Goal: Information Seeking & Learning: Learn about a topic

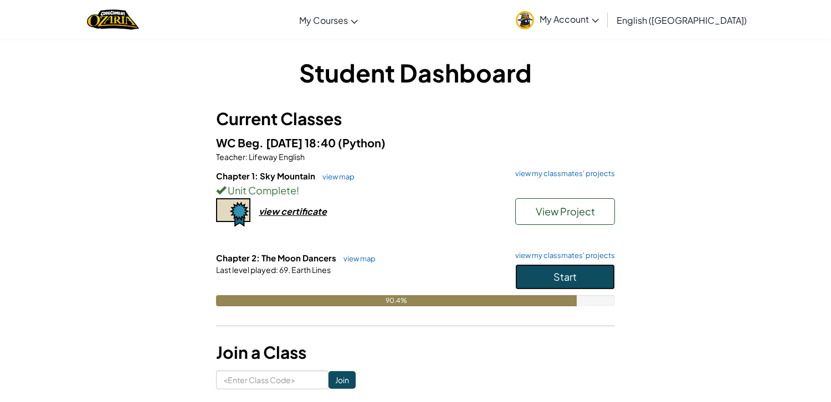
click at [539, 268] on button "Start" at bounding box center [565, 276] width 100 height 25
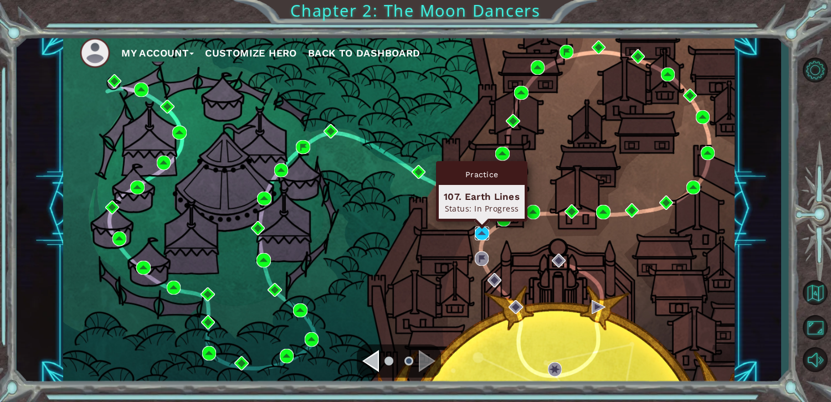
click at [482, 231] on img at bounding box center [482, 234] width 14 height 14
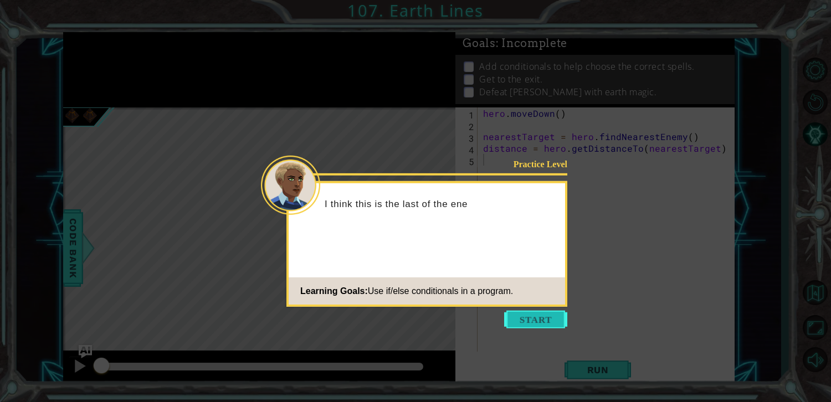
click at [524, 312] on button "Start" at bounding box center [535, 320] width 63 height 18
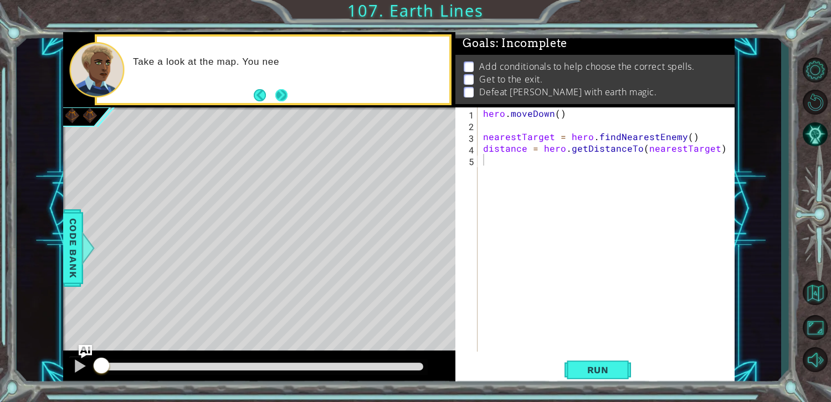
click at [276, 100] on button "Next" at bounding box center [281, 95] width 12 height 12
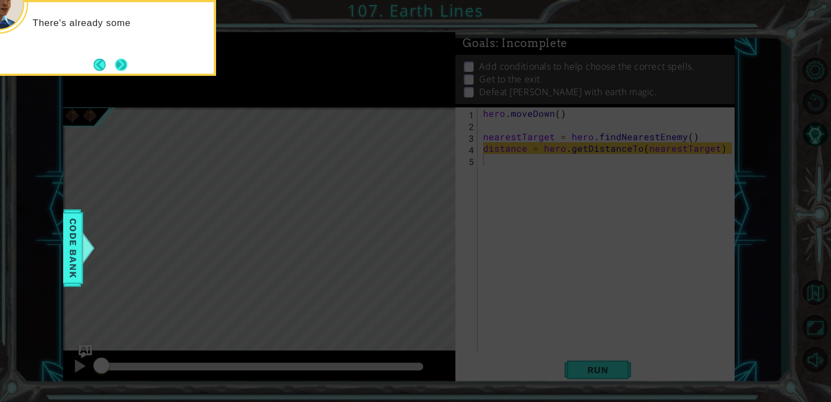
click at [124, 58] on button "Next" at bounding box center [121, 64] width 13 height 13
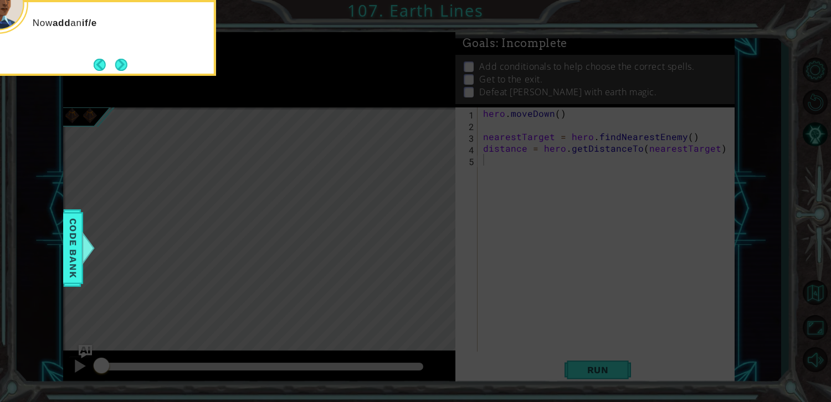
click at [122, 59] on button "Next" at bounding box center [121, 64] width 13 height 13
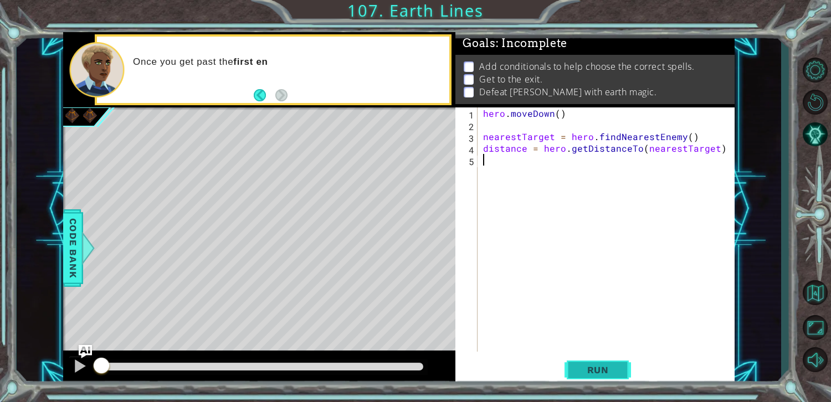
click at [591, 358] on button "Run" at bounding box center [598, 370] width 67 height 28
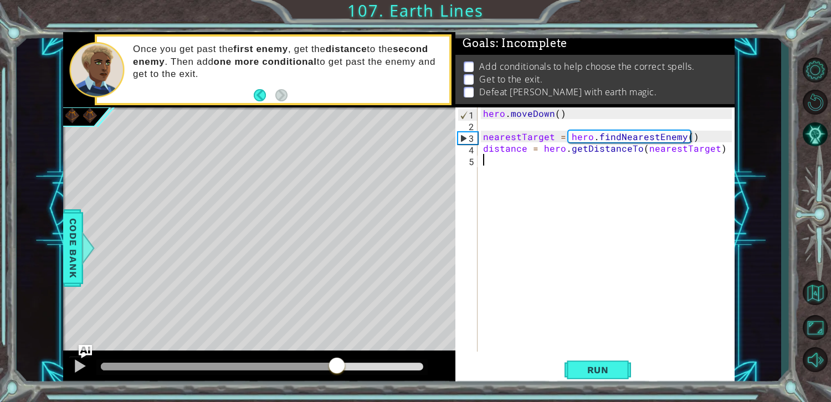
drag, startPoint x: 324, startPoint y: 368, endPoint x: 675, endPoint y: 294, distance: 359.0
click at [675, 294] on div "1 ההההההההההההההההההההההההההההההההההההההההההההההההההההההההההההההההההההההההההההה…" at bounding box center [399, 209] width 672 height 354
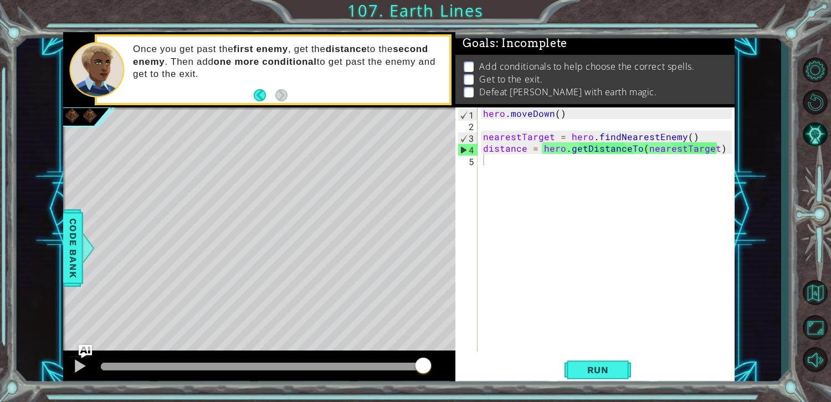
click at [523, 89] on p "Defeat [PERSON_NAME] with earth magic." at bounding box center [567, 92] width 177 height 12
click at [523, 78] on p "Get to the exit." at bounding box center [510, 79] width 63 height 12
click at [523, 70] on p "Add conditionals to help choose the correct spells." at bounding box center [586, 66] width 215 height 12
click at [528, 86] on p "Defeat [PERSON_NAME] with earth magic." at bounding box center [567, 92] width 177 height 12
click at [532, 90] on p "Defeat [PERSON_NAME] with earth magic." at bounding box center [567, 92] width 177 height 12
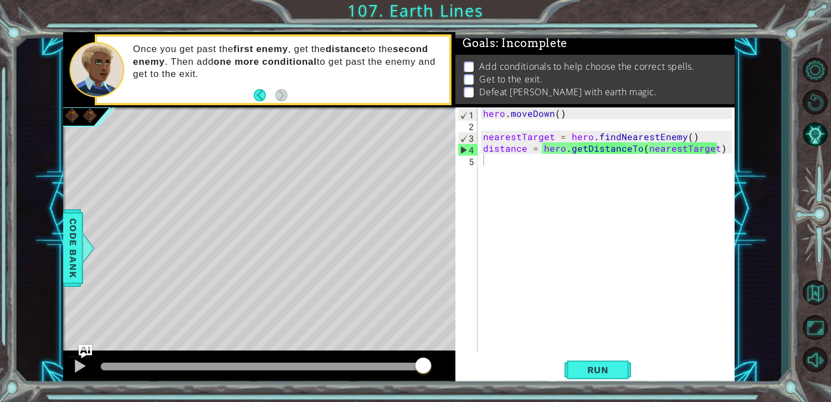
click at [468, 94] on p at bounding box center [469, 92] width 10 height 11
click at [469, 80] on p at bounding box center [469, 79] width 10 height 11
click at [469, 70] on p at bounding box center [469, 67] width 10 height 11
click at [469, 66] on p at bounding box center [469, 67] width 10 height 11
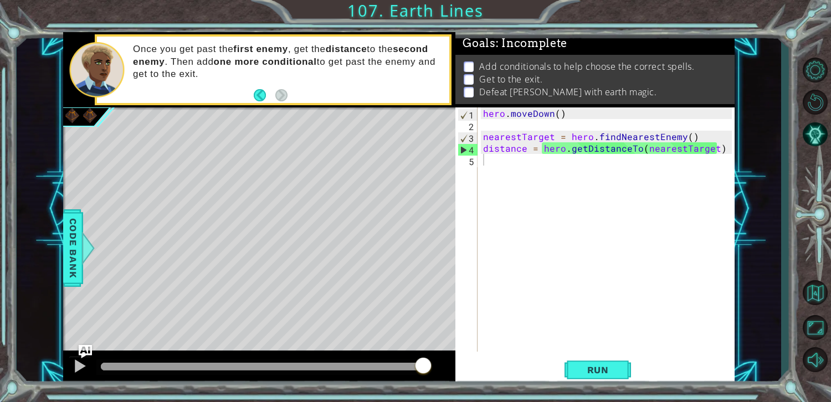
drag, startPoint x: 469, startPoint y: 66, endPoint x: 469, endPoint y: 79, distance: 12.7
click at [469, 79] on ul "Add conditionals to help choose the correct spells. Get to the exit. Defeat [PE…" at bounding box center [595, 79] width 268 height 38
click at [469, 79] on p at bounding box center [469, 79] width 10 height 11
drag, startPoint x: 468, startPoint y: 62, endPoint x: 470, endPoint y: 94, distance: 32.2
click at [469, 71] on p at bounding box center [469, 67] width 10 height 11
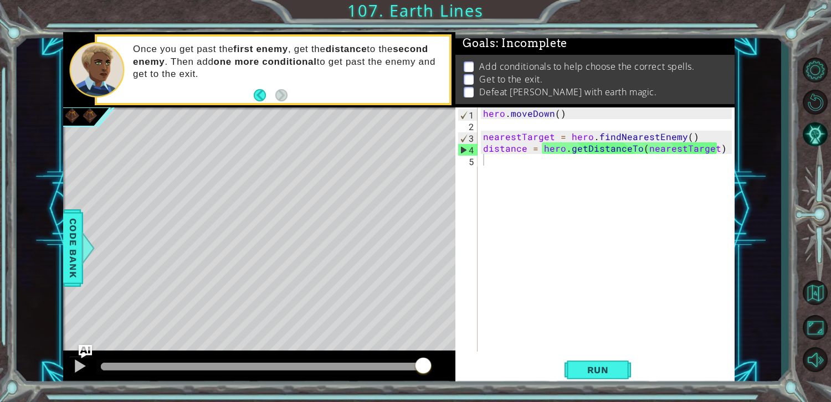
click at [470, 94] on p at bounding box center [469, 92] width 10 height 11
click at [467, 82] on p at bounding box center [469, 79] width 10 height 11
click at [467, 71] on p at bounding box center [469, 67] width 10 height 11
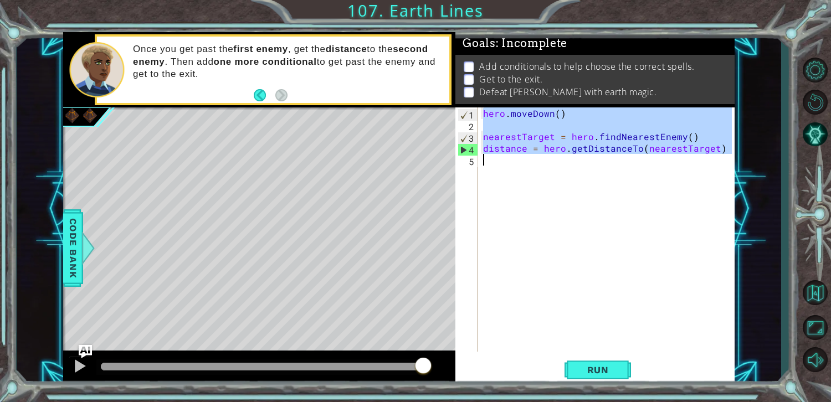
drag, startPoint x: 484, startPoint y: 111, endPoint x: 761, endPoint y: 223, distance: 298.2
click at [761, 223] on div "1 ההההההההההההההההההההההההההההההההההההההההההההההההההההההההההההההההההההההההההההה…" at bounding box center [399, 209] width 765 height 354
type textarea "distance = hero.getDistanceTo(nearestTarget)"
click at [507, 167] on div "hero . [GEOGRAPHIC_DATA] ( ) nearestTarget = hero . findNearestEnemy ( ) distan…" at bounding box center [606, 230] width 251 height 244
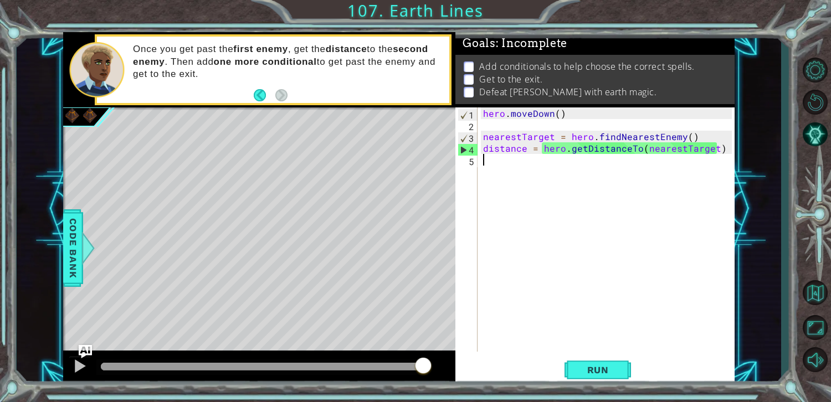
click at [500, 161] on div "hero . [GEOGRAPHIC_DATA] ( ) nearestTarget = hero . findNearestEnemy ( ) distan…" at bounding box center [609, 242] width 256 height 268
click at [509, 156] on div "hero . [GEOGRAPHIC_DATA] ( ) nearestTarget = hero . findNearestEnemy ( ) distan…" at bounding box center [609, 242] width 256 height 268
click at [719, 151] on div "hero . [GEOGRAPHIC_DATA] ( ) nearestTarget = hero . findNearestEnemy ( ) distan…" at bounding box center [609, 242] width 256 height 268
click at [711, 140] on div "hero . [GEOGRAPHIC_DATA] ( ) nearestTarget = hero . findNearestEnemy ( ) distan…" at bounding box center [609, 242] width 256 height 268
type textarea "nearestTarget = hero.findNearestEnemy()"
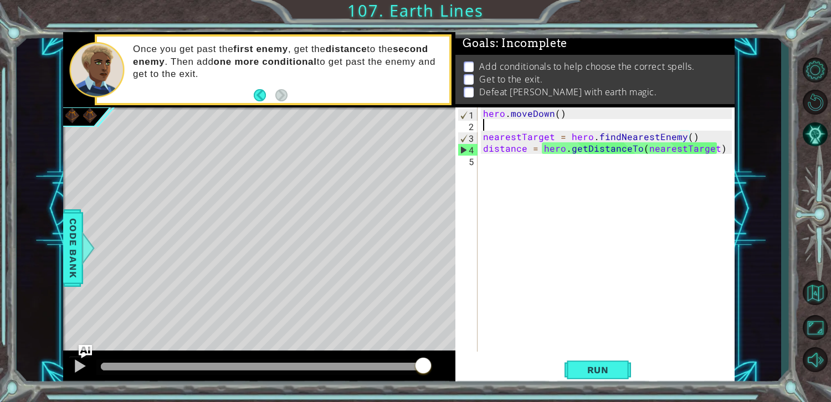
click at [703, 127] on div "hero . [GEOGRAPHIC_DATA] ( ) nearestTarget = hero . findNearestEnemy ( ) distan…" at bounding box center [609, 242] width 256 height 268
click at [709, 115] on div "hero . [GEOGRAPHIC_DATA] ( ) nearestTarget = hero . findNearestEnemy ( ) distan…" at bounding box center [609, 242] width 256 height 268
type textarea "hero.moveDown()"
click at [711, 117] on div "hero . [GEOGRAPHIC_DATA] ( ) nearestTarget = hero . findNearestEnemy ( ) distan…" at bounding box center [609, 242] width 256 height 268
click at [583, 125] on div "hero . [GEOGRAPHIC_DATA] ( ) nearestTarget = hero . findNearestEnemy ( ) distan…" at bounding box center [609, 242] width 256 height 268
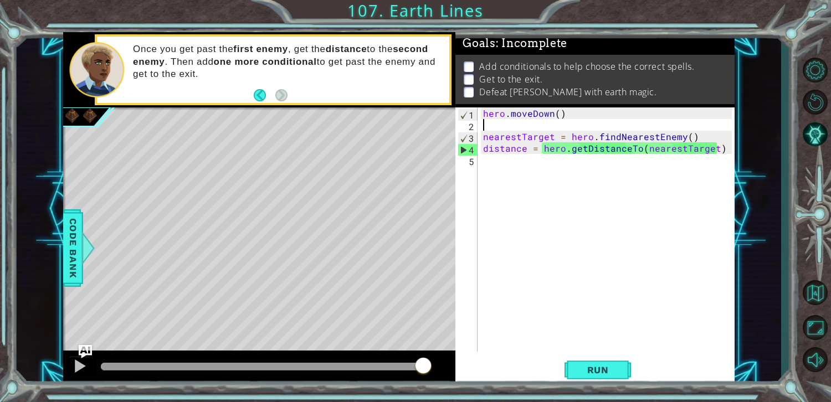
click at [709, 135] on div "hero . [GEOGRAPHIC_DATA] ( ) nearestTarget = hero . findNearestEnemy ( ) distan…" at bounding box center [609, 242] width 256 height 268
click at [723, 148] on div "hero . [GEOGRAPHIC_DATA] ( ) nearestTarget = hero . findNearestEnemy ( ) distan…" at bounding box center [609, 242] width 256 height 268
type textarea "distance = hero.getDistanceTo(nearestTarget)"
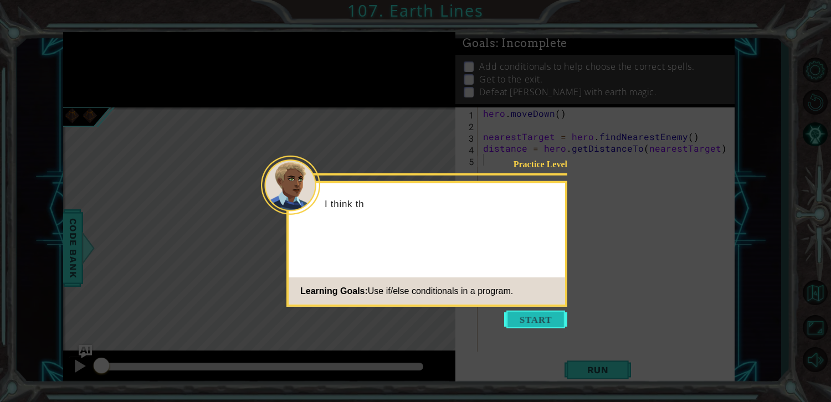
click at [527, 310] on icon at bounding box center [415, 201] width 831 height 402
click at [534, 319] on button "Start" at bounding box center [535, 320] width 63 height 18
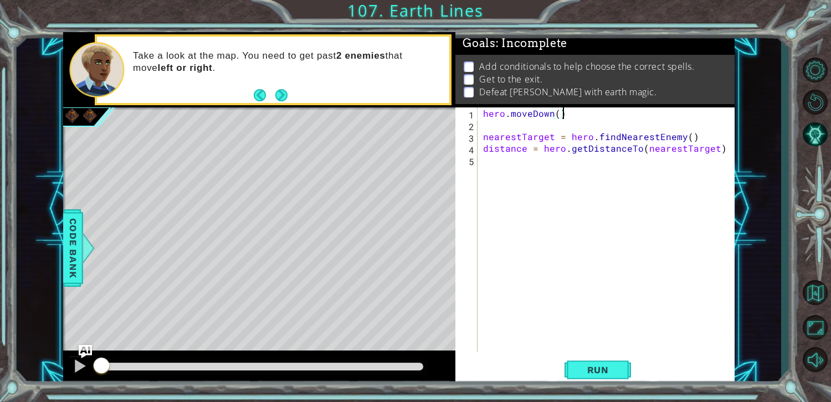
click at [561, 116] on div "hero . [GEOGRAPHIC_DATA] ( ) nearestTarget = hero . findNearestEnemy ( ) distan…" at bounding box center [609, 242] width 256 height 268
click at [560, 112] on div "hero . [GEOGRAPHIC_DATA] ( ) nearestTarget = hero . findNearestEnemy ( ) distan…" at bounding box center [609, 242] width 256 height 268
type textarea "hero.moveDown(5)"
click at [504, 162] on div "hero . [GEOGRAPHIC_DATA] ( 5 ) nearestTarget = hero . findNearestEnemy ( ) dist…" at bounding box center [609, 242] width 256 height 268
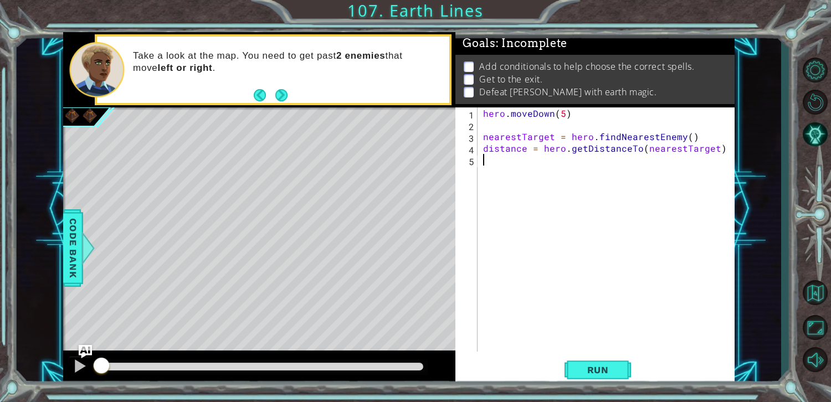
scroll to position [0, 0]
type textarea "g"
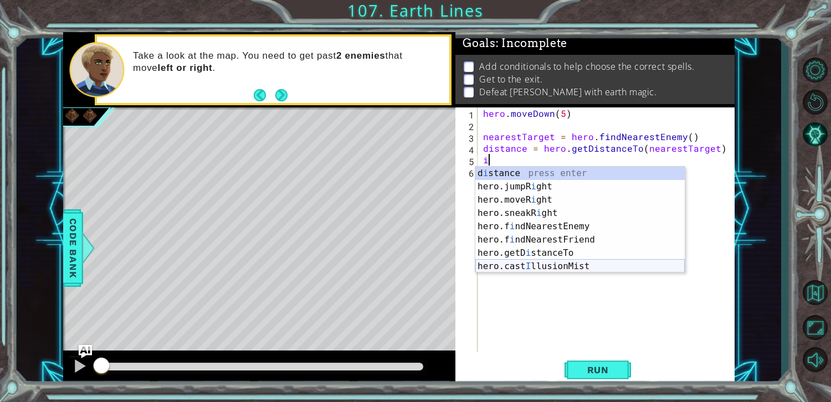
click at [582, 264] on div "d i stance press enter hero.jumpR i ght press enter hero.moveR i ght press ente…" at bounding box center [581, 233] width 210 height 133
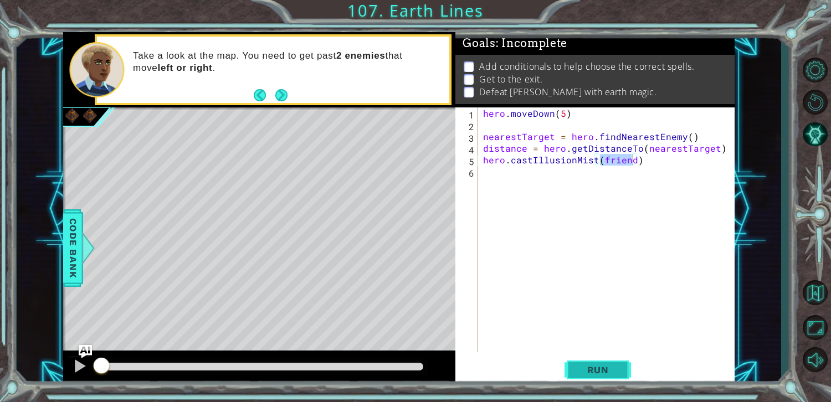
click at [618, 367] on span "Run" at bounding box center [598, 370] width 44 height 11
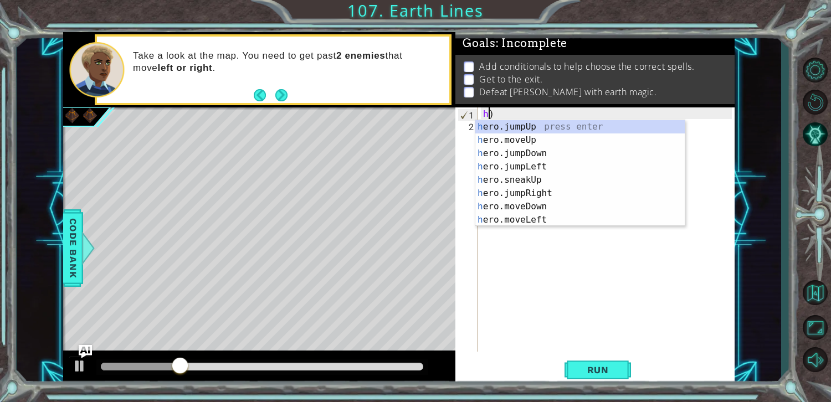
type textarea ")"
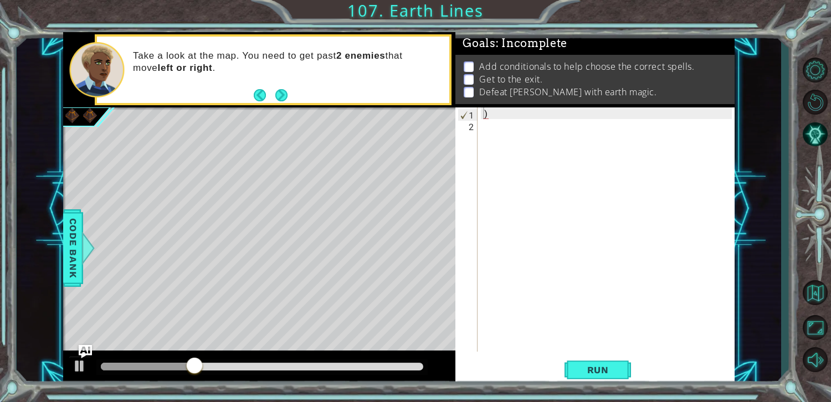
click at [601, 101] on div "Add conditionals to help choose the correct spells. Get to the exit. Defeat [PE…" at bounding box center [595, 79] width 279 height 49
click at [602, 109] on div ")" at bounding box center [609, 242] width 256 height 268
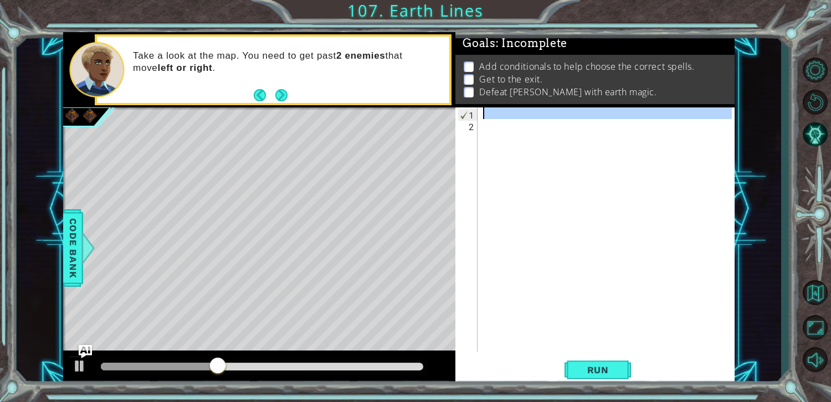
click at [472, 115] on div "1" at bounding box center [467, 115] width 19 height 12
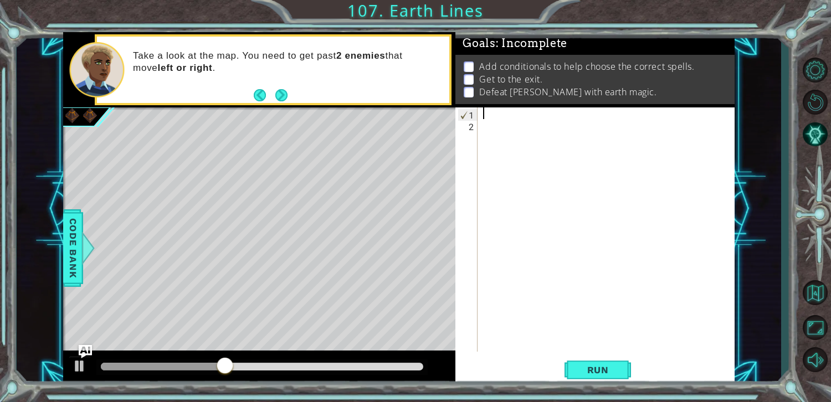
click at [464, 115] on div "1" at bounding box center [467, 115] width 19 height 12
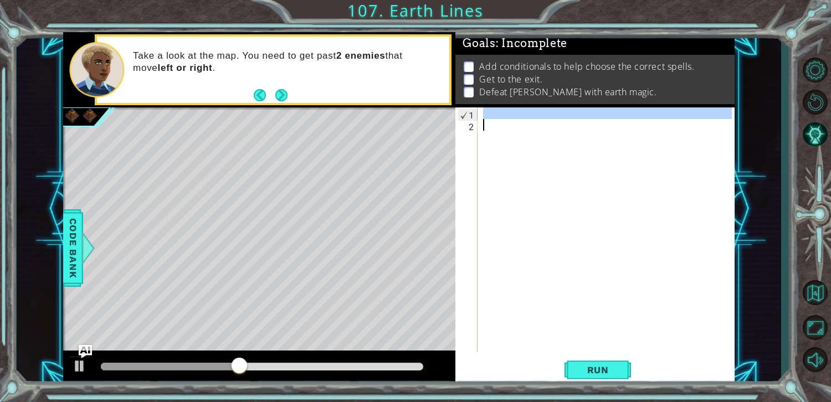
drag, startPoint x: 464, startPoint y: 115, endPoint x: 653, endPoint y: 329, distance: 285.8
click at [662, 340] on div "1 2 ההההההההההההההההההההההההההההההההההההההההההההההההההההההההההההההההההההההההההה…" at bounding box center [594, 230] width 276 height 244
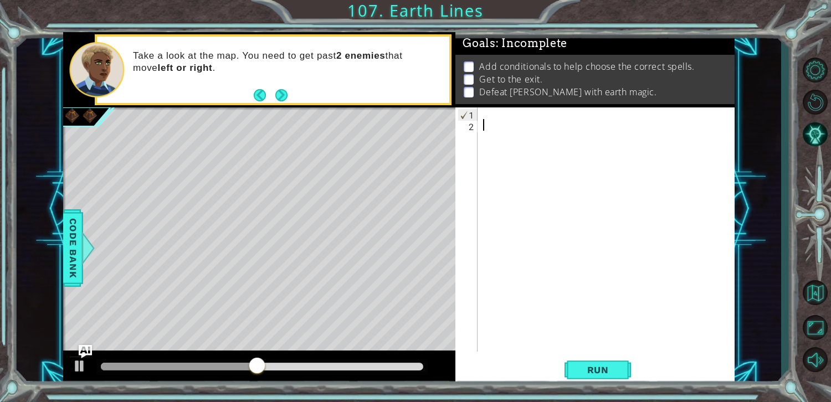
click at [484, 122] on div at bounding box center [609, 242] width 256 height 268
click at [487, 112] on div at bounding box center [609, 242] width 256 height 268
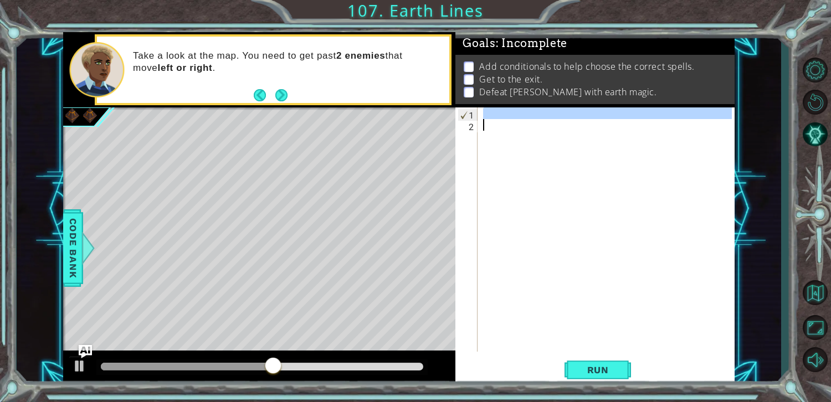
drag, startPoint x: 469, startPoint y: 115, endPoint x: 476, endPoint y: 160, distance: 44.8
drag, startPoint x: 469, startPoint y: 116, endPoint x: 465, endPoint y: 131, distance: 15.6
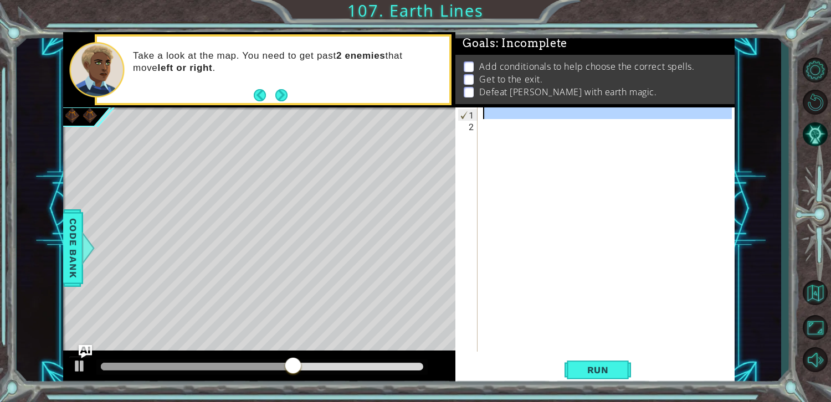
click at [468, 111] on div "1" at bounding box center [467, 115] width 19 height 12
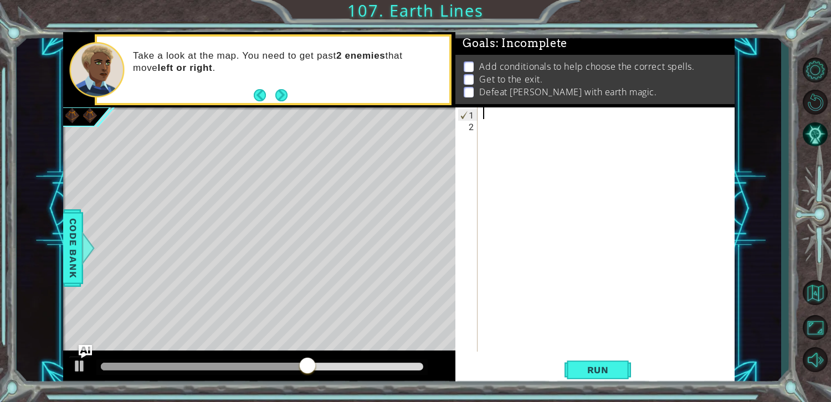
drag, startPoint x: 467, startPoint y: 113, endPoint x: 485, endPoint y: 118, distance: 18.4
click at [485, 118] on div "1 2 ההההההההההההההההההההההההההההההההההההההההההההההההההההההההההההההההההההההההההה…" at bounding box center [594, 230] width 276 height 244
click at [451, 113] on div "1 ההההההההההההההההההההההההההההההההההההההההההההההההההההההההההההההההההההההההההההה…" at bounding box center [399, 209] width 672 height 354
click at [453, 117] on div "1 ההההההההההההההההההההההההההההההההההההההההההההההההההההההההההההההההההההההההההההה…" at bounding box center [399, 209] width 672 height 354
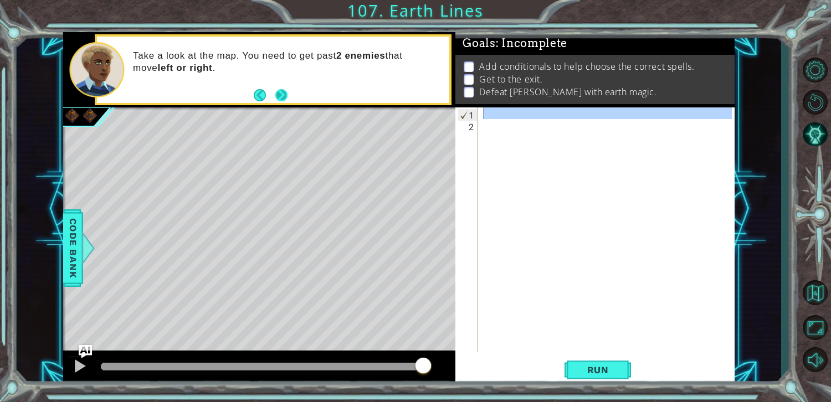
click at [289, 103] on button "Next" at bounding box center [282, 95] width 18 height 18
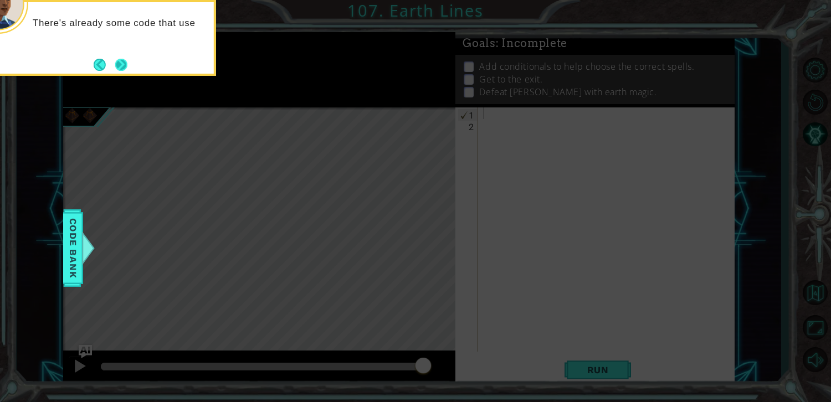
click at [117, 66] on button "Next" at bounding box center [121, 64] width 17 height 17
click at [126, 62] on button "Next" at bounding box center [121, 64] width 19 height 19
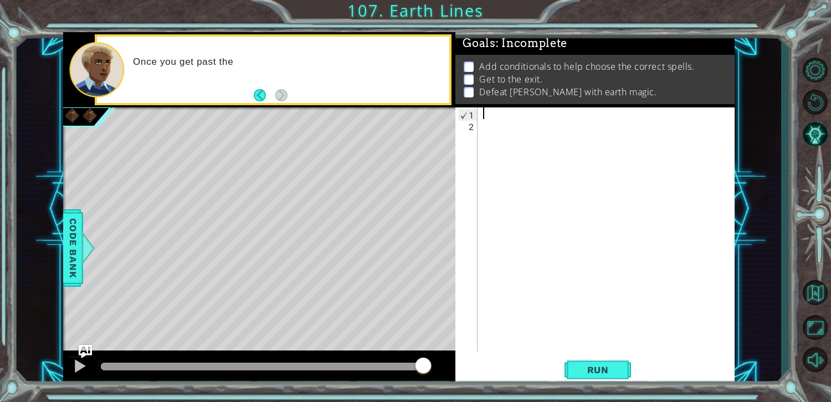
click at [46, 247] on div "1 ההההההההההההההההההההההההההההההההההההההההההההההההההההההההההההההההההההההההההההה…" at bounding box center [399, 209] width 765 height 354
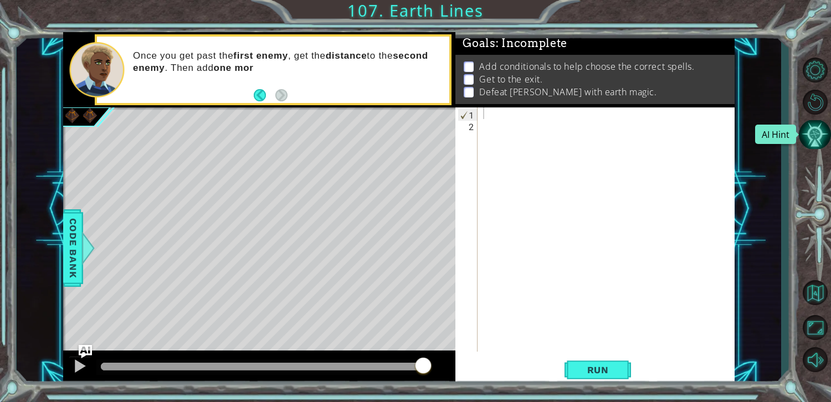
click at [823, 142] on button "AI Hint" at bounding box center [815, 134] width 32 height 29
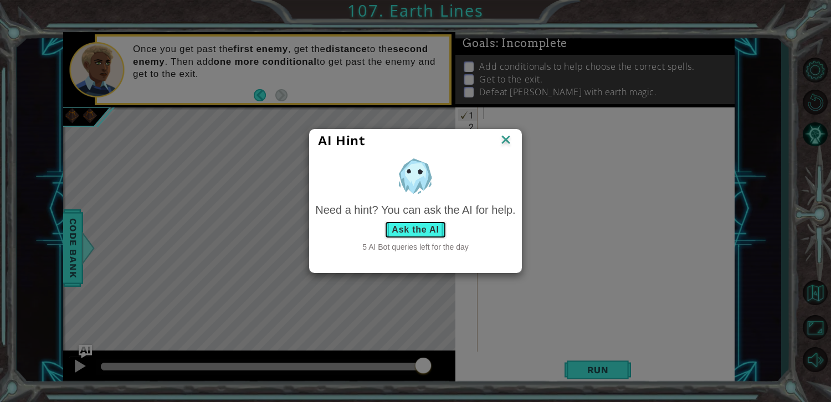
click at [412, 233] on button "Ask the AI" at bounding box center [416, 230] width 62 height 18
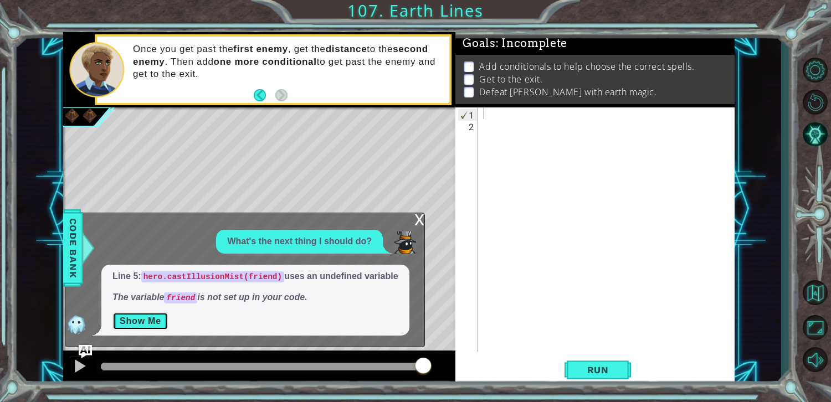
drag, startPoint x: 148, startPoint y: 324, endPoint x: 170, endPoint y: 322, distance: 21.7
click at [154, 323] on button "Show Me" at bounding box center [141, 322] width 56 height 18
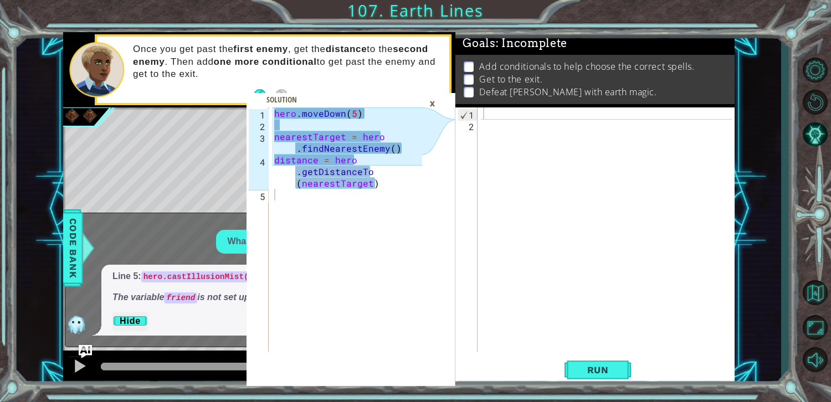
click at [523, 108] on div "Goals : Incomplete Add conditionals to help choose the correct spells. Get to t…" at bounding box center [595, 69] width 279 height 75
click at [524, 114] on div at bounding box center [609, 242] width 256 height 268
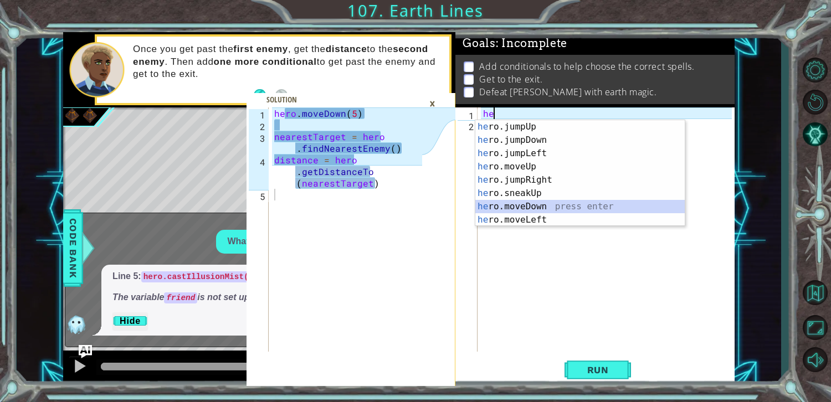
click at [583, 205] on div "he ro.jumpUp press enter he ro.jumpDown press enter he ro.jumpLeft press enter …" at bounding box center [581, 186] width 210 height 133
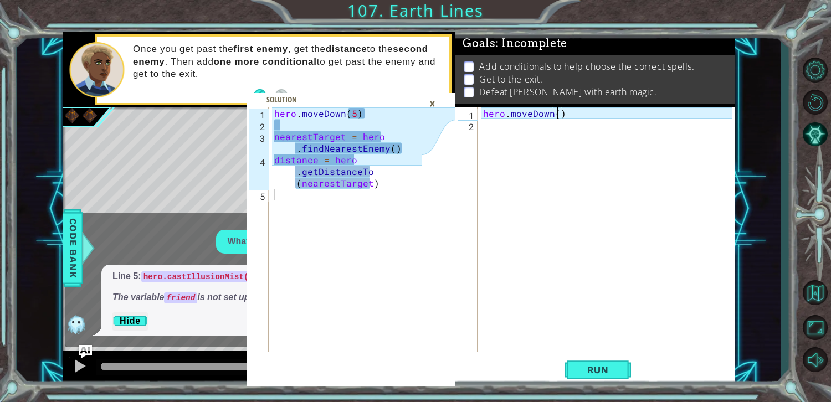
type textarea "hero.moveDown(5)"
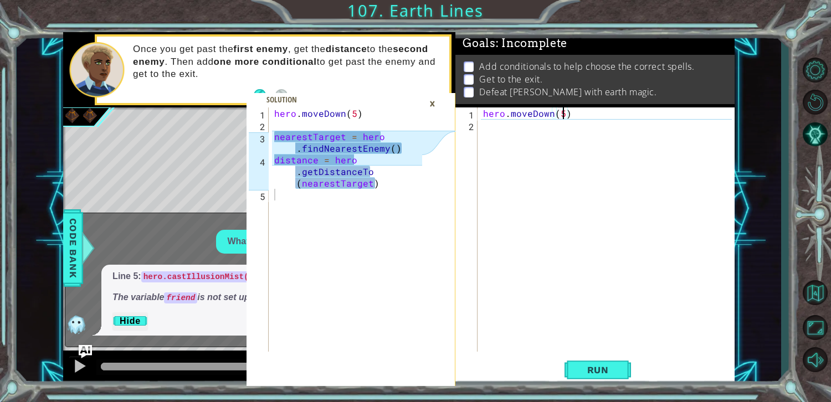
scroll to position [0, 4]
drag, startPoint x: 537, startPoint y: 154, endPoint x: 527, endPoint y: 150, distance: 10.9
click at [528, 151] on div "hero . moveDown ( 5 )" at bounding box center [609, 242] width 256 height 268
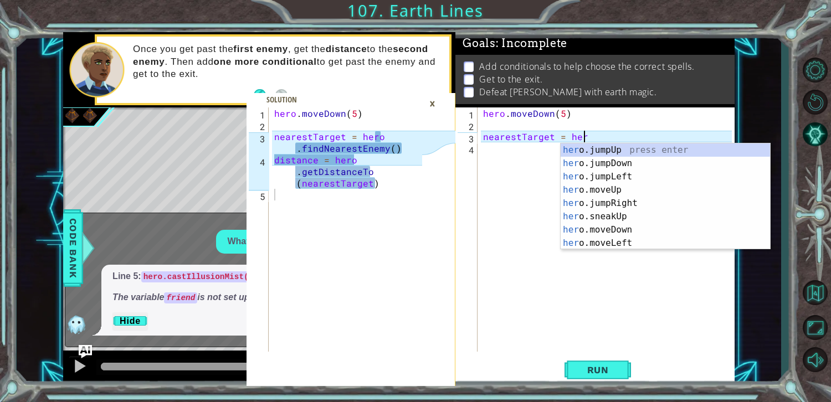
type textarea "nearestTarget = hero"
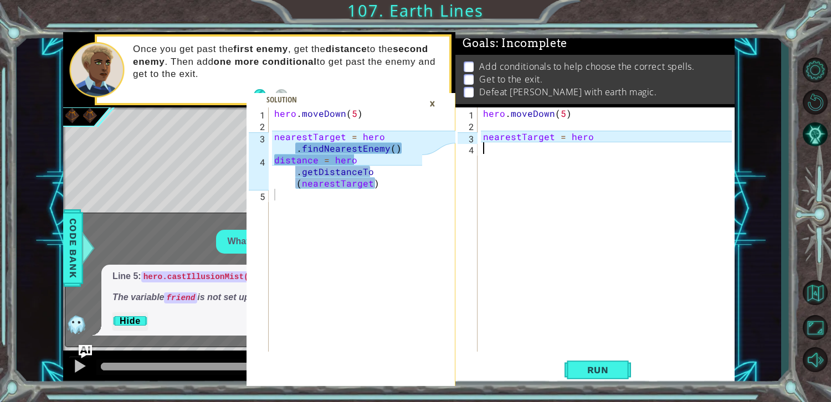
click at [492, 149] on div "hero . [GEOGRAPHIC_DATA] ( 5 ) nearestTarget = hero" at bounding box center [609, 242] width 256 height 268
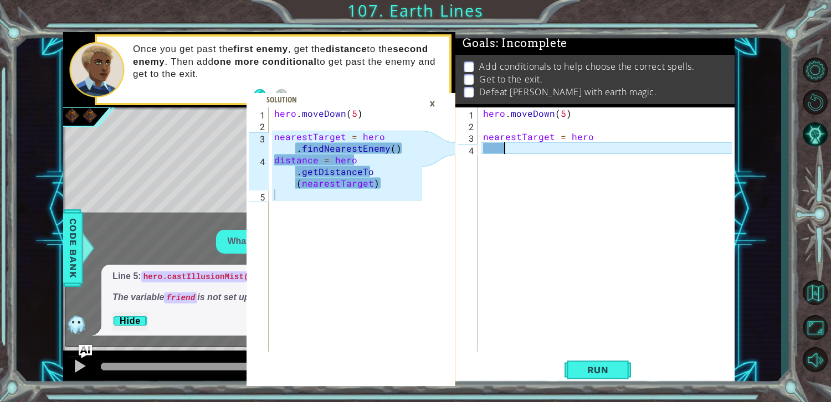
type textarea "."
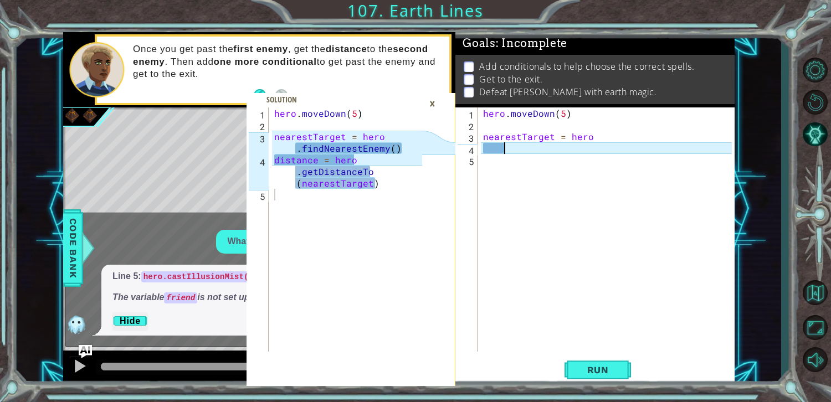
type textarea ","
type textarea "."
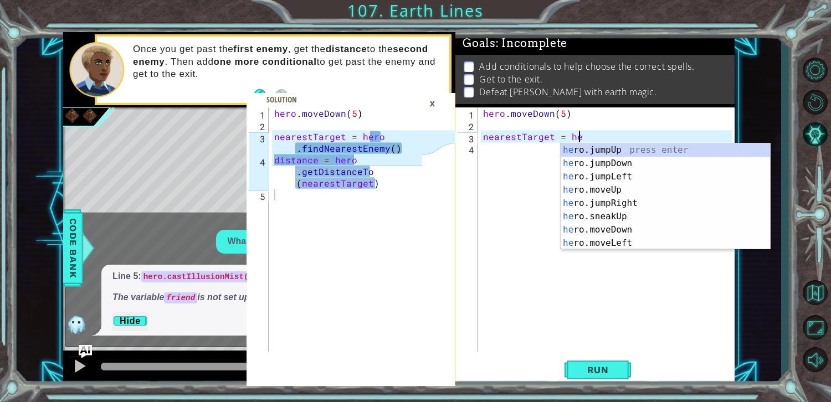
type textarea "nearestTarget = hero"
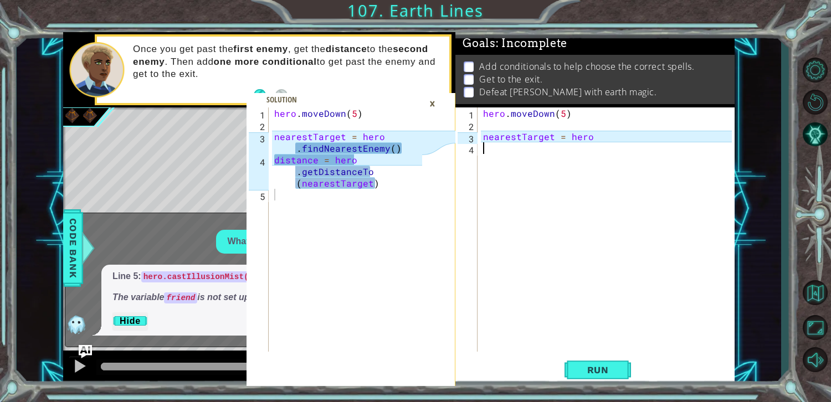
click at [510, 150] on div "hero . [GEOGRAPHIC_DATA] ( 5 ) nearestTarget = hero" at bounding box center [609, 242] width 256 height 268
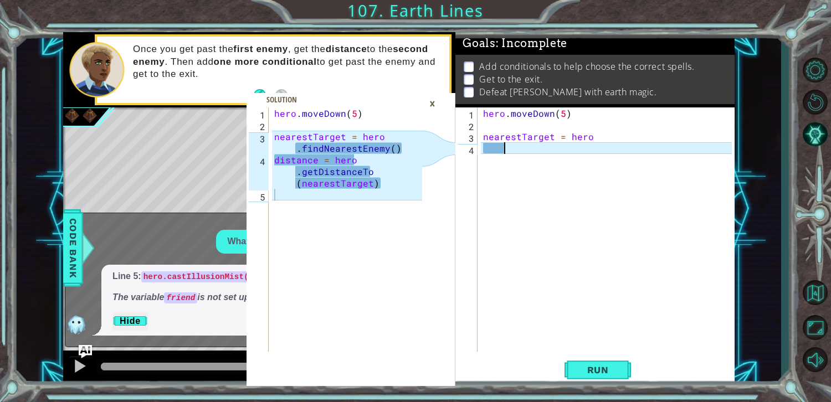
click at [771, 274] on div "1 2 3 4 5 hero . [GEOGRAPHIC_DATA] ( 5 ) nearestTarget = hero . findNearestEnem…" at bounding box center [399, 209] width 765 height 354
click at [524, 152] on div "hero . [GEOGRAPHIC_DATA] ( 5 ) nearestTarget = hero" at bounding box center [609, 242] width 256 height 268
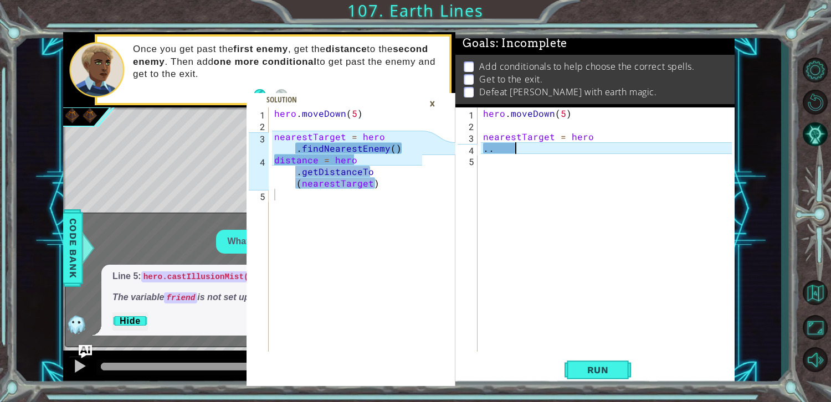
type textarea "."
type textarea ","
type textarea "."
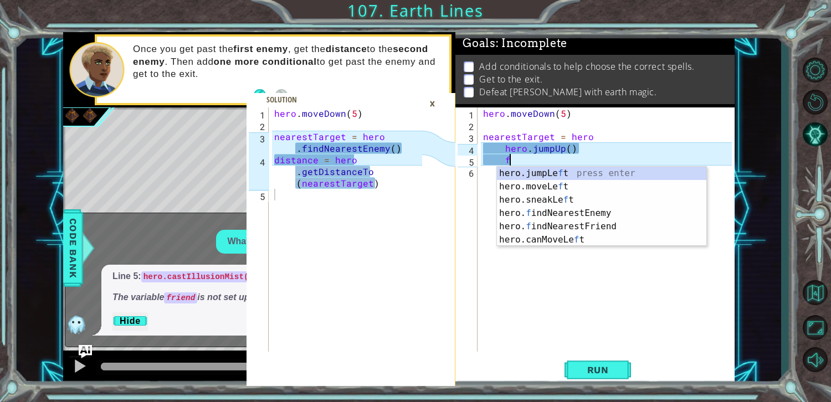
scroll to position [0, 1]
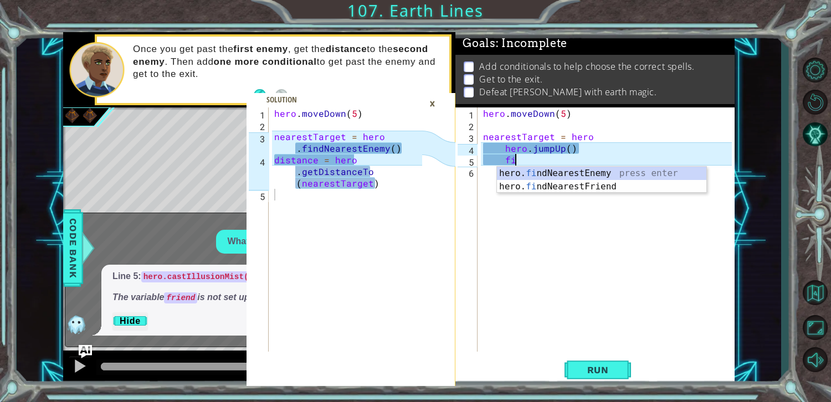
type textarea "f"
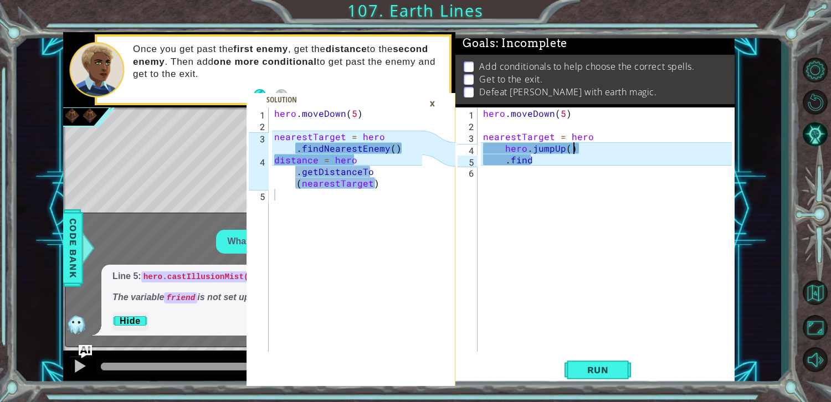
click at [589, 150] on div "hero . moveDown ( 5 ) nearestTarget = hero hero . jumpUp ( ) . find" at bounding box center [609, 242] width 256 height 268
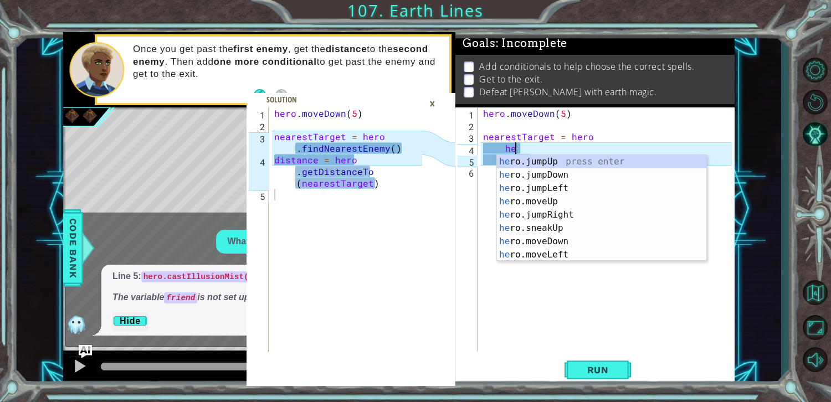
type textarea "h"
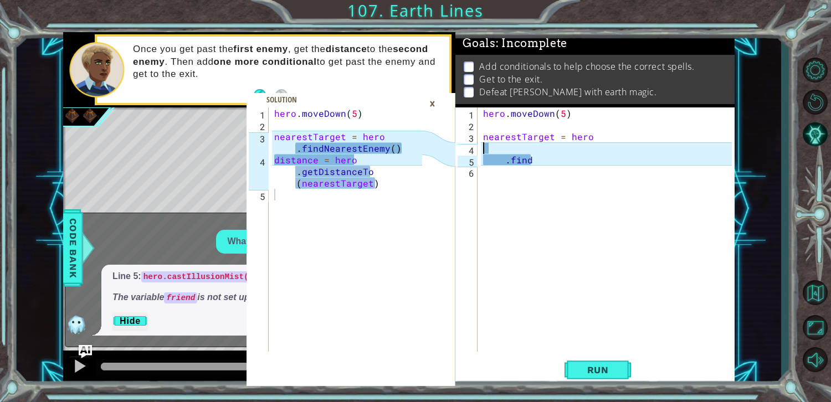
scroll to position [0, 0]
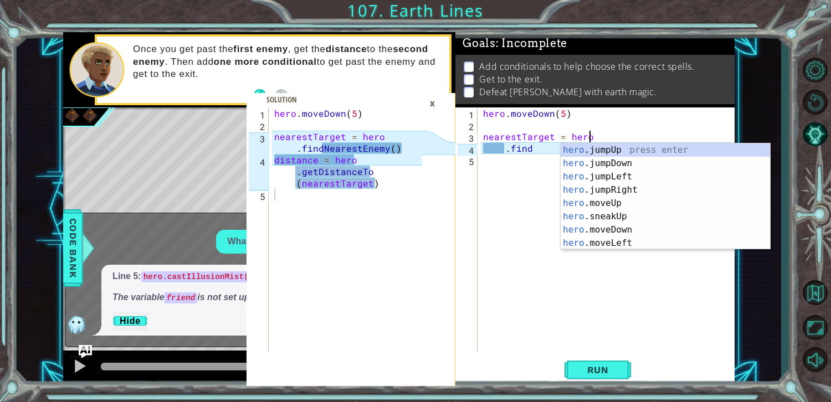
click at [545, 147] on div "hero . [GEOGRAPHIC_DATA] ( 5 ) nearestTarget = hero . find" at bounding box center [609, 242] width 256 height 268
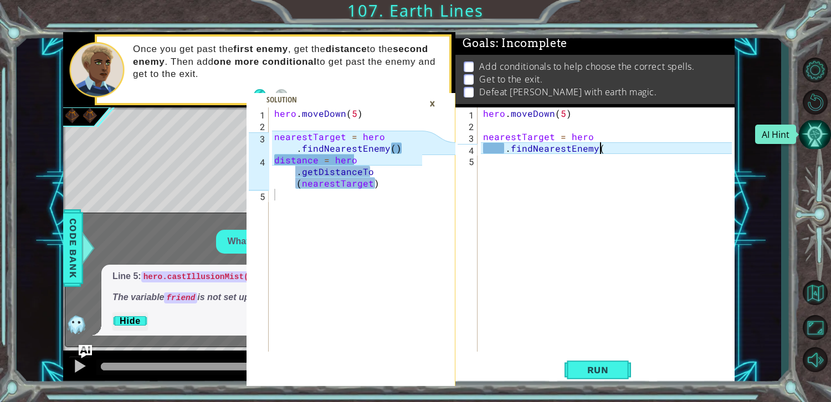
scroll to position [0, 6]
type textarea ".findNearestEnemy()"
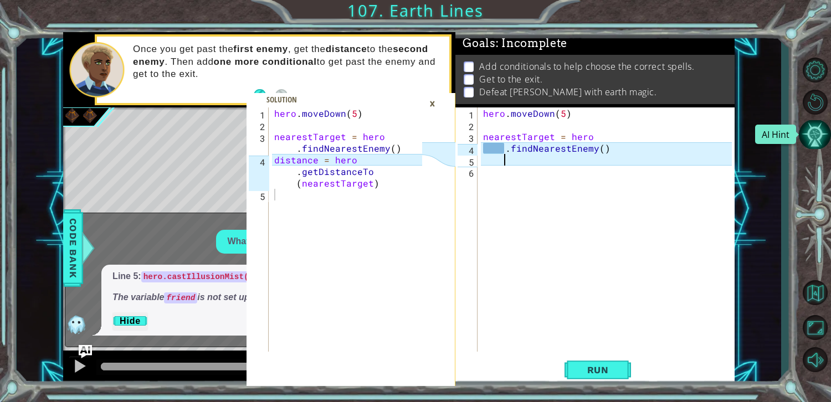
scroll to position [0, 0]
type textarea ".findNearestEnemy()"
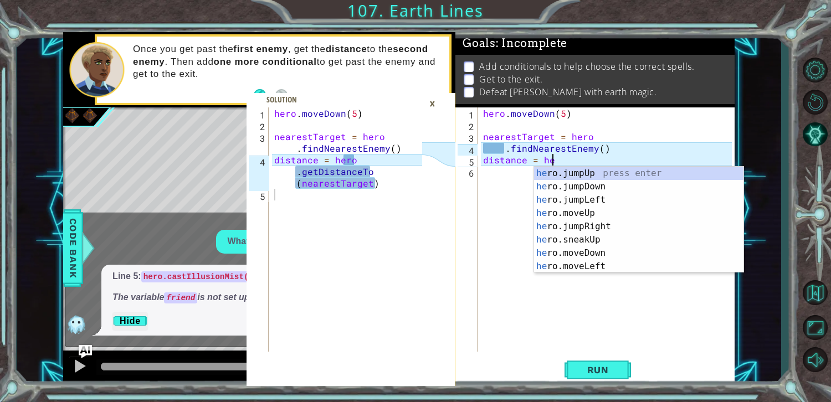
scroll to position [0, 4]
type textarea "distance = hero"
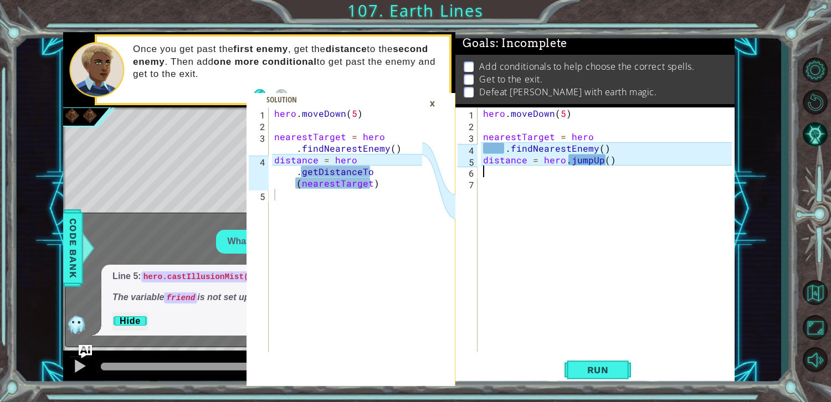
scroll to position [0, 0]
type textarea "distance = hero.jumpUp()"
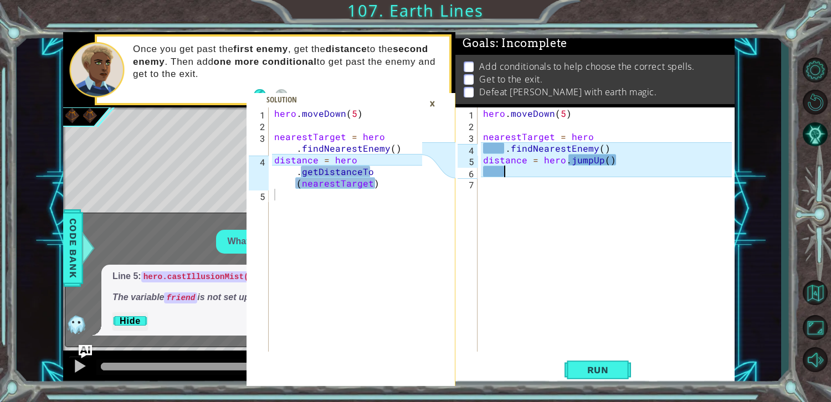
type textarea "."
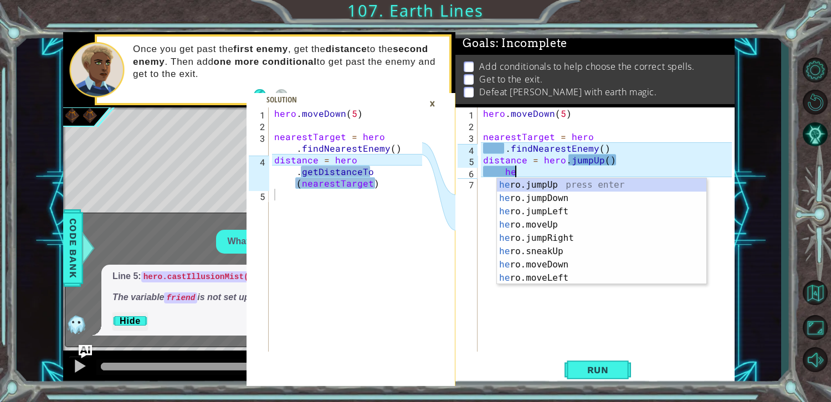
type textarea "h"
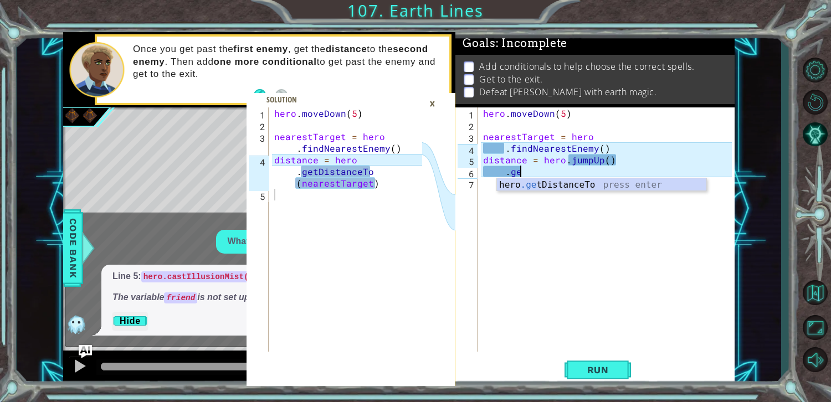
scroll to position [0, 2]
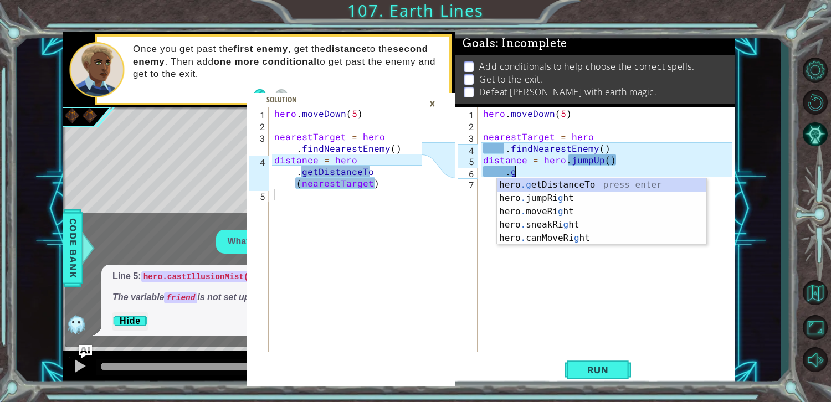
type textarea "."
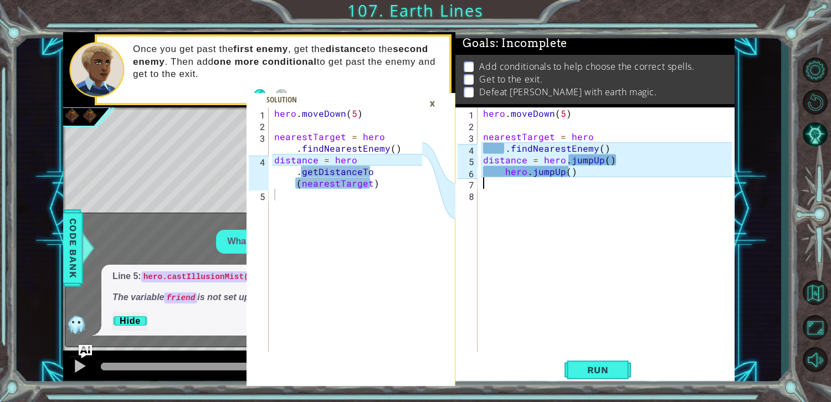
scroll to position [0, 0]
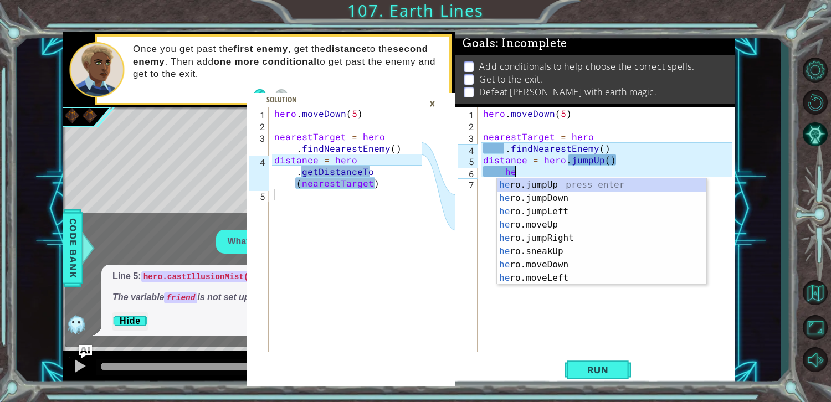
type textarea "h"
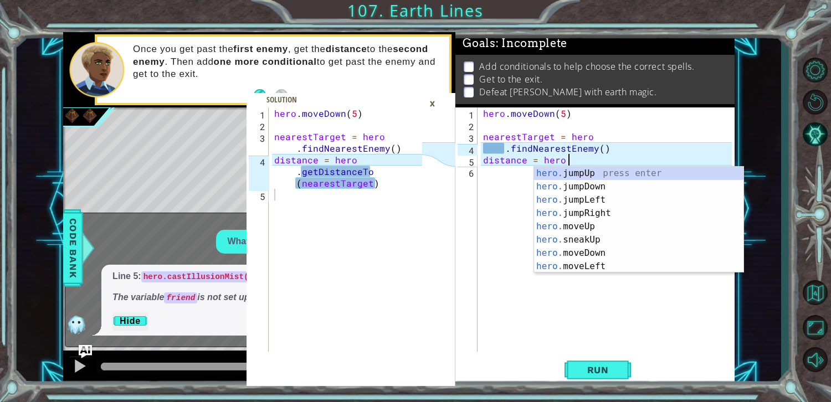
type textarea "distance = hero"
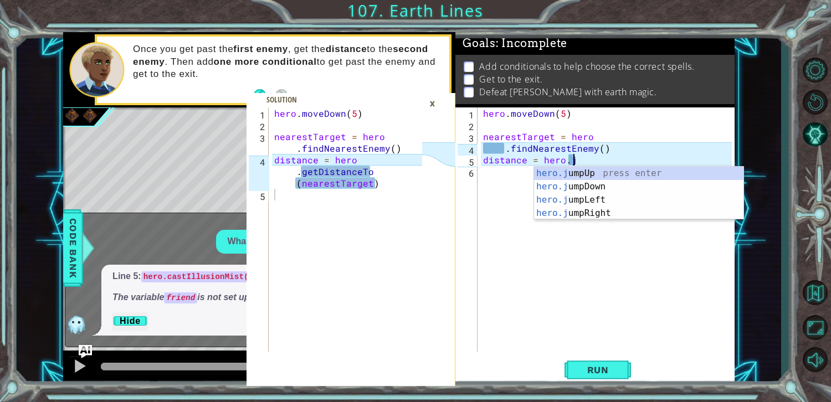
type textarea "distance = hero."
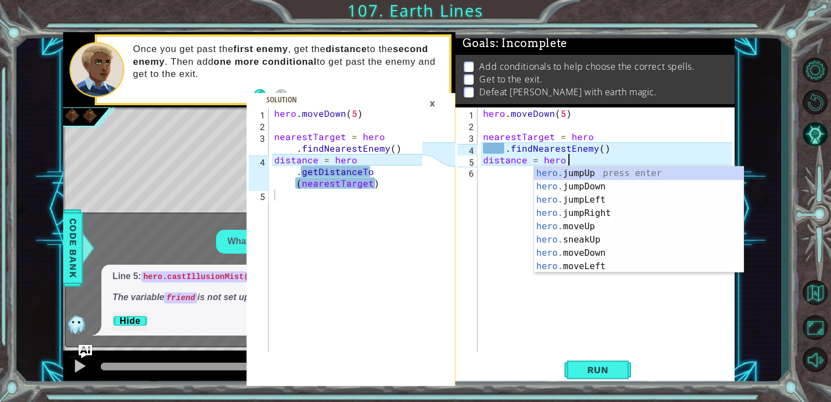
click at [648, 336] on div "hero . [GEOGRAPHIC_DATA] ( 5 ) nearestTarget = hero . findNearestEnemy ( ) dist…" at bounding box center [609, 242] width 256 height 268
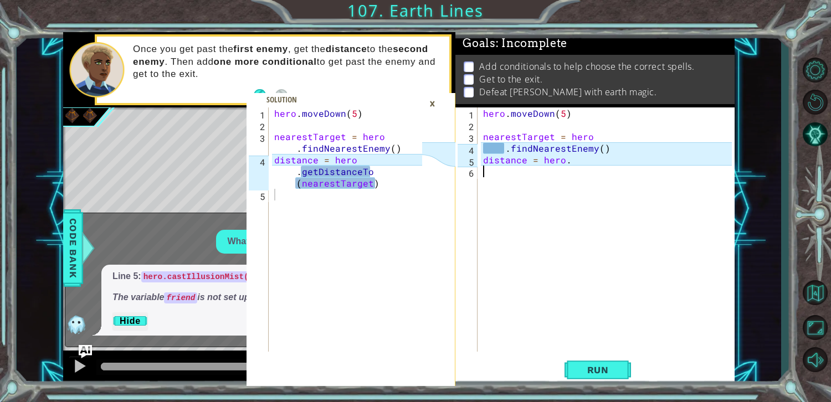
click at [580, 175] on div "hero . [GEOGRAPHIC_DATA] ( 5 ) nearestTarget = hero . findNearestEnemy ( ) dist…" at bounding box center [609, 242] width 256 height 268
click at [594, 164] on div "hero . [GEOGRAPHIC_DATA] ( 5 ) nearestTarget = hero . findNearestEnemy ( ) dist…" at bounding box center [609, 242] width 256 height 268
type textarea "distance = hero"
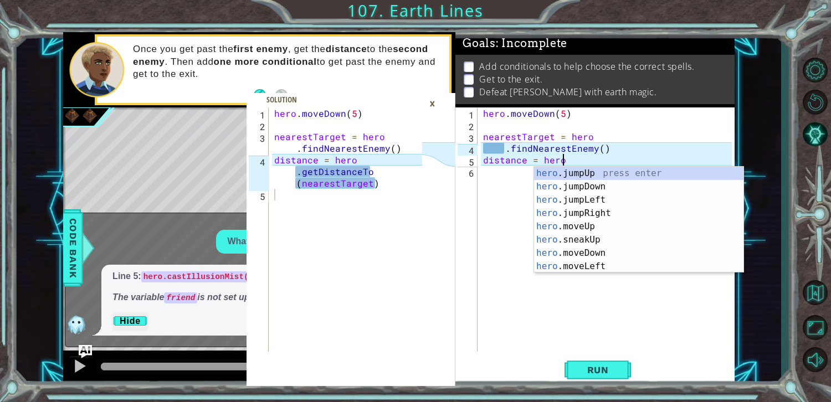
click at [502, 191] on div "hero . [GEOGRAPHIC_DATA] ( 5 ) nearestTarget = hero . findNearestEnemy ( ) dist…" at bounding box center [609, 242] width 256 height 268
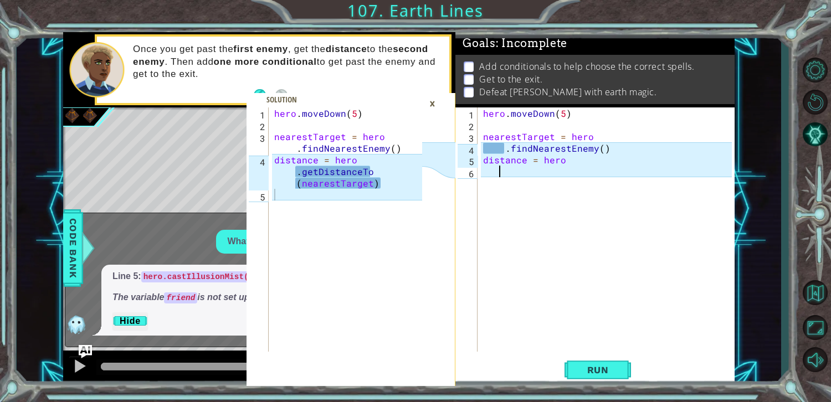
click at [668, 182] on div "hero . [GEOGRAPHIC_DATA] ( 5 ) nearestTarget = hero . findNearestEnemy ( ) dist…" at bounding box center [609, 242] width 256 height 268
type textarea "."
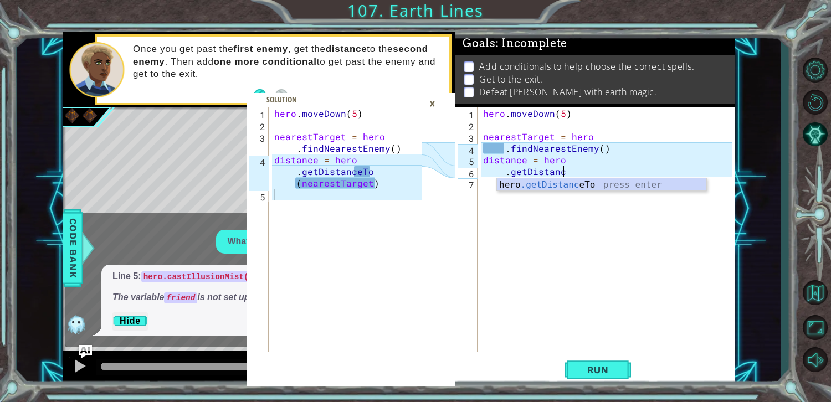
scroll to position [0, 4]
type textarea ".getDistanceTo"
click at [593, 251] on div "hero . [GEOGRAPHIC_DATA] ( 5 ) nearestTarget = hero . findNearestEnemy ( ) dist…" at bounding box center [609, 242] width 256 height 268
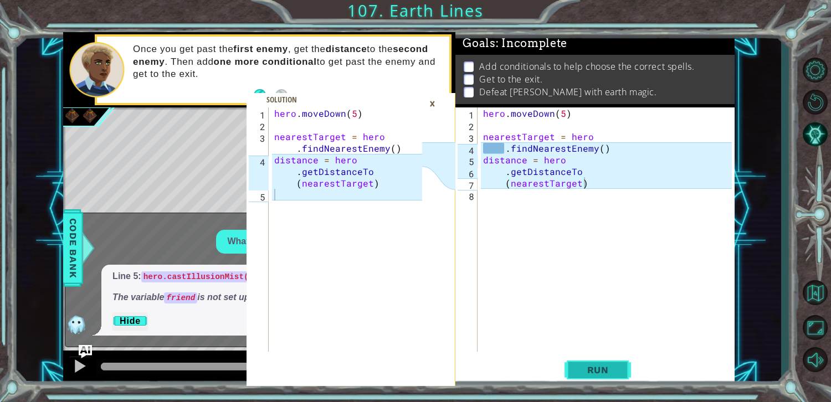
click at [606, 372] on span "Run" at bounding box center [598, 370] width 44 height 11
click at [502, 152] on div "hero . [GEOGRAPHIC_DATA] ( 5 ) nearestTarget = hero . findNearestEnemy ( ) dist…" at bounding box center [609, 242] width 256 height 268
type textarea ".findNearestEnemy()"
click at [504, 150] on div "hero . [GEOGRAPHIC_DATA] ( 5 ) nearestTarget = hero . findNearestEnemy ( ) dist…" at bounding box center [609, 242] width 256 height 268
click at [601, 361] on button "Run" at bounding box center [598, 370] width 67 height 28
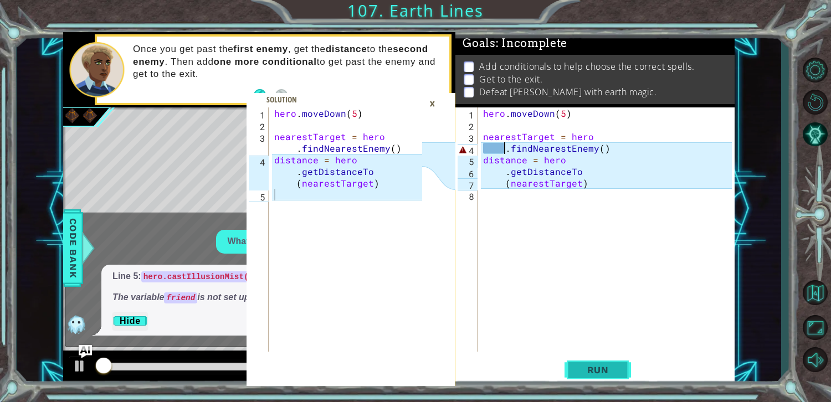
click at [601, 361] on button "Run" at bounding box center [598, 370] width 67 height 28
click at [599, 357] on button "Run" at bounding box center [598, 370] width 67 height 28
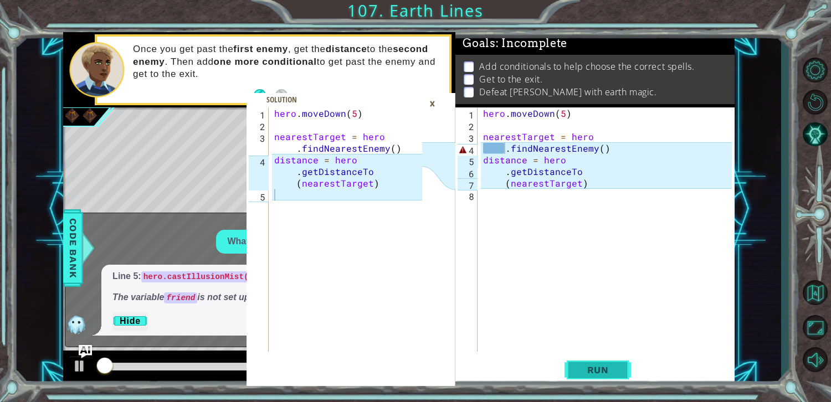
click at [599, 357] on button "Run" at bounding box center [598, 370] width 67 height 28
click at [602, 349] on div "hero . [GEOGRAPHIC_DATA] ( 5 ) nearestTarget = hero . findNearestEnemy ( ) dist…" at bounding box center [609, 242] width 256 height 268
click at [607, 339] on div "hero . [GEOGRAPHIC_DATA] ( 5 ) nearestTarget = hero . findNearestEnemy ( ) dist…" at bounding box center [609, 242] width 256 height 268
click at [613, 319] on div "hero . [GEOGRAPHIC_DATA] ( 5 ) nearestTarget = hero . findNearestEnemy ( ) dist…" at bounding box center [609, 242] width 256 height 268
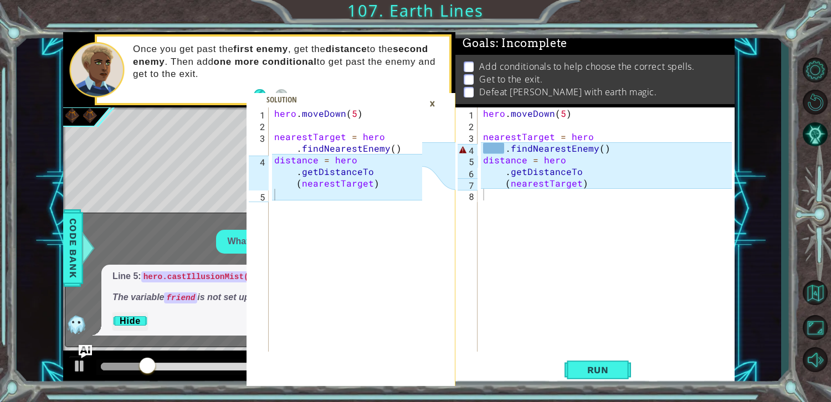
drag, startPoint x: 455, startPoint y: 146, endPoint x: 438, endPoint y: 150, distance: 17.0
click at [454, 147] on icon at bounding box center [439, 166] width 34 height 47
click at [426, 102] on div "×" at bounding box center [432, 103] width 17 height 19
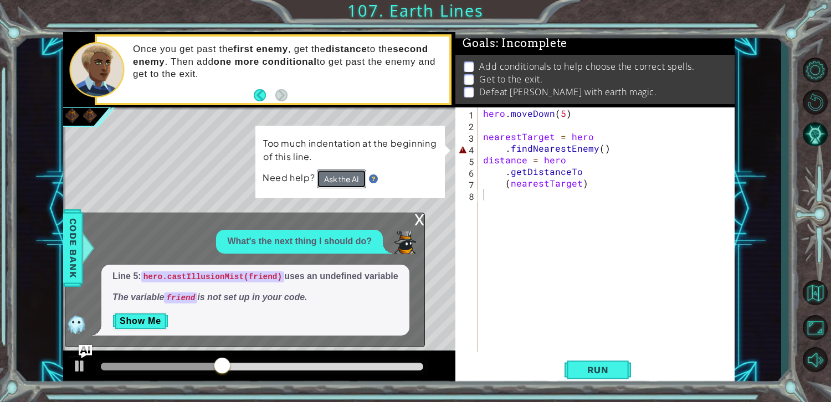
click at [338, 177] on button "Ask the AI" at bounding box center [340, 178] width 49 height 19
click at [346, 172] on button "Ask the AI" at bounding box center [341, 179] width 49 height 19
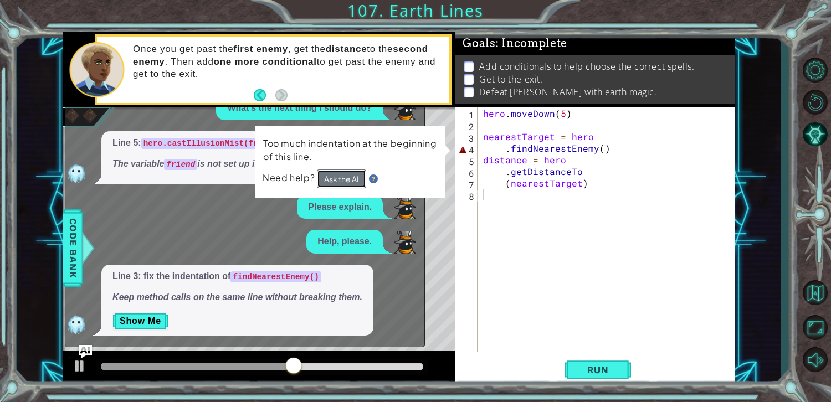
drag, startPoint x: 330, startPoint y: 179, endPoint x: 331, endPoint y: 167, distance: 11.7
click at [331, 175] on button "Ask the AI" at bounding box center [341, 178] width 49 height 19
click at [331, 167] on td "Too much indentation at the beginning of this line." at bounding box center [350, 153] width 175 height 34
click at [330, 177] on button "Ask the AI" at bounding box center [341, 178] width 50 height 19
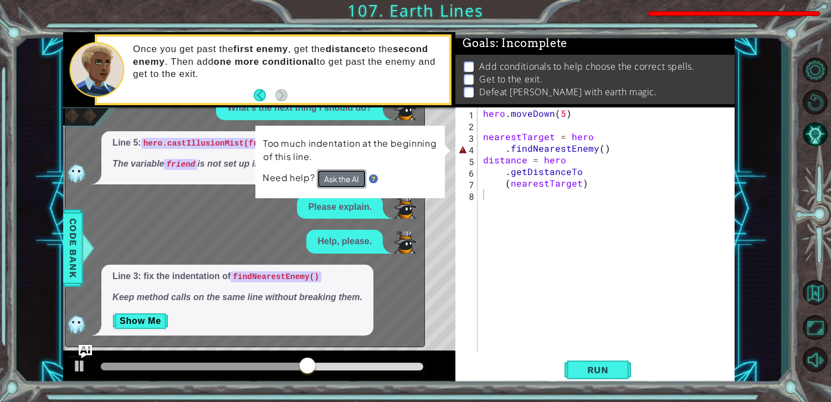
click at [330, 178] on button "Ask the AI" at bounding box center [340, 178] width 49 height 19
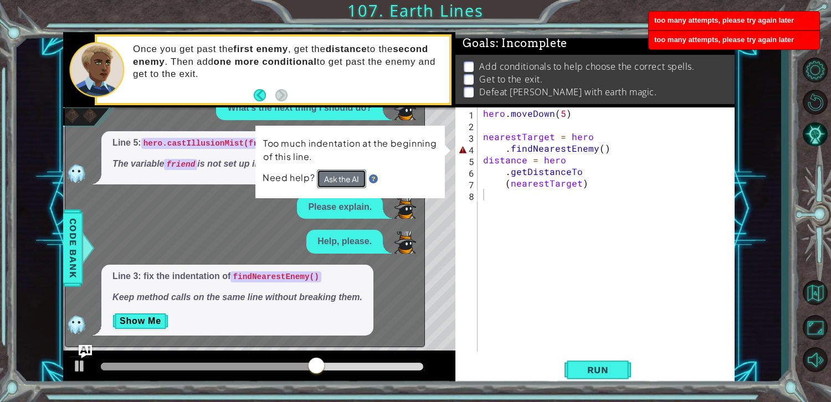
click at [330, 178] on button "Ask the AI" at bounding box center [341, 179] width 49 height 19
click at [330, 178] on button "Ask the AI" at bounding box center [342, 178] width 50 height 19
click at [330, 178] on button "Ask the AI" at bounding box center [341, 178] width 50 height 19
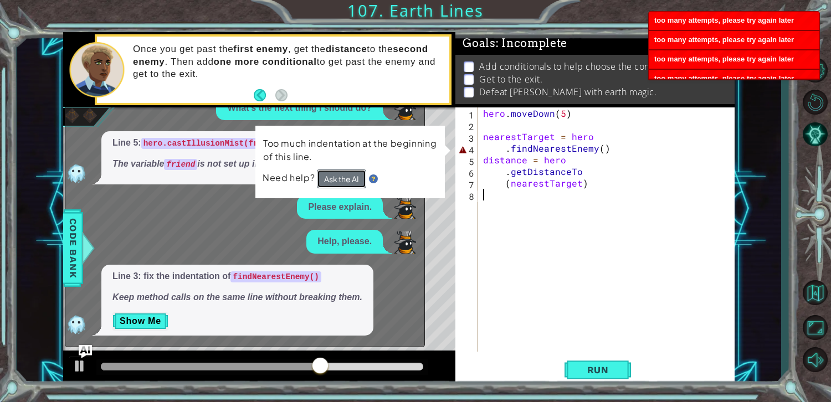
click at [330, 178] on button "Ask the AI" at bounding box center [341, 179] width 50 height 20
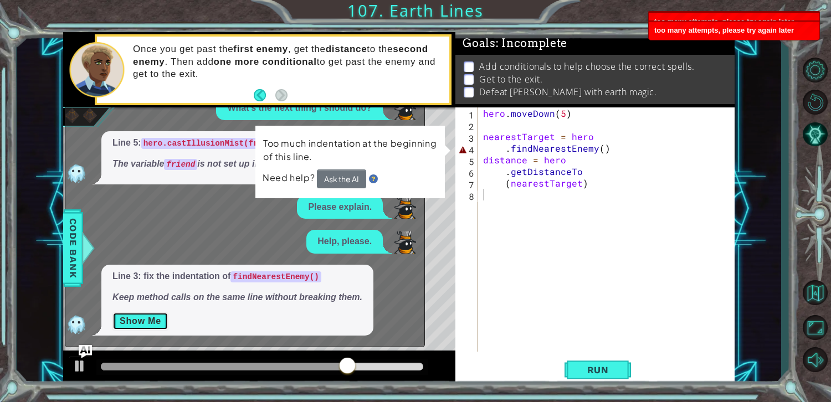
click at [144, 325] on button "Show Me" at bounding box center [141, 322] width 56 height 18
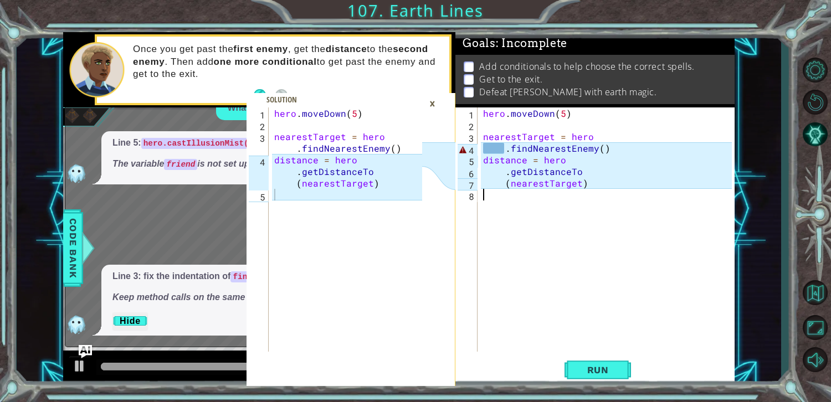
click at [433, 104] on div "×" at bounding box center [432, 103] width 17 height 19
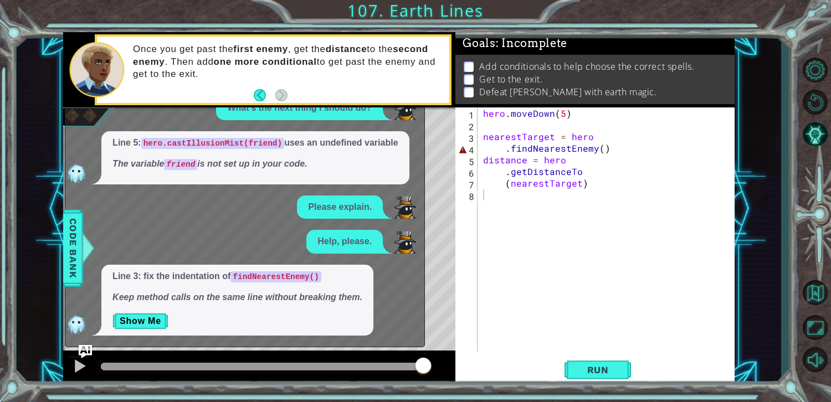
type textarea ".findNearestEnemy()"
click at [601, 151] on div "hero . [GEOGRAPHIC_DATA] ( 5 ) nearestTarget = hero . findNearestEnemy ( ) dist…" at bounding box center [609, 242] width 256 height 268
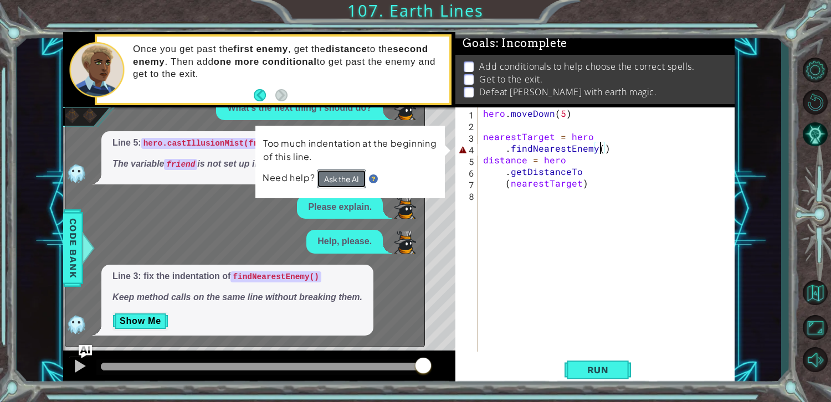
click at [343, 175] on button "Ask the AI" at bounding box center [341, 179] width 49 height 19
click at [331, 172] on button "Ask the AI" at bounding box center [341, 179] width 49 height 19
click at [339, 168] on td "Too much indentation at the beginning of this line." at bounding box center [350, 152] width 175 height 33
click at [341, 170] on button "Ask the AI" at bounding box center [342, 179] width 50 height 20
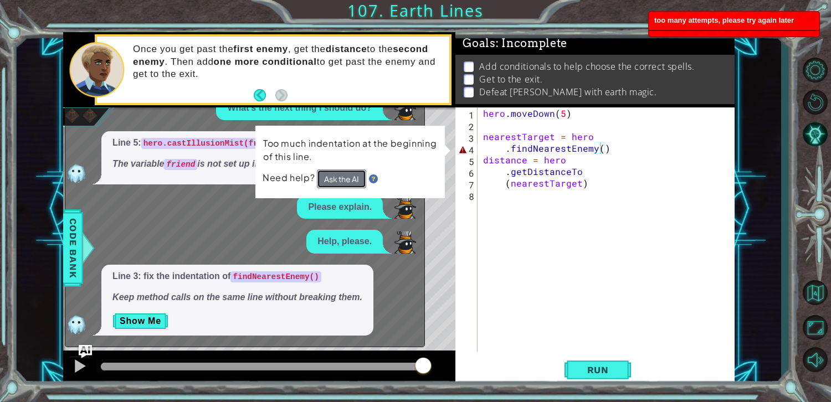
click at [350, 182] on button "Ask the AI" at bounding box center [341, 179] width 49 height 19
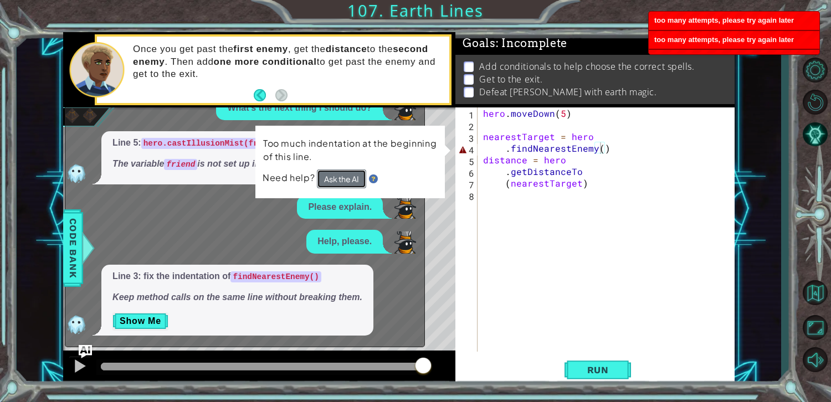
click at [350, 182] on button "Ask the AI" at bounding box center [341, 179] width 49 height 19
click at [351, 180] on button "Ask the AI" at bounding box center [341, 178] width 50 height 19
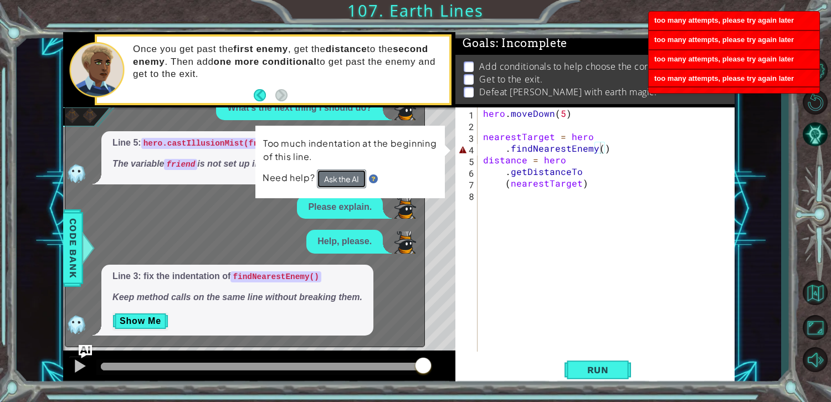
click at [351, 180] on button "Ask the AI" at bounding box center [342, 179] width 50 height 20
click at [351, 180] on button "Ask the AI" at bounding box center [341, 179] width 49 height 19
click at [351, 180] on button "Ask the AI" at bounding box center [341, 178] width 50 height 19
click at [351, 180] on button "Ask the AI" at bounding box center [341, 179] width 49 height 19
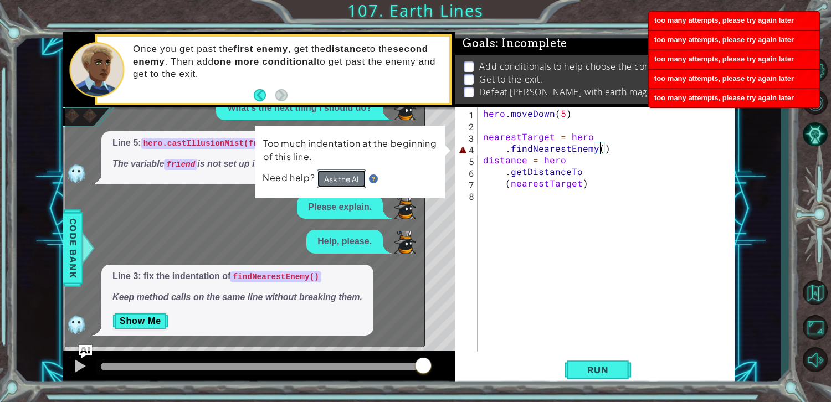
click at [351, 180] on button "Ask the AI" at bounding box center [341, 179] width 49 height 19
click at [351, 180] on button "Ask the AI" at bounding box center [342, 178] width 50 height 19
click at [126, 319] on button "Show Me" at bounding box center [141, 322] width 56 height 18
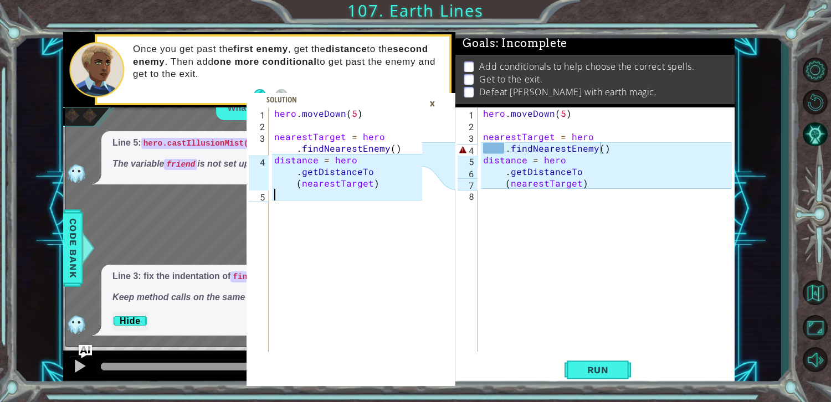
click at [278, 195] on div "hero . [GEOGRAPHIC_DATA] ( 5 ) nearestTarget = hero . findNearestEnemy ( ) dist…" at bounding box center [350, 242] width 156 height 268
click at [301, 174] on div "hero . [GEOGRAPHIC_DATA] ( 5 ) nearestTarget = hero . findNearestEnemy ( ) dist…" at bounding box center [350, 242] width 156 height 268
type textarea "distance = hero.getDistanceTo(nearestTarget)"
click at [290, 173] on div "hero . [GEOGRAPHIC_DATA] ( 5 ) nearestTarget = hero . findNearestEnemy ( ) dist…" at bounding box center [350, 242] width 156 height 268
click at [299, 182] on div "hero . [GEOGRAPHIC_DATA] ( 5 ) nearestTarget = hero . findNearestEnemy ( ) dist…" at bounding box center [350, 242] width 156 height 268
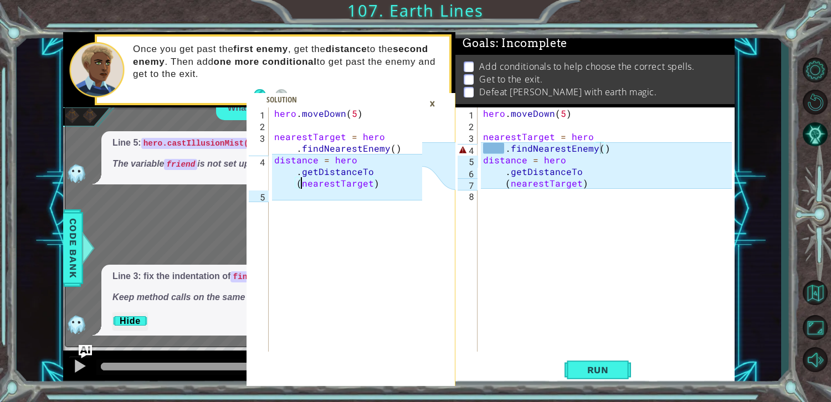
click at [382, 180] on div "hero . [GEOGRAPHIC_DATA] ( 5 ) nearestTarget = hero . findNearestEnemy ( ) dist…" at bounding box center [350, 242] width 156 height 268
click at [383, 176] on div "hero . [GEOGRAPHIC_DATA] ( 5 ) nearestTarget = hero . findNearestEnemy ( ) dist…" at bounding box center [350, 242] width 156 height 268
click at [382, 173] on div "hero . [GEOGRAPHIC_DATA] ( 5 ) nearestTarget = hero . findNearestEnemy ( ) dist…" at bounding box center [350, 242] width 156 height 268
click at [375, 164] on div "hero . [GEOGRAPHIC_DATA] ( 5 ) nearestTarget = hero . findNearestEnemy ( ) dist…" at bounding box center [350, 242] width 156 height 268
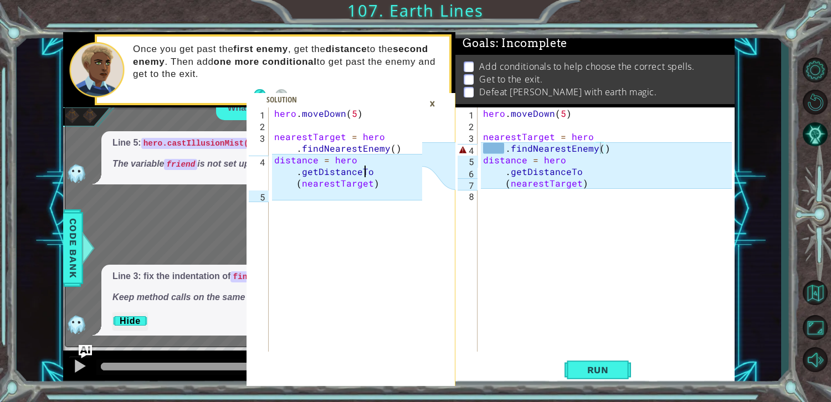
click at [392, 167] on div "hero . [GEOGRAPHIC_DATA] ( 5 ) nearestTarget = hero . findNearestEnemy ( ) dist…" at bounding box center [350, 242] width 156 height 268
click at [393, 170] on div "hero . [GEOGRAPHIC_DATA] ( 5 ) nearestTarget = hero . findNearestEnemy ( ) dist…" at bounding box center [350, 242] width 156 height 268
drag, startPoint x: 393, startPoint y: 170, endPoint x: 379, endPoint y: 170, distance: 13.9
click at [382, 170] on div "hero . [GEOGRAPHIC_DATA] ( 5 ) nearestTarget = hero . findNearestEnemy ( ) dist…" at bounding box center [350, 242] width 156 height 268
click at [590, 368] on span "Run" at bounding box center [598, 370] width 44 height 11
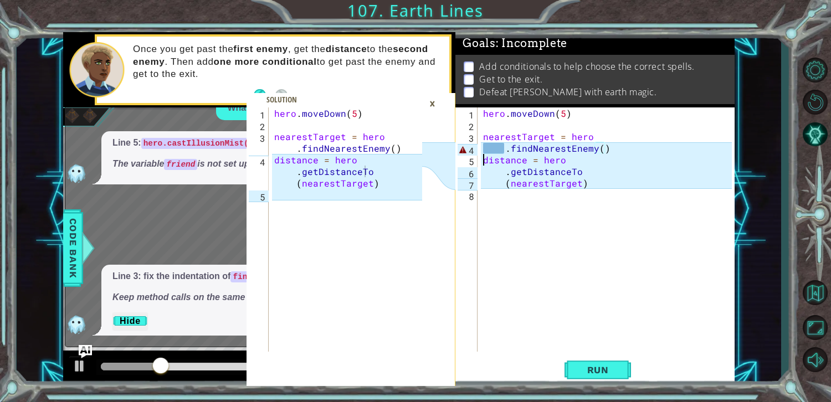
click at [483, 162] on div "hero . [GEOGRAPHIC_DATA] ( 5 ) nearestTarget = hero . findNearestEnemy ( ) dist…" at bounding box center [609, 242] width 256 height 268
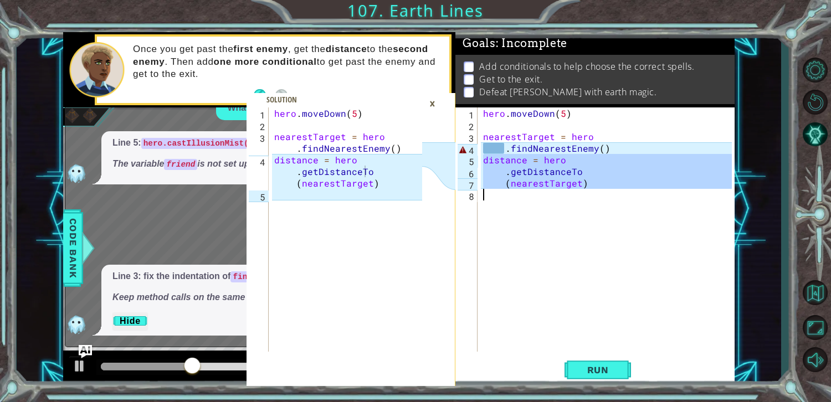
drag, startPoint x: 472, startPoint y: 156, endPoint x: 472, endPoint y: 205, distance: 48.2
type textarea "(nearestTarget)"
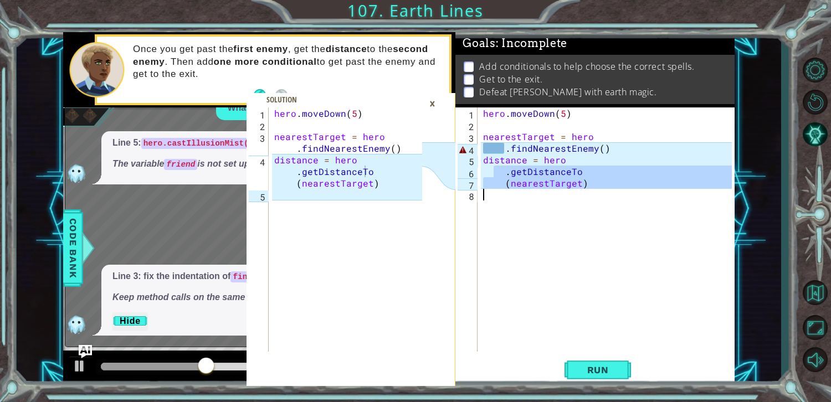
drag, startPoint x: 498, startPoint y: 176, endPoint x: 507, endPoint y: 212, distance: 37.6
click at [507, 212] on div "hero . [GEOGRAPHIC_DATA] ( 5 ) nearestTarget = hero . findNearestEnemy ( ) dist…" at bounding box center [609, 242] width 256 height 268
type textarea "(nearestTarget)"
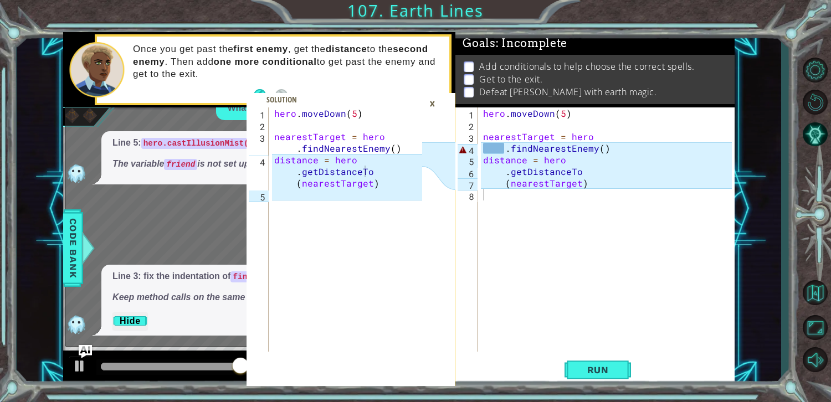
drag, startPoint x: 479, startPoint y: 147, endPoint x: 700, endPoint y: 198, distance: 227.1
click at [700, 198] on div "1 2 3 4 5 6 7 8 hero . [GEOGRAPHIC_DATA] ( 5 ) nearestTarget = hero . findNeare…" at bounding box center [594, 230] width 276 height 244
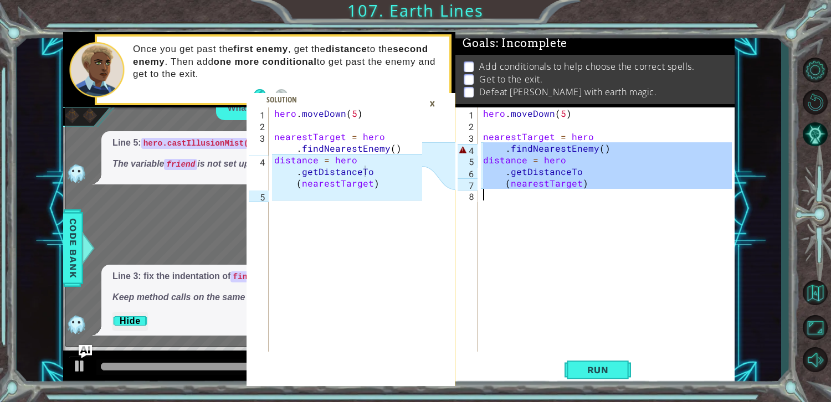
drag, startPoint x: 483, startPoint y: 150, endPoint x: 818, endPoint y: 204, distance: 339.1
click at [818, 204] on div "distance = hero.getDistanceTo(nearestTarget) 1 2 3 4 5 hero . [GEOGRAPHIC_DATA]…" at bounding box center [415, 201] width 831 height 402
type textarea "(nearestTarget)"
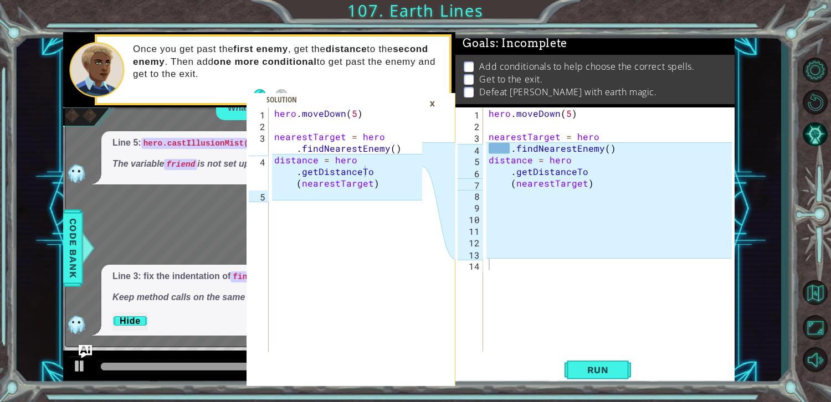
drag, startPoint x: 485, startPoint y: 147, endPoint x: 568, endPoint y: 159, distance: 83.4
click at [641, 193] on div "1 2 3 4 5 6 7 8 9 10 11 12 13 14 hero . [GEOGRAPHIC_DATA] ( 5 ) nearestTarget =…" at bounding box center [594, 230] width 276 height 244
click at [496, 151] on div "hero . [GEOGRAPHIC_DATA] ( 5 ) nearestTarget = hero . findNearestEnemy ( ) dist…" at bounding box center [612, 242] width 251 height 268
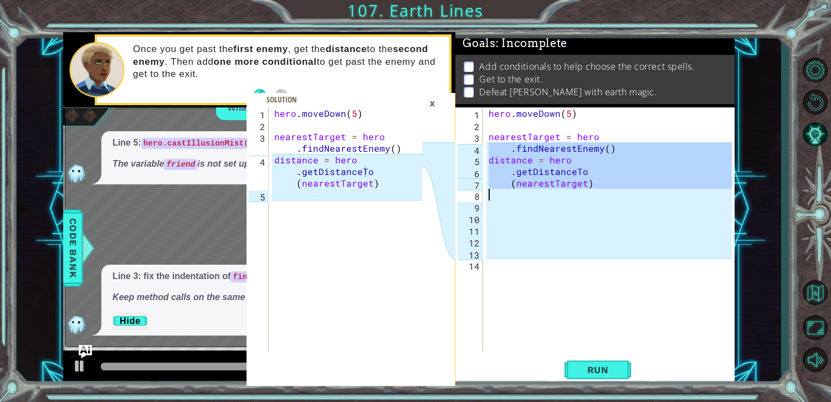
drag, startPoint x: 489, startPoint y: 151, endPoint x: 654, endPoint y: 195, distance: 170.3
click at [654, 195] on div "hero . [GEOGRAPHIC_DATA] ( 5 ) nearestTarget = hero . findNearestEnemy ( ) dist…" at bounding box center [612, 242] width 251 height 268
type textarea "(nearestTarget)"
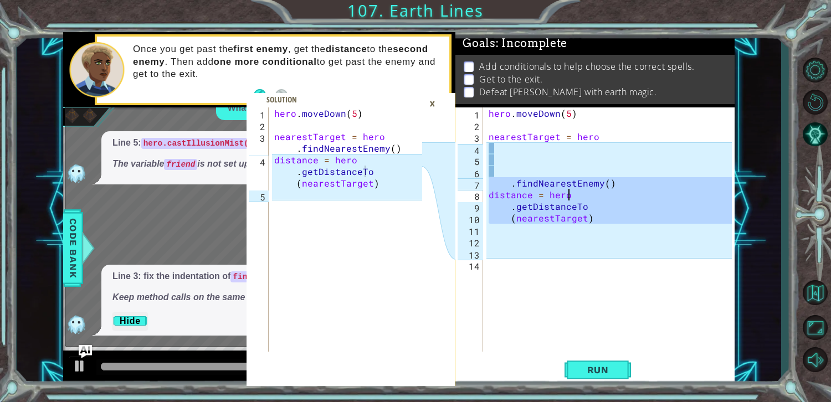
type textarea ".findNearestEnemy()"
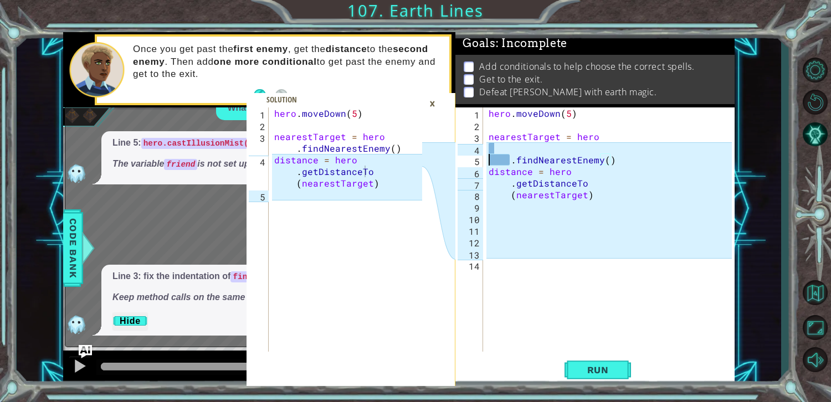
click at [489, 160] on div "hero . [GEOGRAPHIC_DATA] ( 5 ) nearestTarget = hero . findNearestEnemy ( ) dist…" at bounding box center [612, 242] width 251 height 268
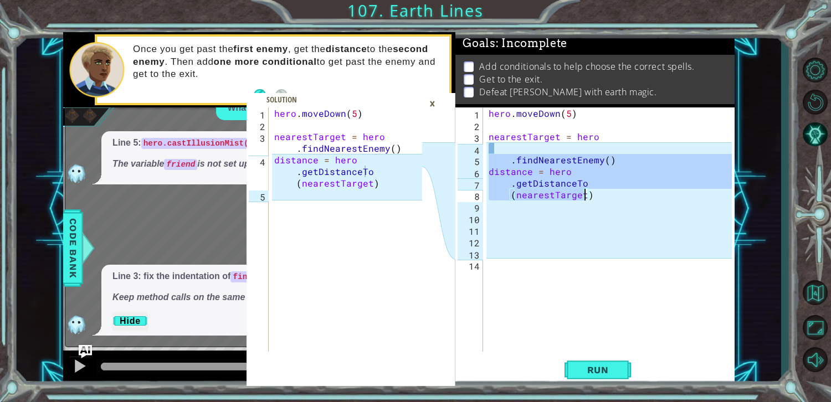
drag, startPoint x: 489, startPoint y: 160, endPoint x: 598, endPoint y: 203, distance: 116.9
click at [598, 203] on div "hero . [GEOGRAPHIC_DATA] ( 5 ) nearestTarget = hero . findNearestEnemy ( ) dist…" at bounding box center [612, 242] width 251 height 268
type textarea ".findNearestEnemy()"
type textarea "(nearestTarget)"
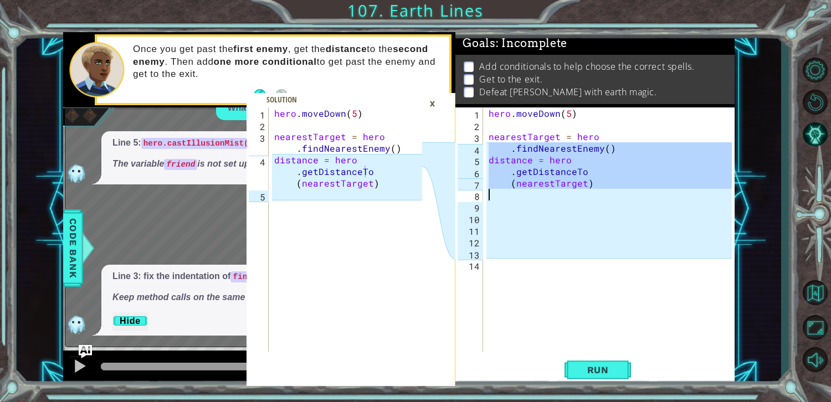
drag, startPoint x: 585, startPoint y: 236, endPoint x: 580, endPoint y: 231, distance: 6.3
click at [584, 235] on div "hero . [GEOGRAPHIC_DATA] ( 5 ) nearestTarget = hero . findNearestEnemy ( ) dist…" at bounding box center [612, 242] width 251 height 268
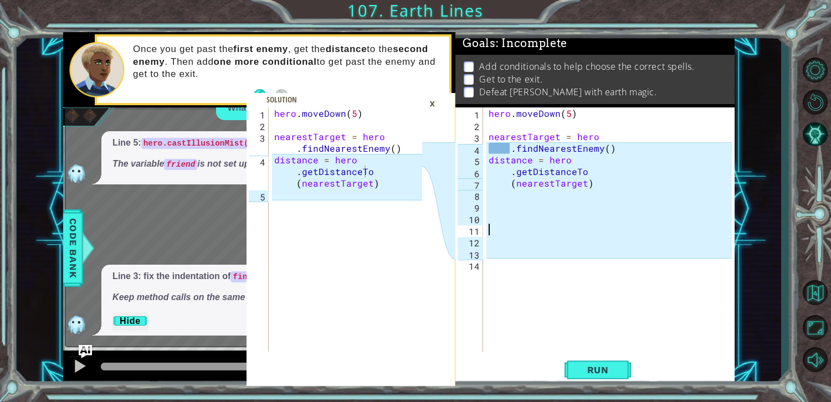
click at [459, 157] on div "5" at bounding box center [470, 162] width 25 height 12
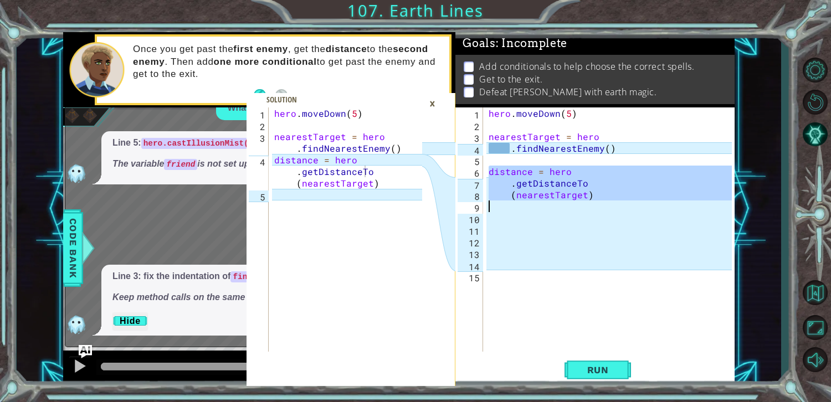
drag, startPoint x: 487, startPoint y: 171, endPoint x: 596, endPoint y: 212, distance: 116.8
click at [596, 212] on div "hero . [GEOGRAPHIC_DATA] ( 5 ) nearestTarget = hero . findNearestEnemy ( ) dist…" at bounding box center [612, 242] width 251 height 268
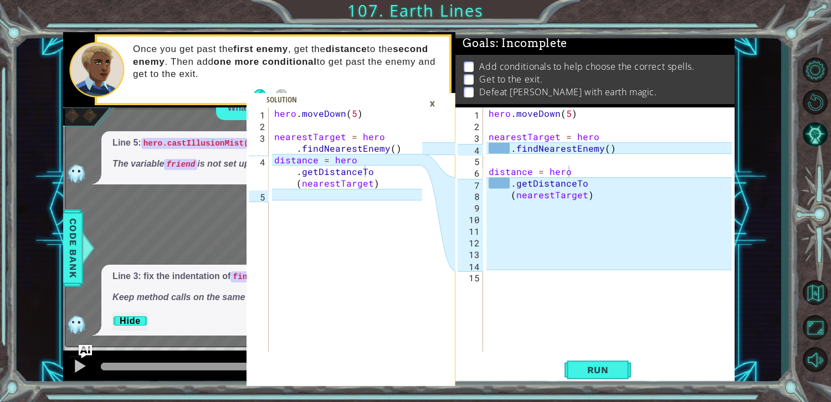
drag, startPoint x: 484, startPoint y: 165, endPoint x: 503, endPoint y: 182, distance: 25.5
click at [503, 182] on div "distance = hero 1 2 3 4 5 6 7 8 9 10 11 12 13 14 15 hero . [GEOGRAPHIC_DATA] ( …" at bounding box center [594, 230] width 276 height 244
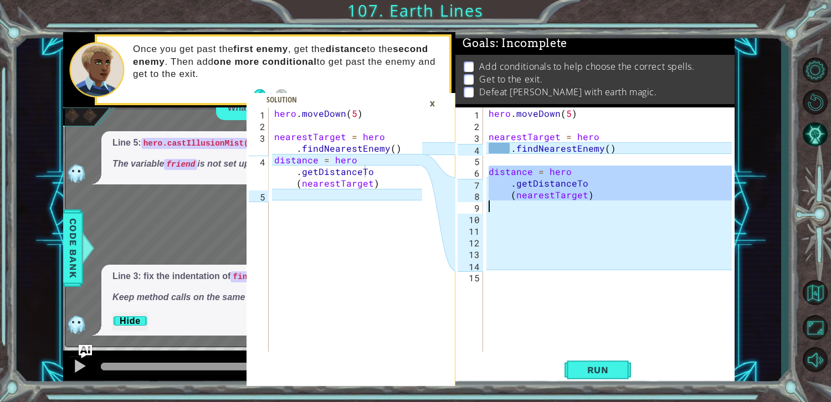
drag, startPoint x: 489, startPoint y: 169, endPoint x: 559, endPoint y: 206, distance: 79.1
click at [559, 206] on div "hero . [GEOGRAPHIC_DATA] ( 5 ) nearestTarget = hero . findNearestEnemy ( ) dist…" at bounding box center [612, 242] width 251 height 268
type textarea "(nearestTarget)"
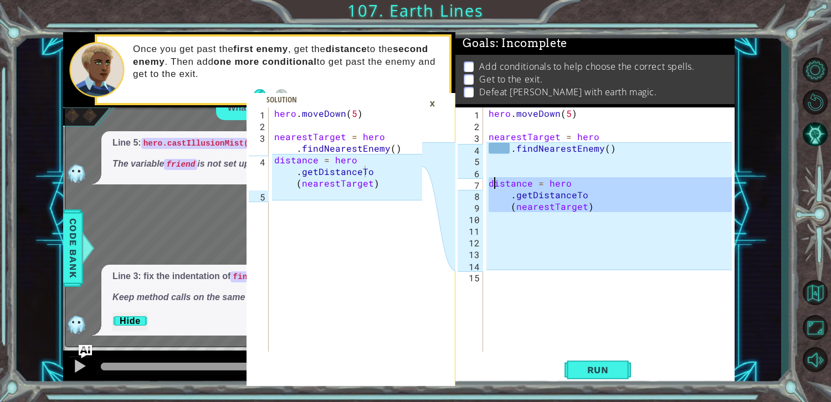
type textarea "(nearestTarget)"
drag, startPoint x: 489, startPoint y: 184, endPoint x: 683, endPoint y: 213, distance: 196.1
click at [683, 213] on div "hero . [GEOGRAPHIC_DATA] ( 5 ) nearestTarget = hero . findNearestEnemy ( ) dist…" at bounding box center [612, 242] width 251 height 268
type textarea "distance = hero"
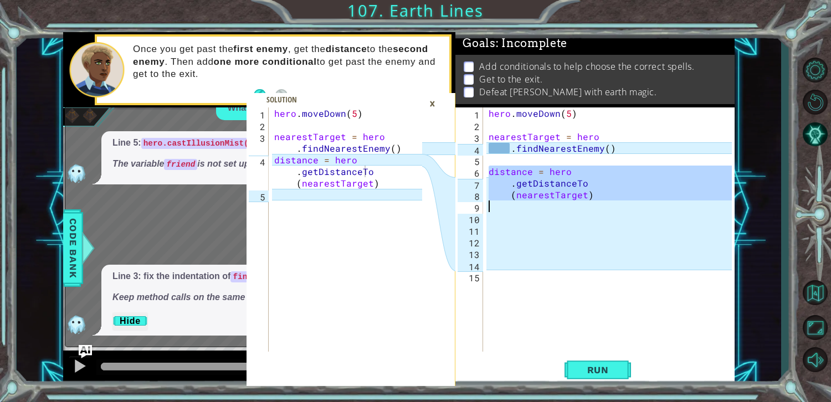
type textarea "distance = hero"
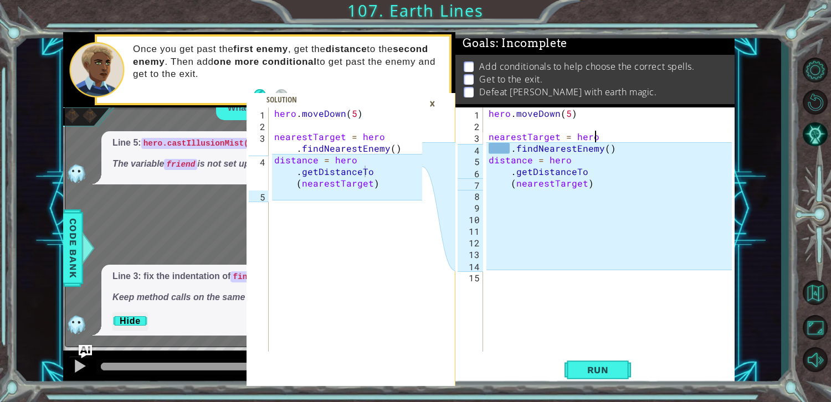
click at [677, 135] on div "hero . [GEOGRAPHIC_DATA] ( 5 ) nearestTarget = hero . findNearestEnemy ( ) dist…" at bounding box center [612, 242] width 251 height 268
type textarea "nearestTarget = hero"
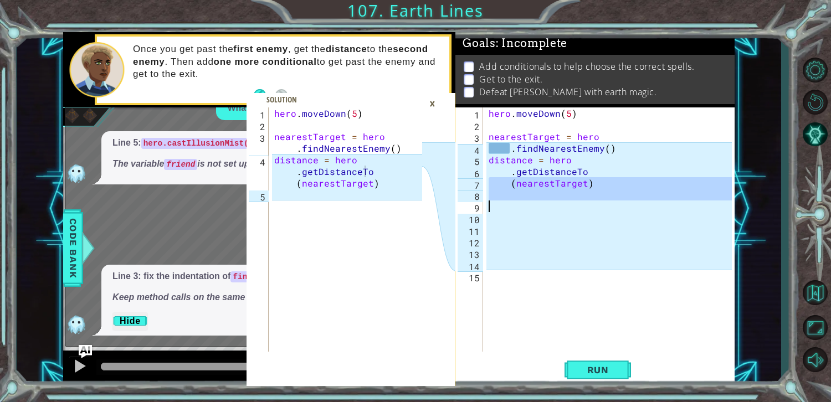
drag, startPoint x: 471, startPoint y: 180, endPoint x: 477, endPoint y: 203, distance: 23.5
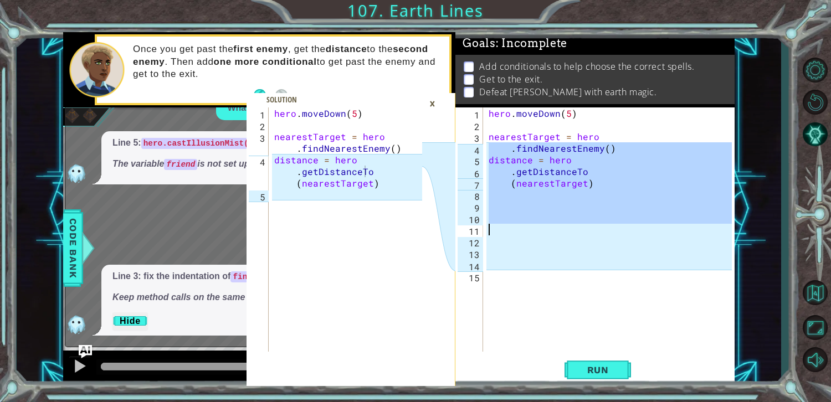
drag, startPoint x: 476, startPoint y: 146, endPoint x: 481, endPoint y: 231, distance: 84.4
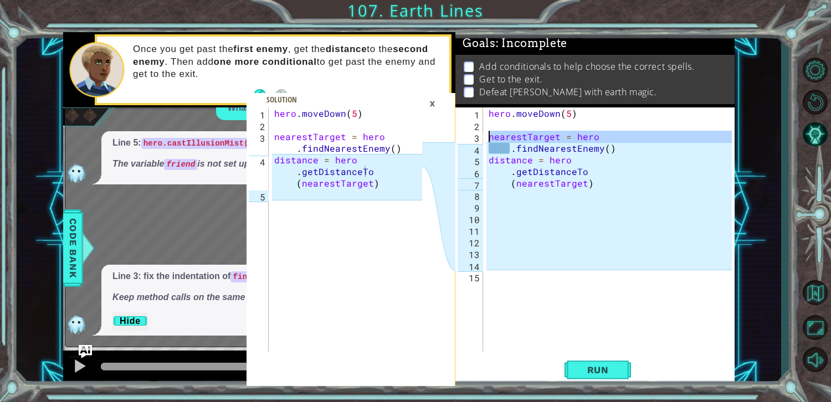
click at [468, 141] on div "3" at bounding box center [470, 138] width 25 height 12
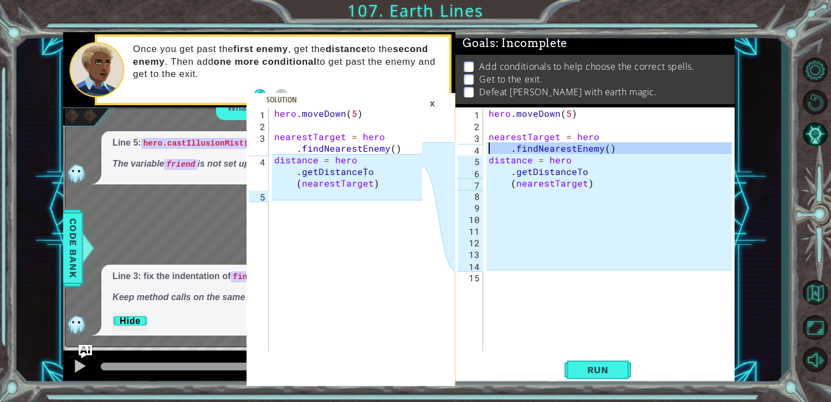
click at [464, 147] on div "4" at bounding box center [470, 150] width 25 height 12
click at [491, 150] on div "hero . [GEOGRAPHIC_DATA] ( 5 ) nearestTarget = hero . findNearestEnemy ( ) dist…" at bounding box center [612, 242] width 251 height 268
click at [484, 159] on div ".findNearestEnemy() 1 2 3 4 5 6 7 8 9 10 11 12 13 14 15 hero . [GEOGRAPHIC_DATA…" at bounding box center [594, 230] width 276 height 244
click at [487, 159] on div "hero . [GEOGRAPHIC_DATA] ( 5 ) nearestTarget = hero . findNearestEnemy ( ) dist…" at bounding box center [612, 242] width 251 height 268
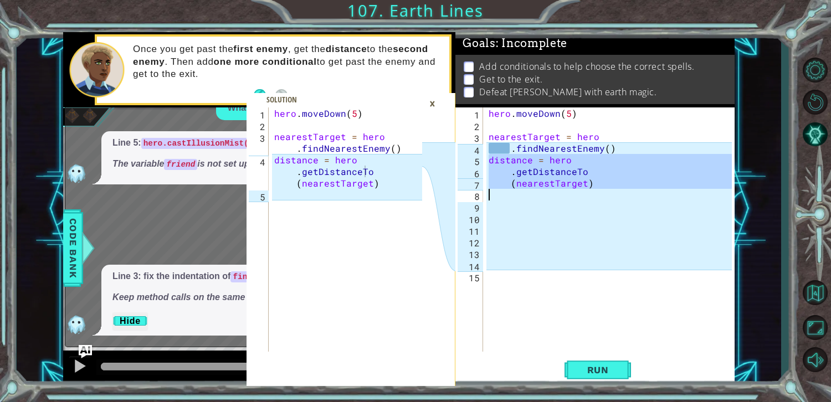
drag, startPoint x: 487, startPoint y: 159, endPoint x: 564, endPoint y: 191, distance: 83.7
click at [564, 191] on div "hero . [GEOGRAPHIC_DATA] ( 5 ) nearestTarget = hero . findNearestEnemy ( ) dist…" at bounding box center [612, 242] width 251 height 268
type textarea "(nearestTarget)"
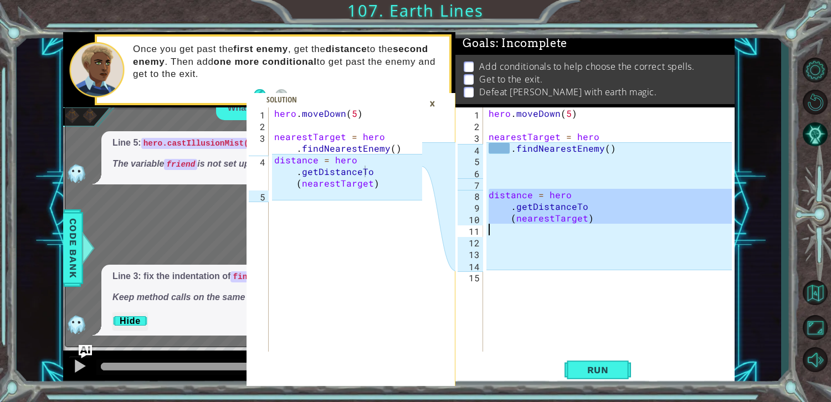
click at [502, 161] on div "hero . [GEOGRAPHIC_DATA] ( 5 ) nearestTarget = hero . findNearestEnemy ( ) dist…" at bounding box center [612, 242] width 251 height 268
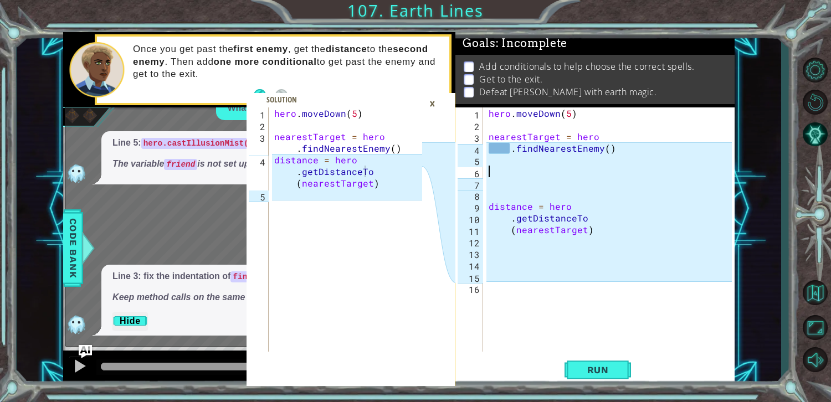
click at [625, 146] on div "hero . [GEOGRAPHIC_DATA] ( 5 ) nearestTarget = hero . findNearestEnemy ( ) dist…" at bounding box center [612, 242] width 251 height 268
type textarea ".findNearestEnemy()"
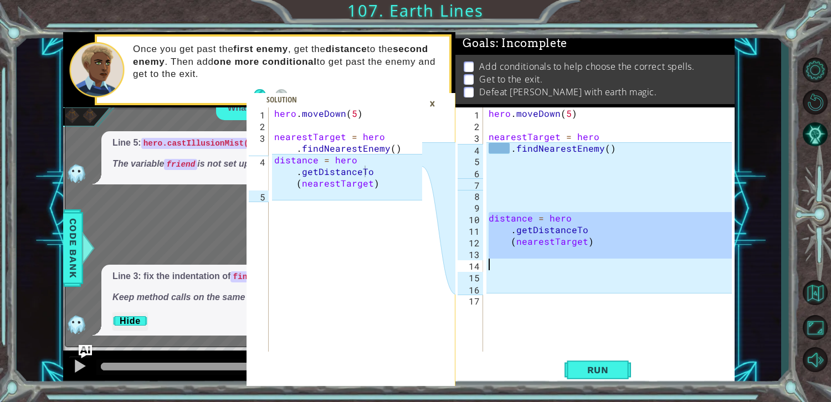
drag, startPoint x: 490, startPoint y: 219, endPoint x: 611, endPoint y: 262, distance: 128.3
click at [611, 264] on div "hero . [GEOGRAPHIC_DATA] ( 5 ) nearestTarget = hero . findNearestEnemy ( ) dist…" at bounding box center [612, 242] width 251 height 268
type textarea "distance = hero"
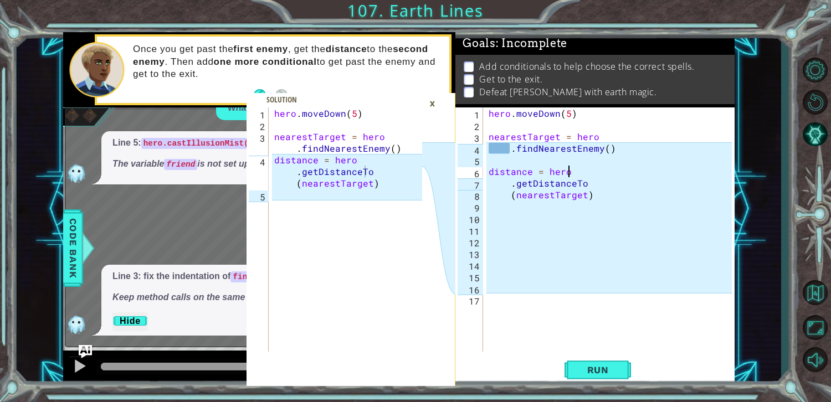
click at [619, 173] on div "hero . [GEOGRAPHIC_DATA] ( 5 ) nearestTarget = hero . findNearestEnemy ( ) dist…" at bounding box center [612, 242] width 251 height 268
click at [484, 171] on div "distance = hero 1 2 3 4 5 6 7 8 9 10 11 12 13 14 15 16 17 hero . [GEOGRAPHIC_DA…" at bounding box center [594, 230] width 276 height 244
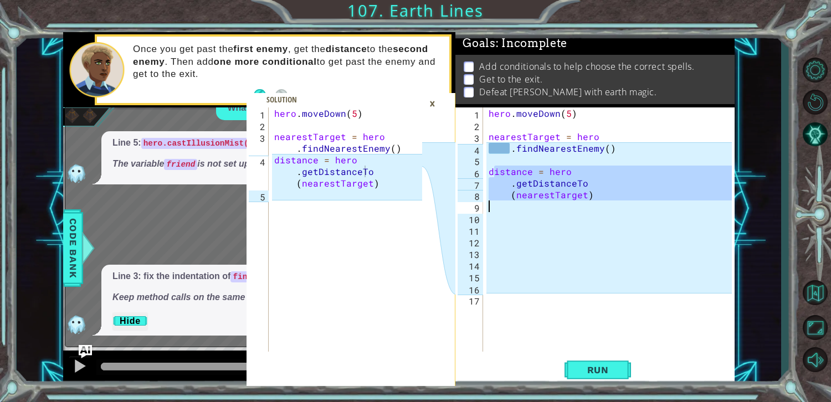
drag, startPoint x: 492, startPoint y: 169, endPoint x: 591, endPoint y: 211, distance: 107.8
click at [591, 211] on div "hero . [GEOGRAPHIC_DATA] ( 5 ) nearestTarget = hero . findNearestEnemy ( ) dist…" at bounding box center [612, 242] width 251 height 268
type textarea "(nearestTarget)"
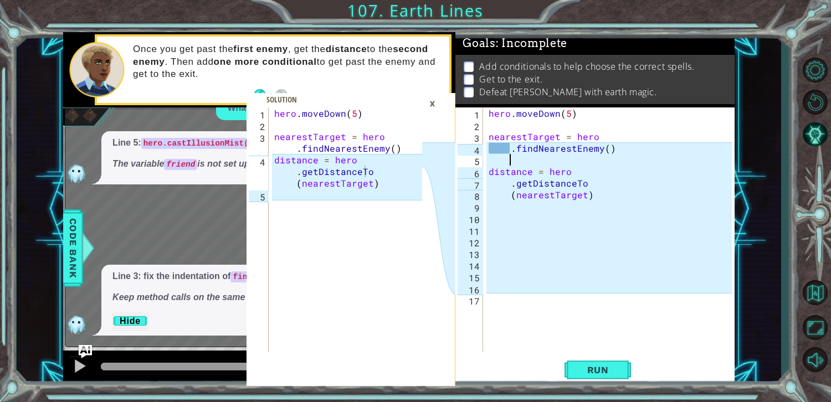
click at [686, 157] on div "hero . [GEOGRAPHIC_DATA] ( 5 ) nearestTarget = hero . findNearestEnemy ( ) dist…" at bounding box center [612, 242] width 251 height 268
click at [603, 364] on button "Run" at bounding box center [598, 370] width 67 height 28
click at [432, 104] on div "×" at bounding box center [432, 103] width 17 height 19
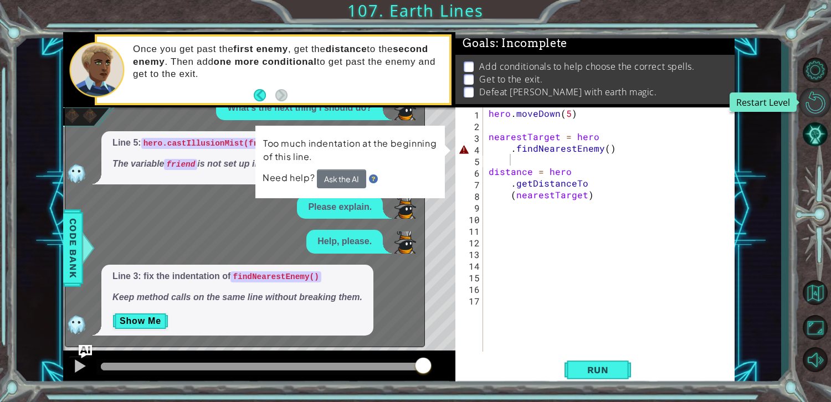
click at [817, 96] on button "Restart Level" at bounding box center [815, 102] width 32 height 29
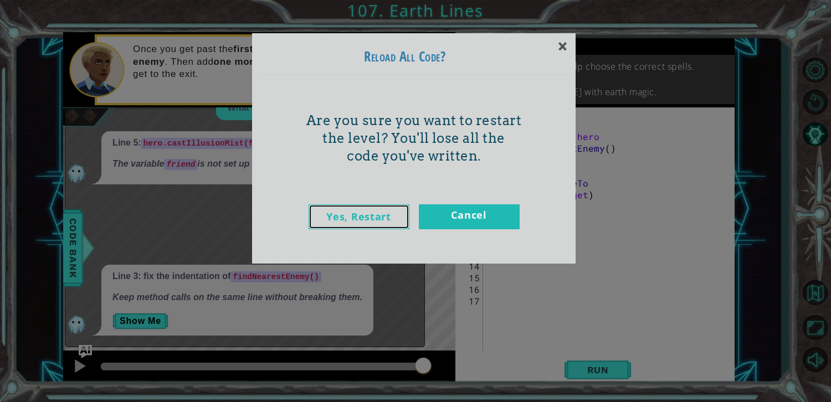
click at [394, 221] on link "Yes, Restart" at bounding box center [359, 217] width 101 height 25
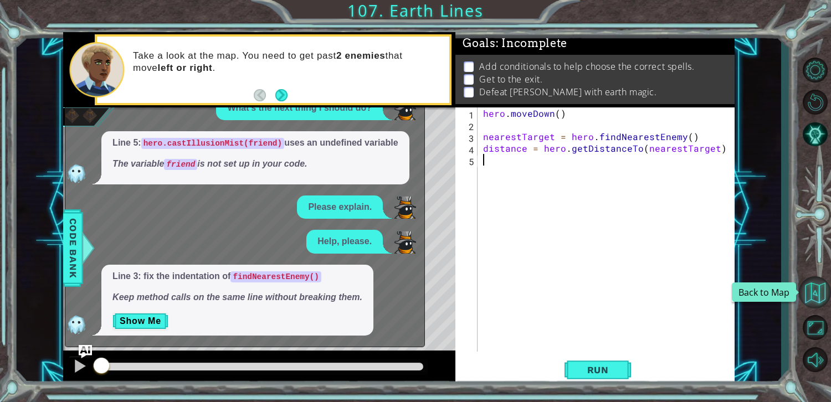
click at [816, 288] on button "Back to Map" at bounding box center [815, 293] width 32 height 32
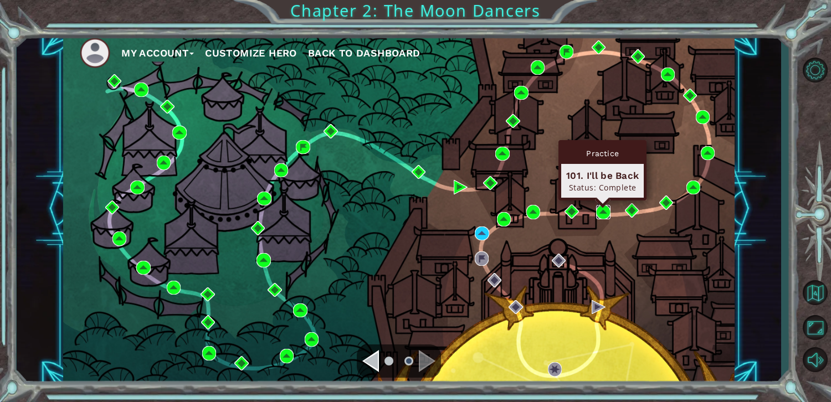
click at [597, 211] on img at bounding box center [603, 212] width 14 height 14
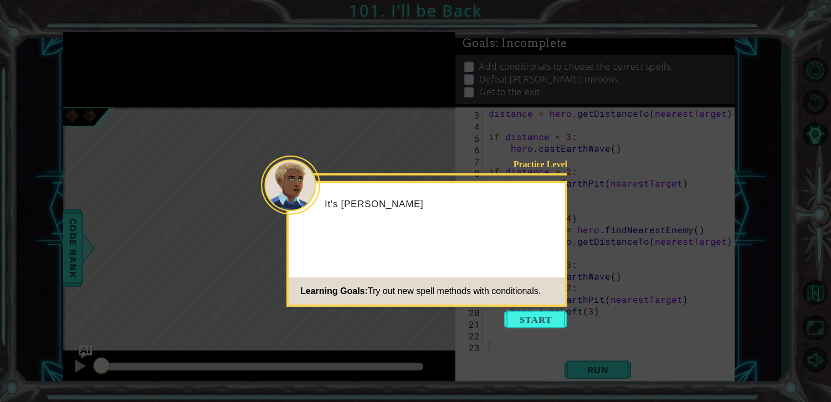
click at [558, 332] on icon at bounding box center [415, 201] width 831 height 402
click at [551, 324] on button "Start" at bounding box center [535, 320] width 63 height 18
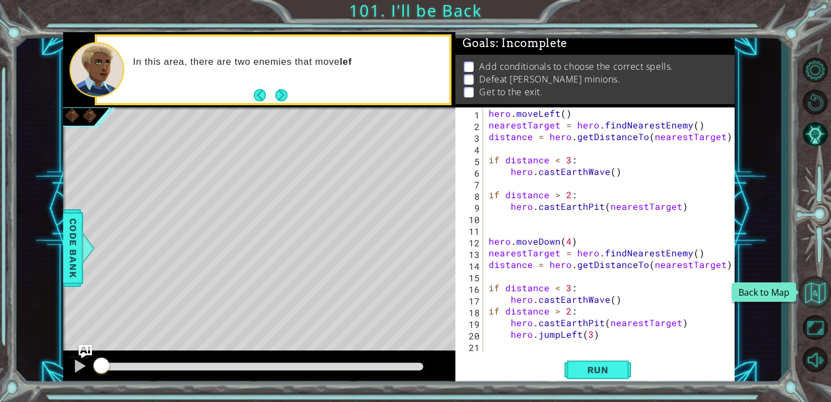
click at [810, 287] on button "Back to Map" at bounding box center [815, 293] width 32 height 32
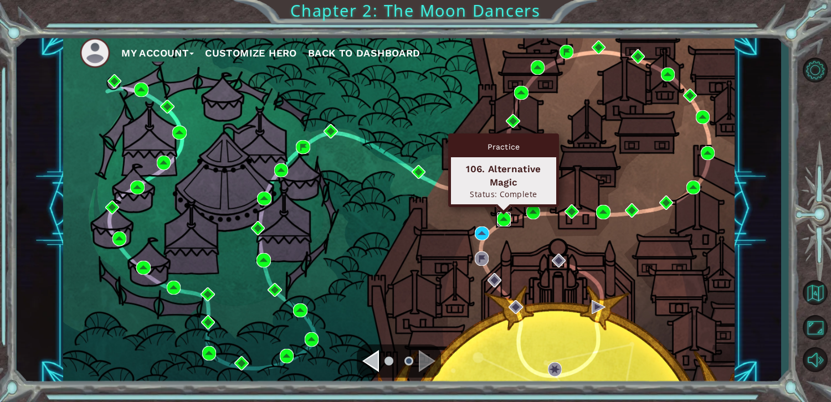
click at [500, 213] on img at bounding box center [504, 219] width 14 height 14
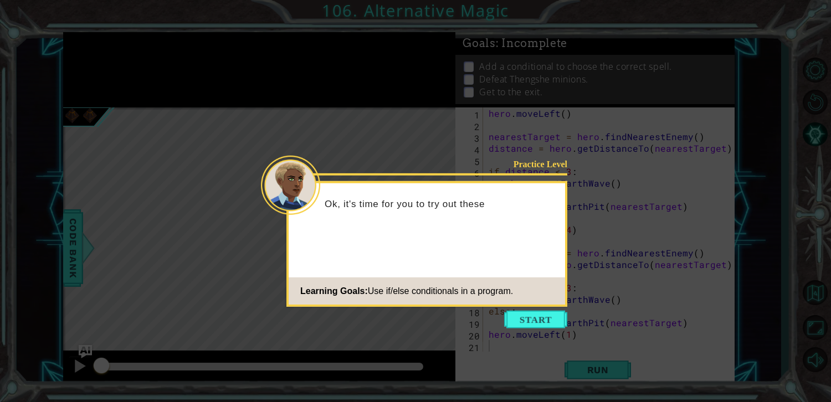
drag, startPoint x: 531, startPoint y: 321, endPoint x: 515, endPoint y: 333, distance: 19.4
click at [521, 329] on body "1 ההההההההההההההההההההההההההההההההההההההההההההההההההההההההההההההההההההההההההההה…" at bounding box center [415, 201] width 831 height 402
click at [518, 327] on button "Start" at bounding box center [535, 320] width 63 height 18
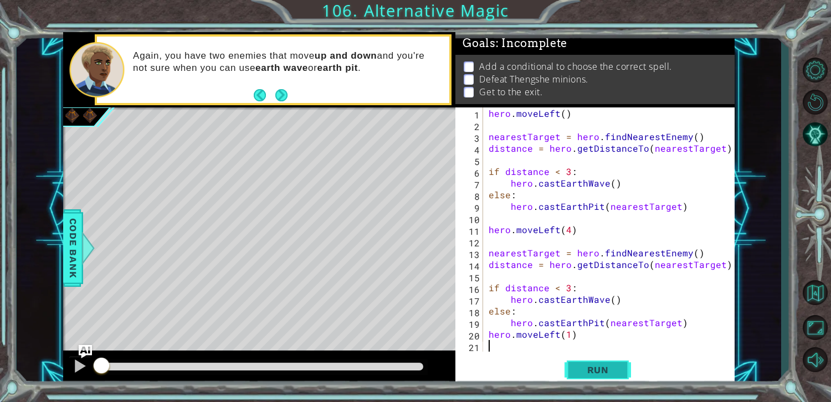
click at [578, 356] on button "Run" at bounding box center [598, 370] width 67 height 28
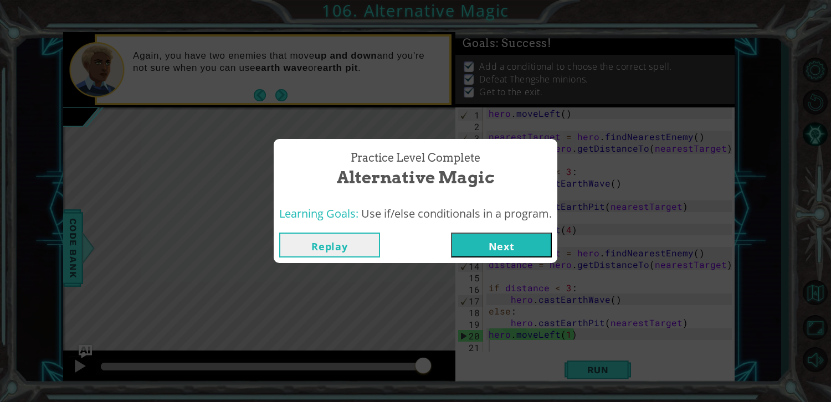
click at [518, 233] on button "Next" at bounding box center [501, 245] width 101 height 25
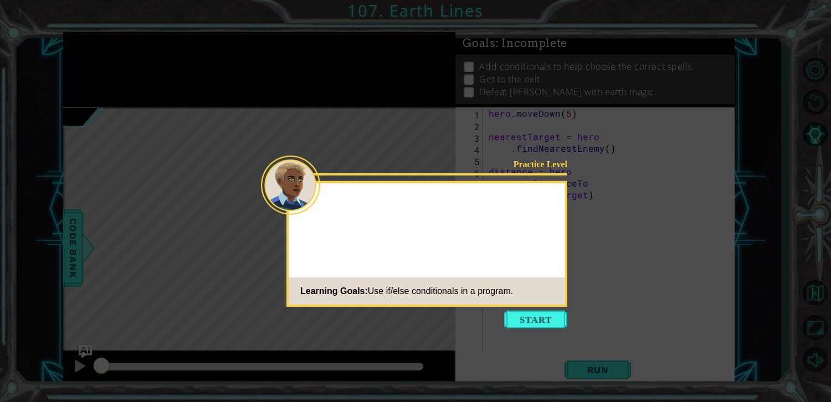
click at [458, 261] on div "Practice Level Learning Goals: Use if/else conditionals in a program." at bounding box center [427, 244] width 281 height 126
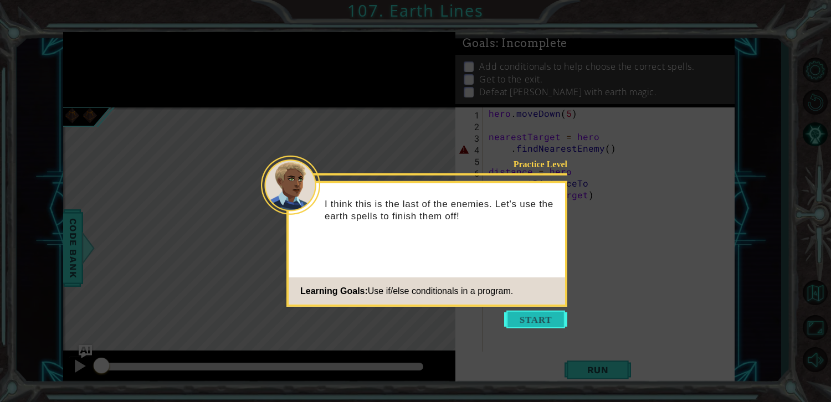
click at [518, 318] on button "Start" at bounding box center [535, 320] width 63 height 18
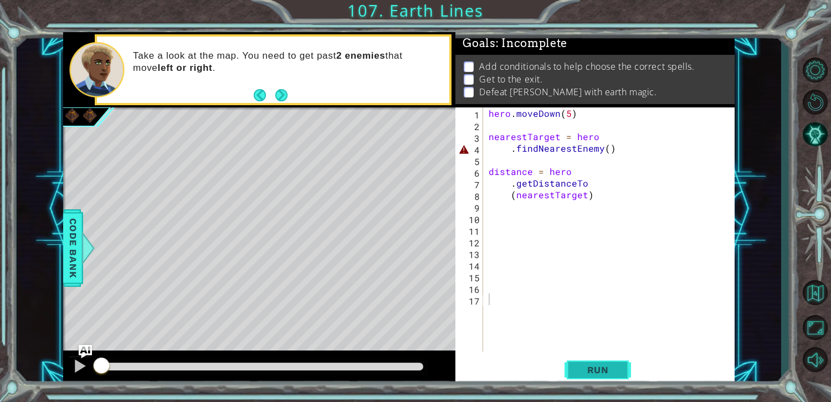
click at [605, 375] on span "Run" at bounding box center [598, 370] width 44 height 11
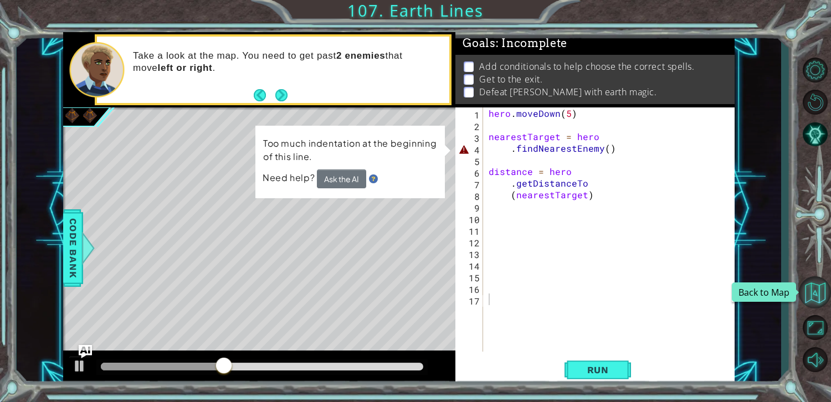
click at [823, 302] on button "Back to Map" at bounding box center [815, 293] width 32 height 32
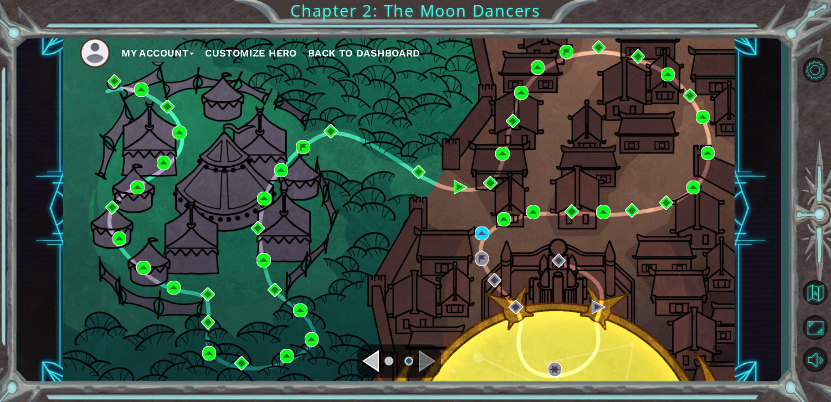
drag, startPoint x: 380, startPoint y: 360, endPoint x: 374, endPoint y: 360, distance: 6.7
click at [380, 360] on div at bounding box center [399, 361] width 84 height 33
click at [374, 360] on div "Navigate to the previous page" at bounding box center [370, 361] width 17 height 22
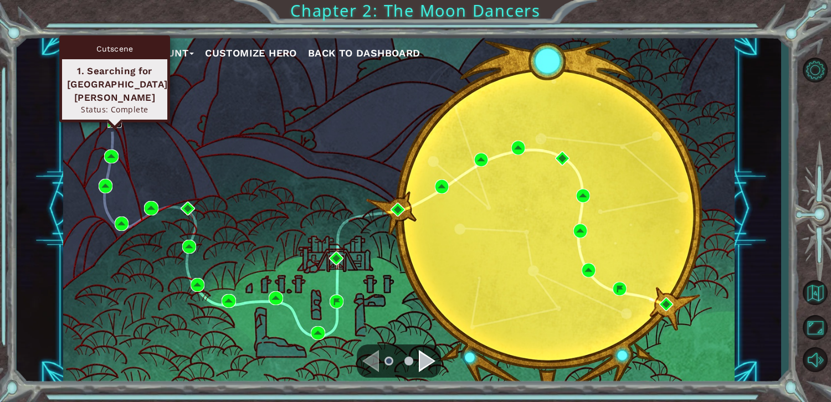
click at [114, 116] on img at bounding box center [115, 121] width 14 height 14
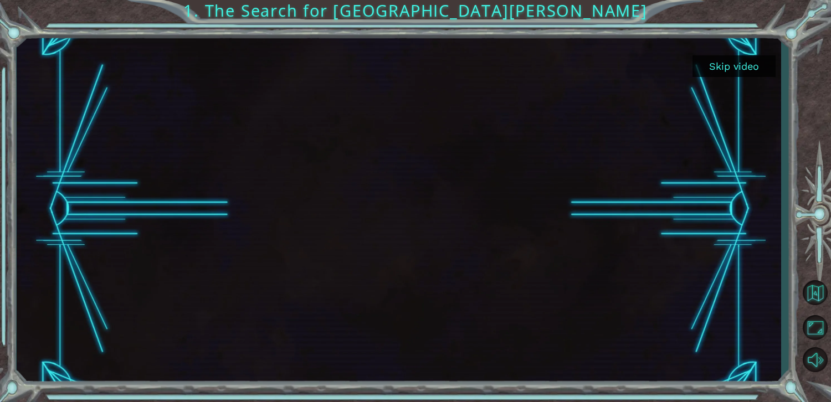
click at [733, 58] on button "Skip video" at bounding box center [734, 66] width 83 height 22
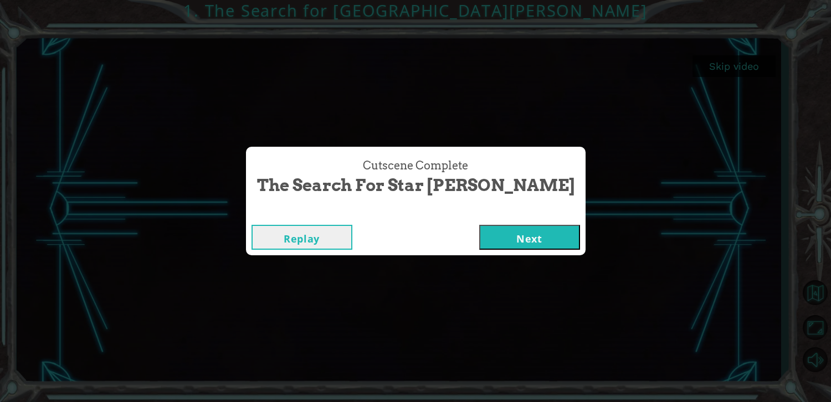
click at [479, 225] on button "Next" at bounding box center [529, 237] width 101 height 25
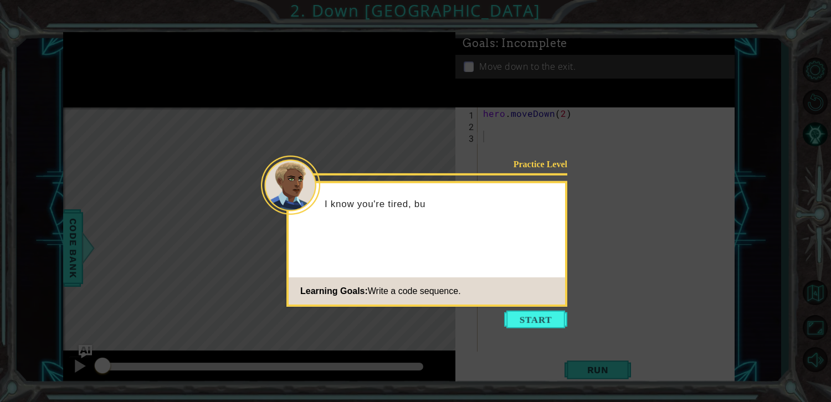
drag, startPoint x: 535, startPoint y: 317, endPoint x: 630, endPoint y: 370, distance: 108.4
click at [541, 317] on button "Start" at bounding box center [535, 320] width 63 height 18
click at [630, 371] on icon at bounding box center [415, 201] width 831 height 402
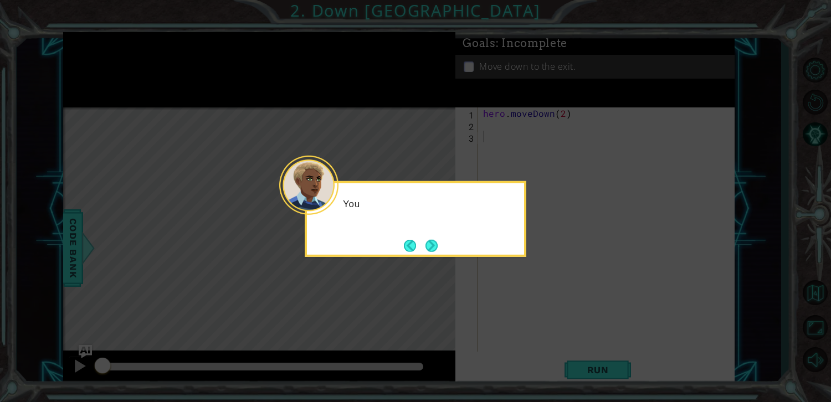
drag, startPoint x: 620, startPoint y: 366, endPoint x: 547, endPoint y: 336, distance: 78.7
click at [617, 365] on icon at bounding box center [415, 201] width 831 height 402
click at [429, 243] on button "Next" at bounding box center [431, 245] width 13 height 13
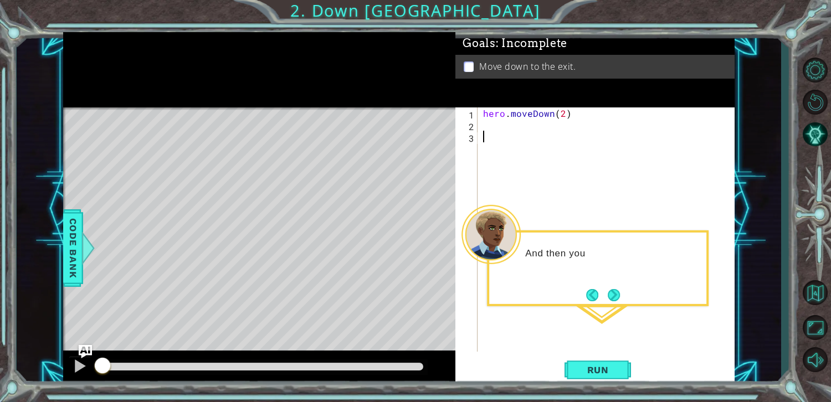
click at [601, 299] on button "Back" at bounding box center [597, 295] width 22 height 12
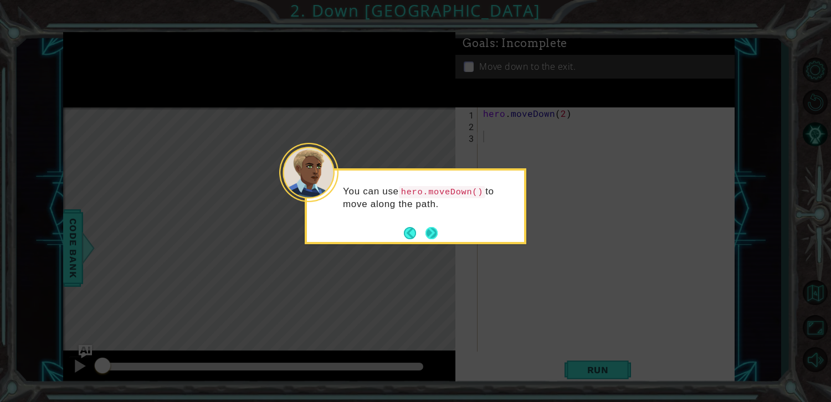
click at [438, 242] on button "Next" at bounding box center [432, 233] width 21 height 21
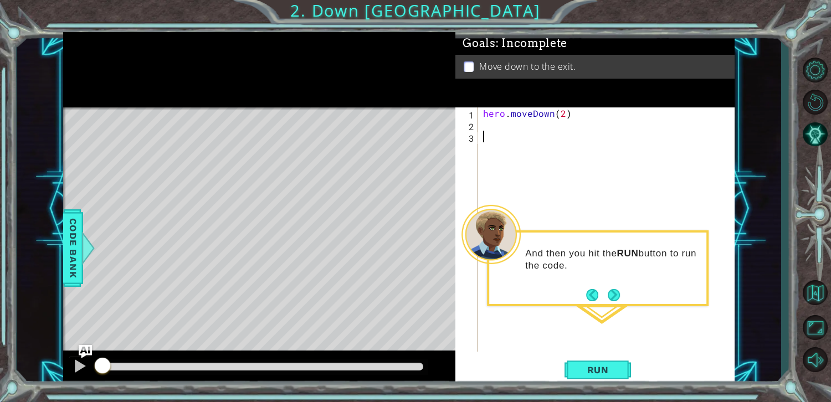
drag, startPoint x: 619, startPoint y: 300, endPoint x: 614, endPoint y: 317, distance: 17.7
click at [618, 301] on button "Next" at bounding box center [614, 295] width 13 height 13
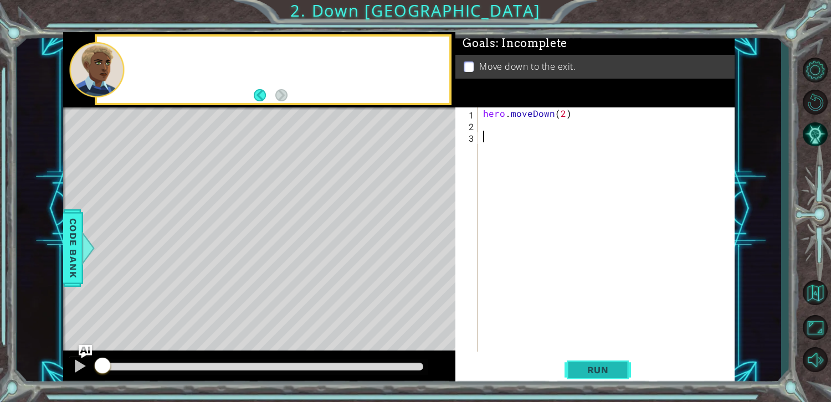
drag, startPoint x: 614, startPoint y: 317, endPoint x: 602, endPoint y: 365, distance: 49.6
click at [602, 365] on div "1 2 3 hero . moveDown ( 2 ) ההההההההההההההההההההההההההההההההההההההההההההההההההה…" at bounding box center [595, 247] width 279 height 279
drag, startPoint x: 603, startPoint y: 365, endPoint x: 602, endPoint y: 359, distance: 6.2
click at [603, 362] on button "Run" at bounding box center [598, 370] width 67 height 28
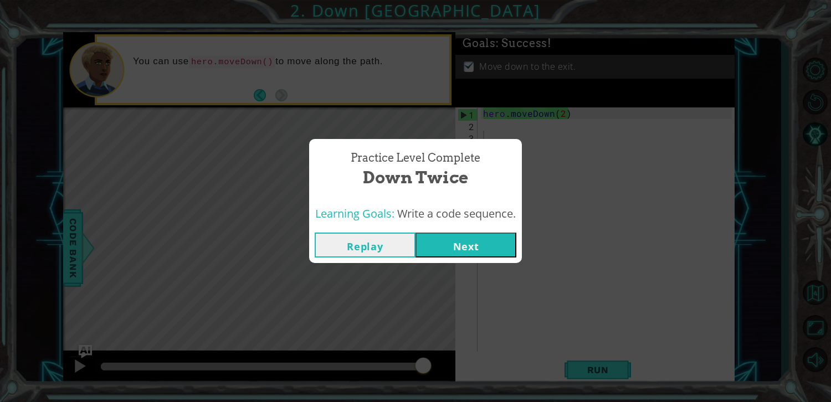
click at [470, 238] on button "Next" at bounding box center [466, 245] width 101 height 25
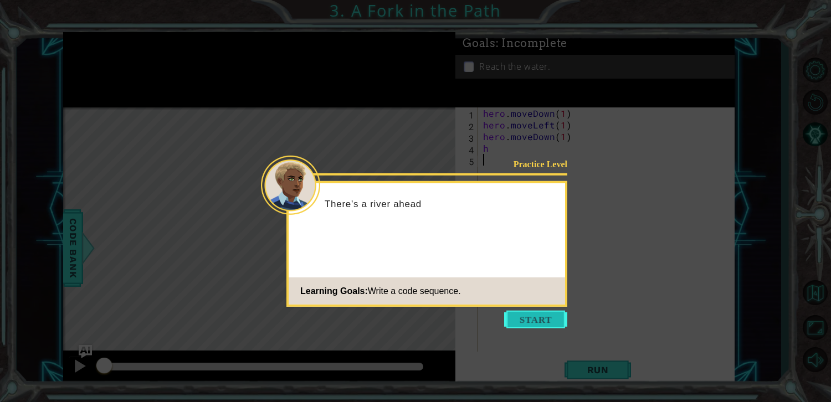
click at [559, 321] on button "Start" at bounding box center [535, 320] width 63 height 18
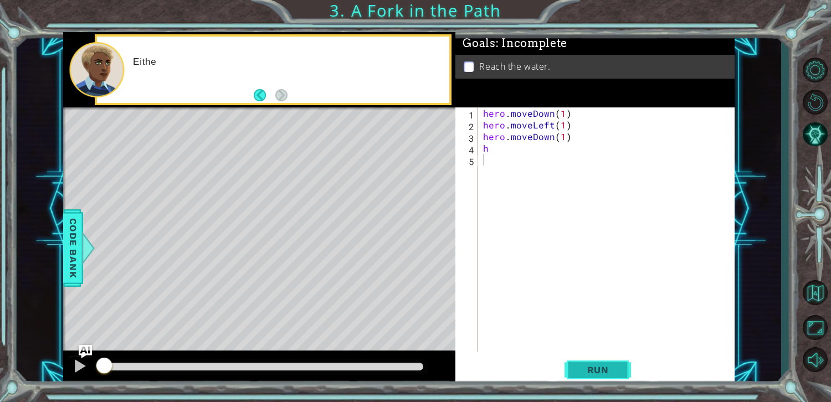
click at [613, 374] on span "Run" at bounding box center [598, 370] width 44 height 11
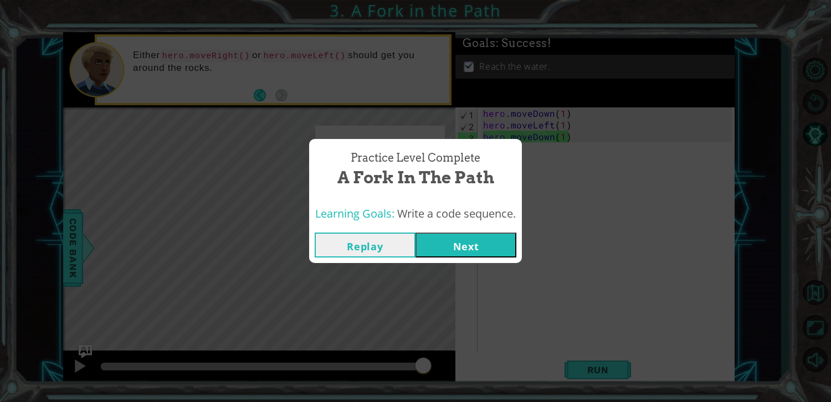
click at [478, 229] on div "Replay Next" at bounding box center [415, 245] width 213 height 36
click at [482, 238] on button "Next" at bounding box center [466, 245] width 101 height 25
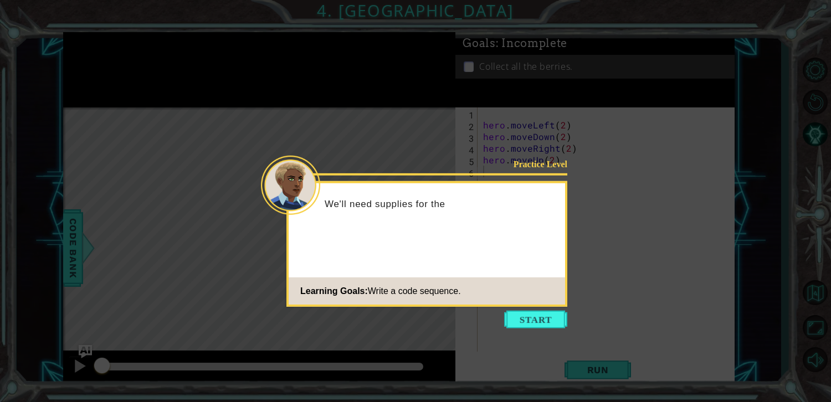
drag, startPoint x: 553, startPoint y: 321, endPoint x: 560, endPoint y: 346, distance: 26.3
click at [553, 321] on button "Start" at bounding box center [535, 320] width 63 height 18
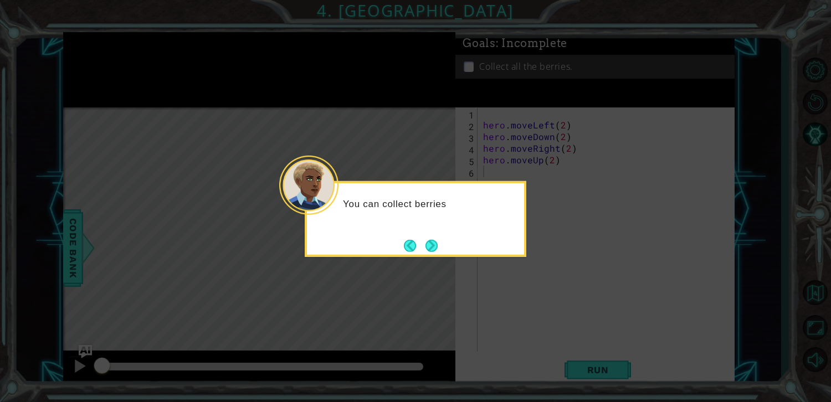
click at [438, 241] on button "Next" at bounding box center [432, 245] width 13 height 13
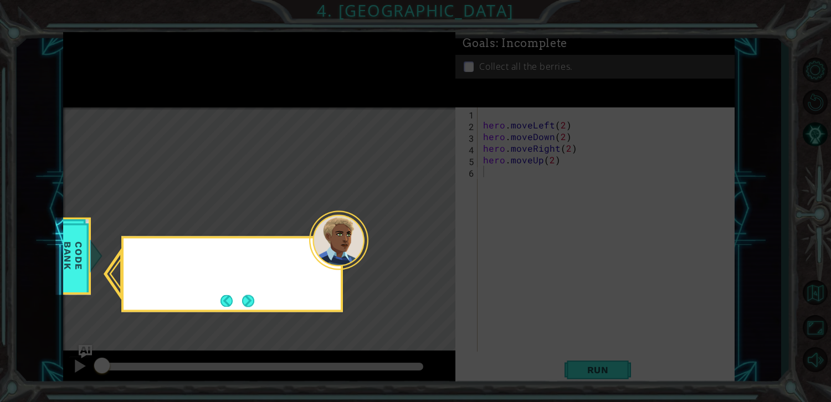
click at [437, 244] on icon at bounding box center [415, 201] width 831 height 402
click at [251, 303] on button "Next" at bounding box center [248, 301] width 13 height 13
click at [249, 297] on button "Next" at bounding box center [248, 300] width 13 height 13
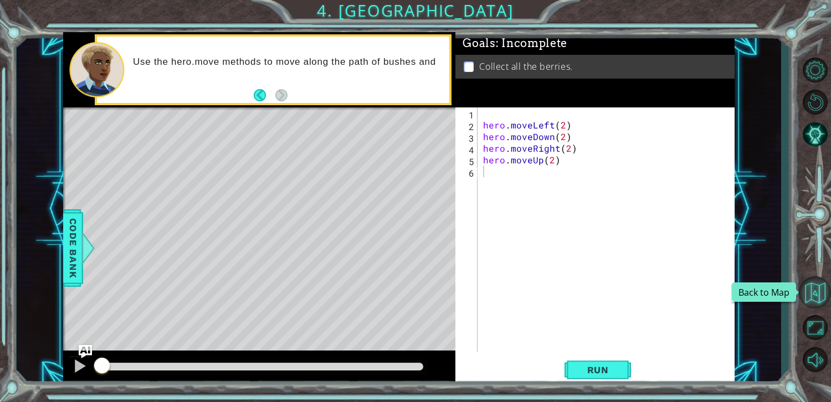
click at [808, 289] on button "Back to Map" at bounding box center [815, 293] width 32 height 32
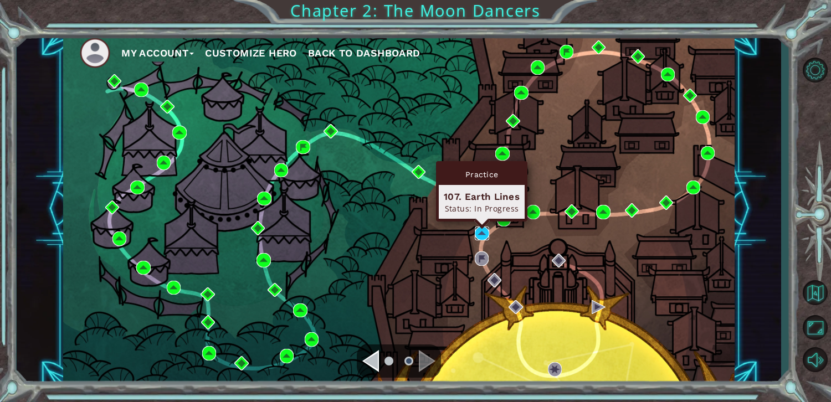
click at [486, 229] on img at bounding box center [482, 234] width 14 height 14
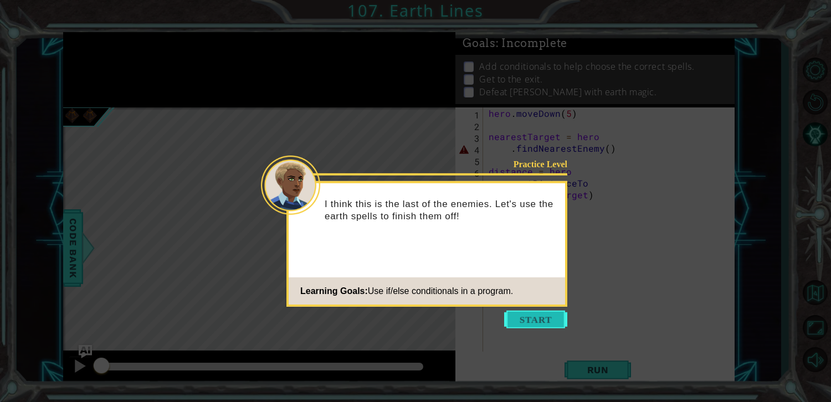
click at [508, 326] on button "Start" at bounding box center [535, 320] width 63 height 18
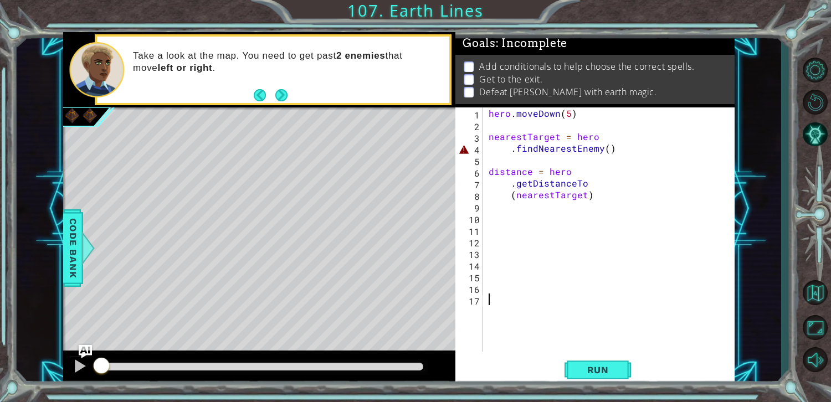
click at [549, 287] on div "1 2 3 4 5 6 7 8 9 10 11 12 13 14 15 16 17 hero . [GEOGRAPHIC_DATA] ( 5 ) neares…" at bounding box center [595, 247] width 279 height 279
click at [616, 327] on div "hero . [GEOGRAPHIC_DATA] ( 5 ) nearestTarget = hero . findNearestEnemy ( ) dist…" at bounding box center [612, 242] width 251 height 268
click at [809, 100] on button "Restart Level" at bounding box center [815, 102] width 32 height 29
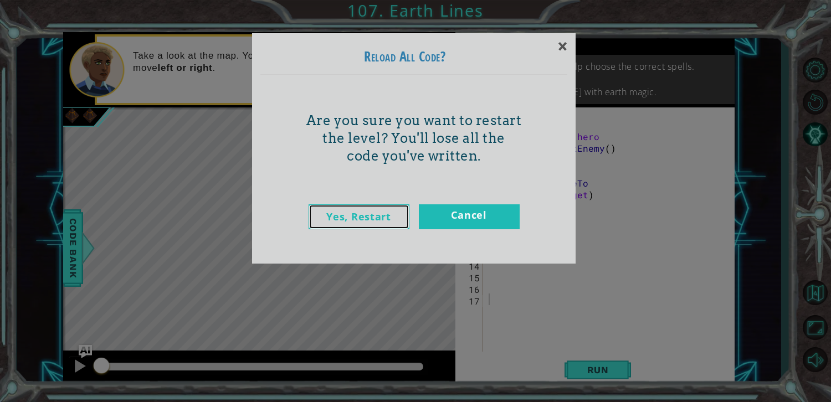
click at [362, 208] on link "Yes, Restart" at bounding box center [359, 217] width 101 height 25
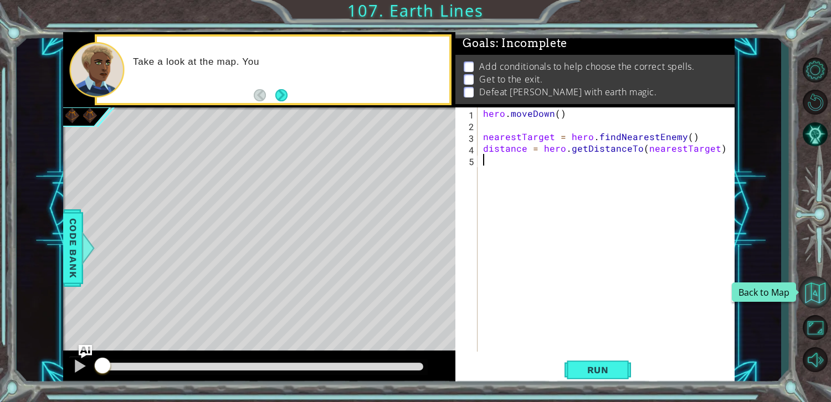
click at [820, 299] on button "Back to Map" at bounding box center [815, 293] width 32 height 32
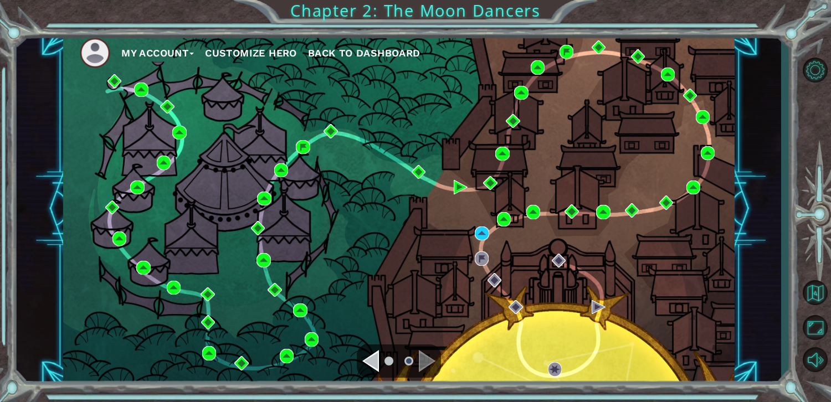
click at [365, 359] on div "Navigate to the previous page" at bounding box center [370, 361] width 17 height 22
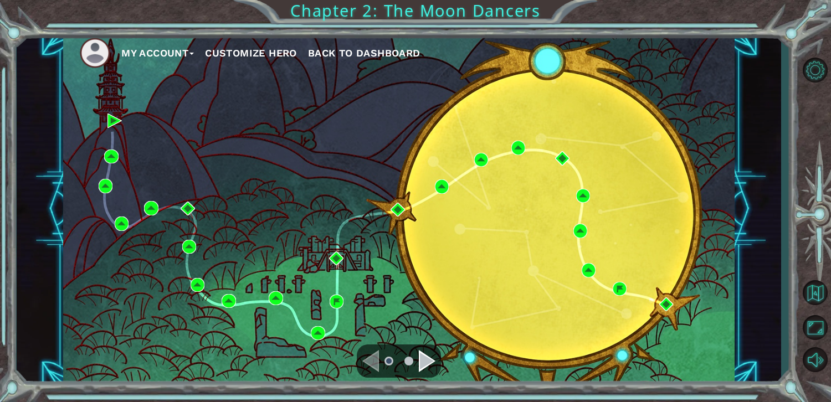
click at [120, 113] on div "My Account Customize Hero Back to Dashboard" at bounding box center [399, 209] width 672 height 354
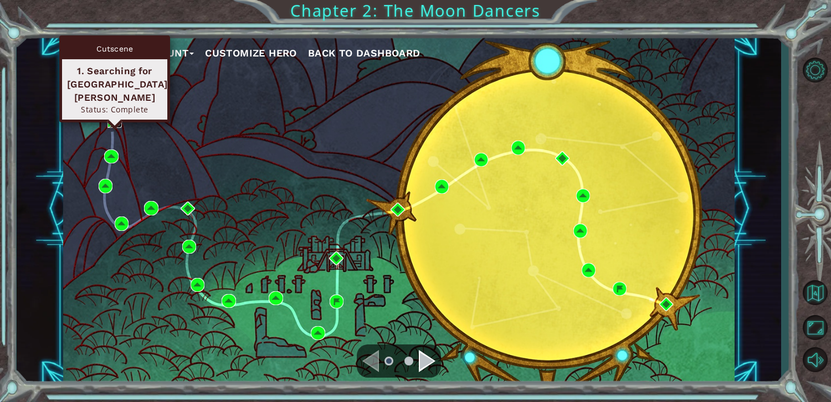
click at [115, 116] on img at bounding box center [115, 121] width 14 height 14
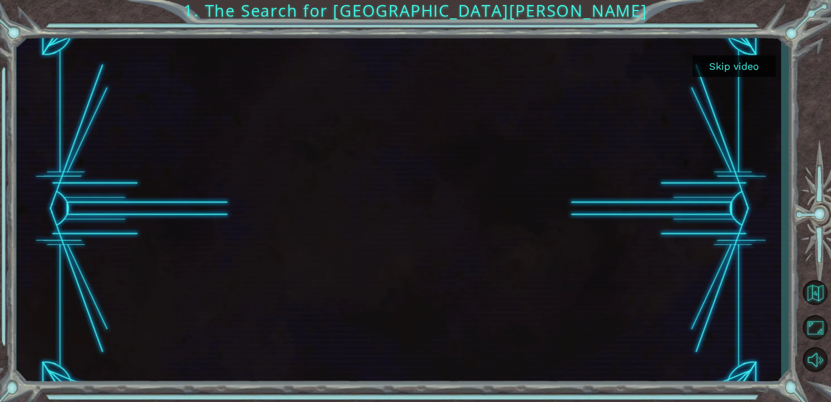
click at [714, 73] on button "Skip video" at bounding box center [734, 66] width 83 height 22
click at [711, 70] on button "Skip video" at bounding box center [734, 66] width 83 height 22
click at [713, 65] on button "Skip video" at bounding box center [734, 66] width 83 height 22
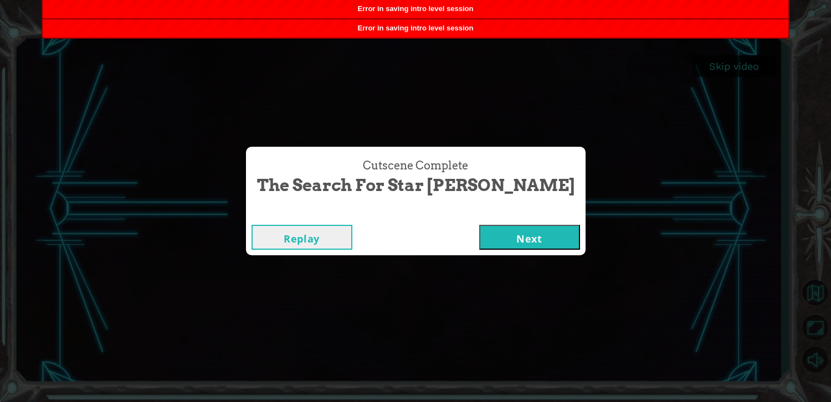
click at [489, 231] on button "Next" at bounding box center [529, 237] width 101 height 25
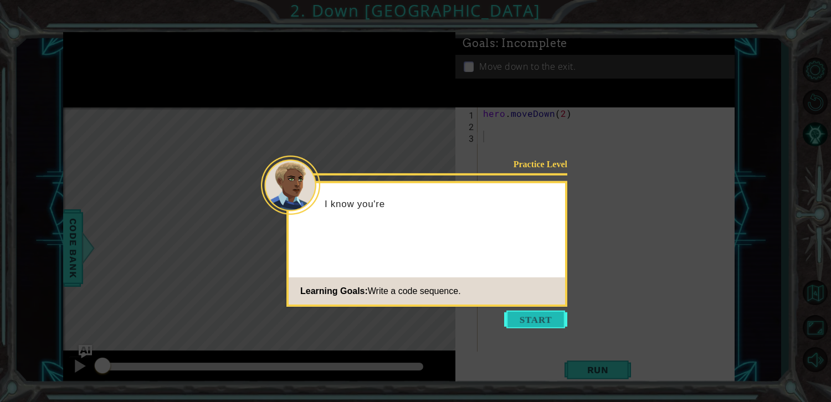
click at [515, 315] on button "Start" at bounding box center [535, 320] width 63 height 18
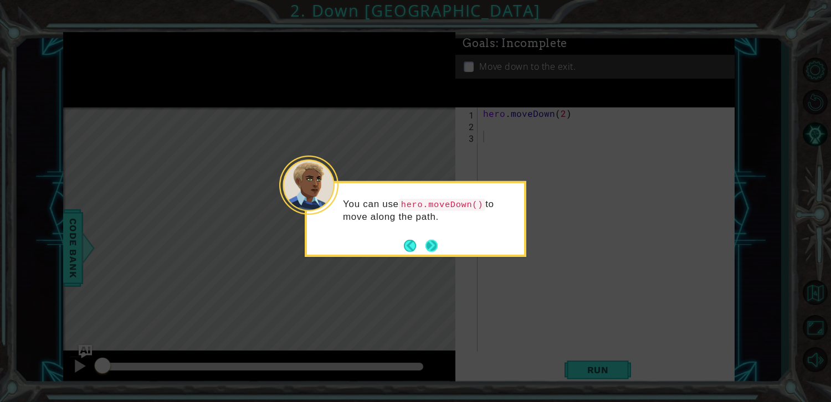
click at [432, 239] on button "Next" at bounding box center [431, 245] width 13 height 13
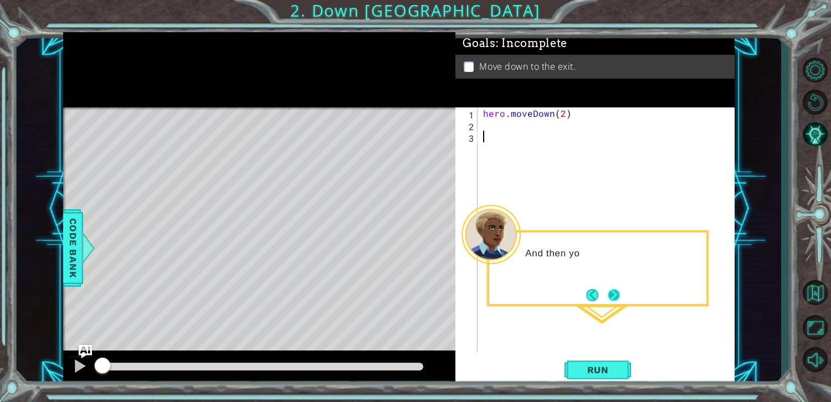
drag, startPoint x: 626, startPoint y: 288, endPoint x: 616, endPoint y: 290, distance: 10.1
click at [623, 288] on div "And then yo" at bounding box center [598, 269] width 222 height 76
click at [606, 292] on button "Next" at bounding box center [614, 295] width 17 height 17
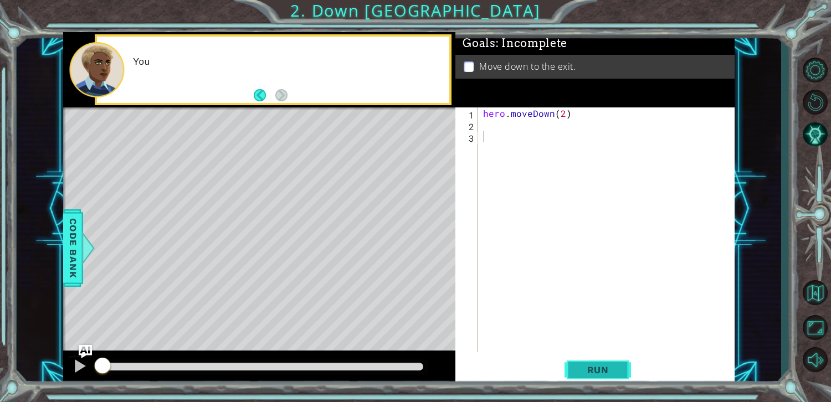
click at [598, 374] on span "Run" at bounding box center [598, 370] width 44 height 11
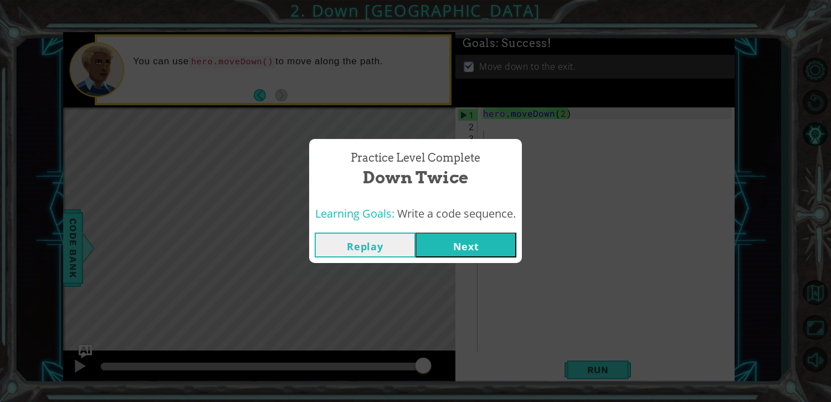
click at [471, 251] on button "Next" at bounding box center [466, 245] width 101 height 25
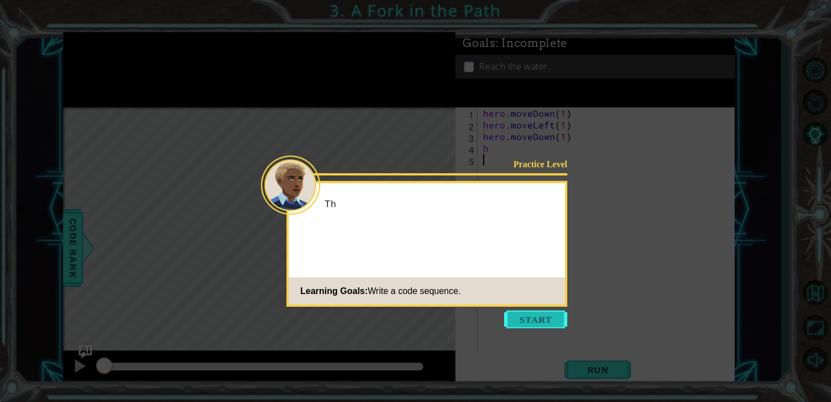
click at [545, 320] on button "Start" at bounding box center [535, 320] width 63 height 18
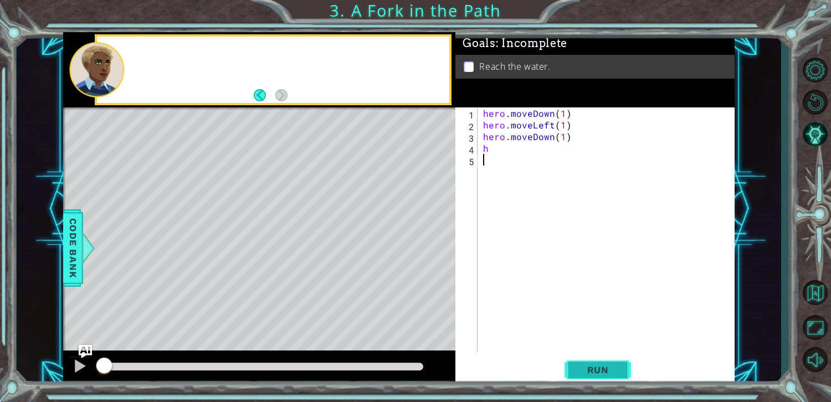
click at [585, 367] on span "Run" at bounding box center [598, 370] width 44 height 11
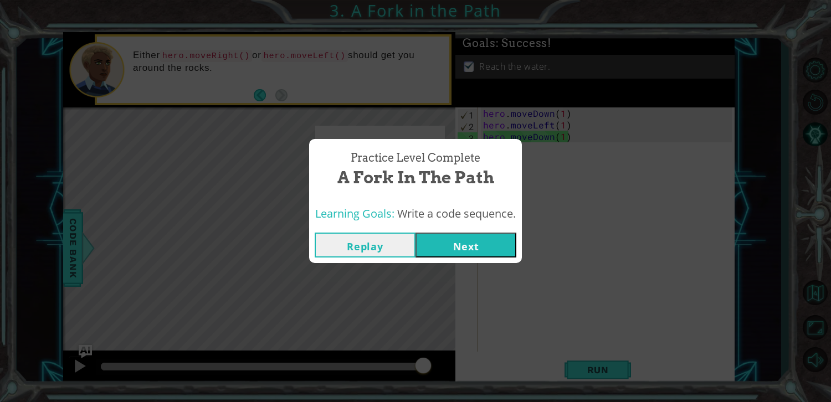
click at [512, 243] on button "Next" at bounding box center [466, 245] width 101 height 25
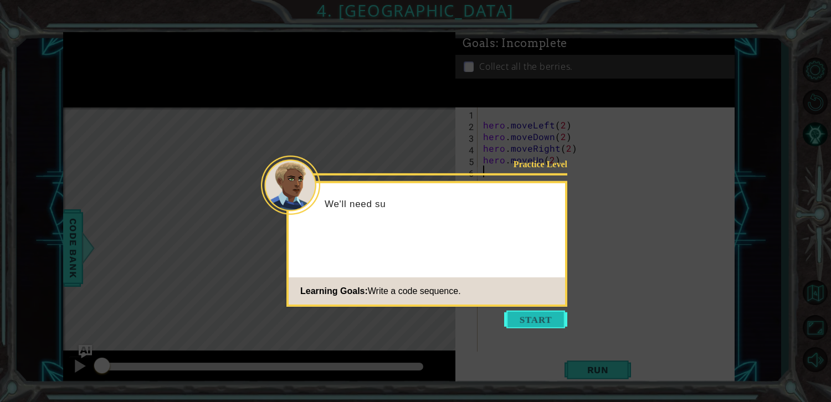
click at [535, 316] on button "Start" at bounding box center [535, 320] width 63 height 18
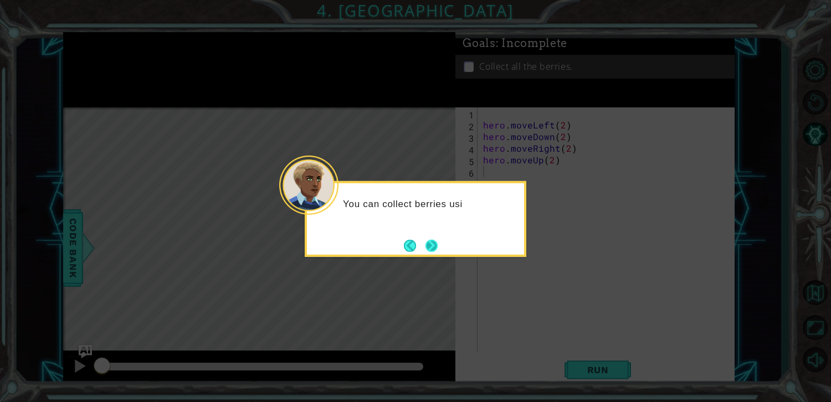
click at [438, 239] on button "Next" at bounding box center [431, 245] width 13 height 13
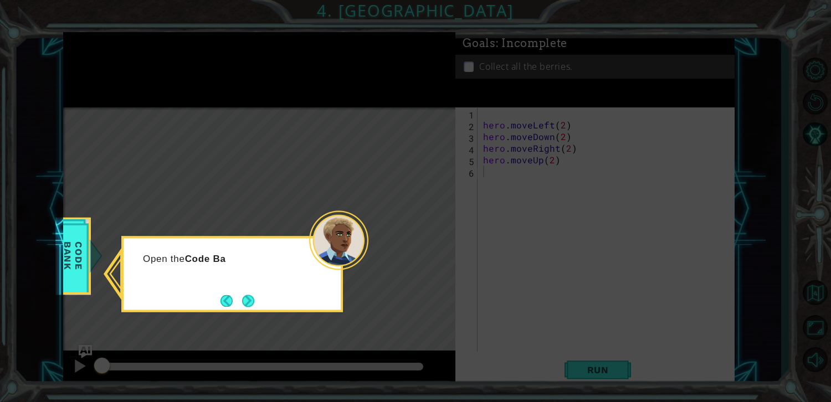
click at [258, 293] on div "Open the Code Ba" at bounding box center [232, 274] width 222 height 76
click at [255, 295] on button "Next" at bounding box center [248, 301] width 13 height 13
click at [250, 295] on button "Next" at bounding box center [248, 301] width 12 height 12
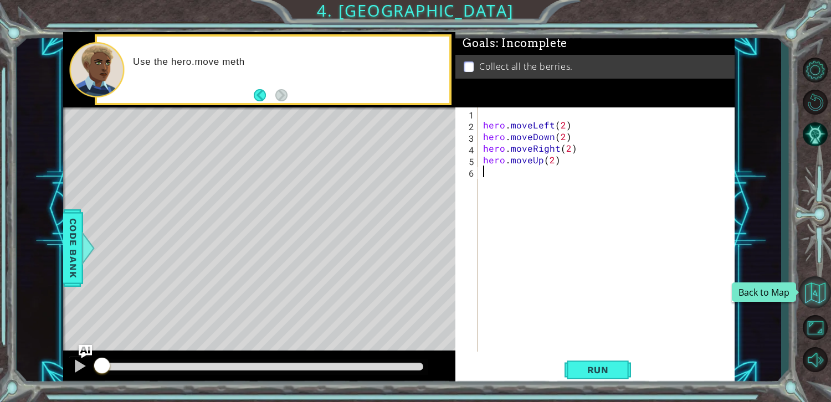
click at [806, 299] on button "Back to Map" at bounding box center [815, 293] width 32 height 32
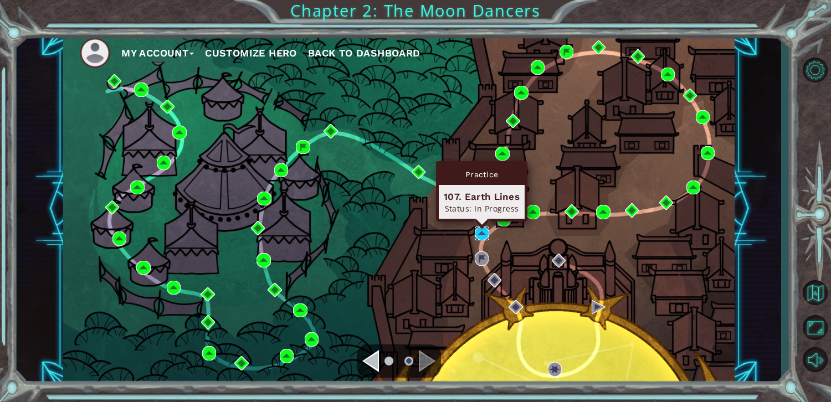
click at [478, 234] on img at bounding box center [482, 234] width 14 height 14
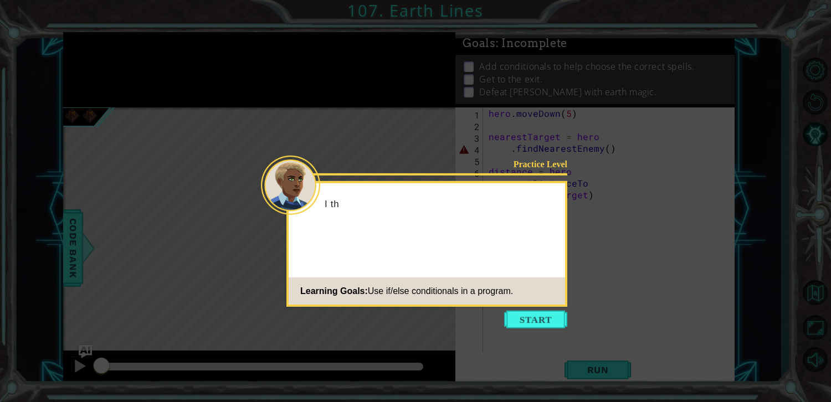
click at [552, 304] on div "Practice Level I th Learning Goals: Use if/else conditionals in a program." at bounding box center [427, 244] width 281 height 126
click at [538, 318] on button "Start" at bounding box center [535, 320] width 63 height 18
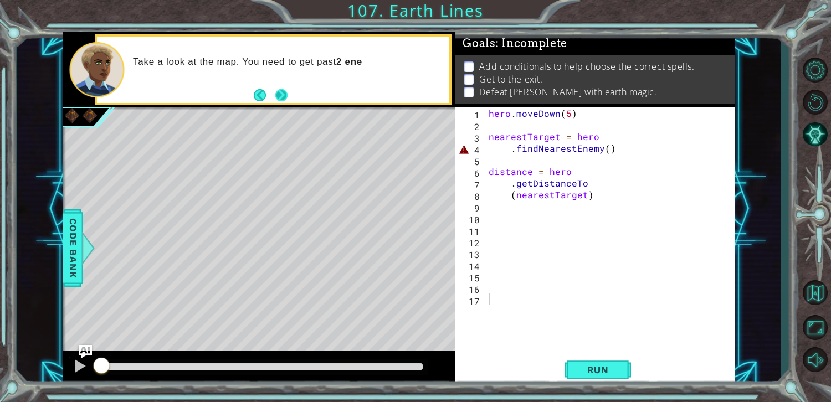
click at [277, 90] on button "Next" at bounding box center [282, 96] width 14 height 14
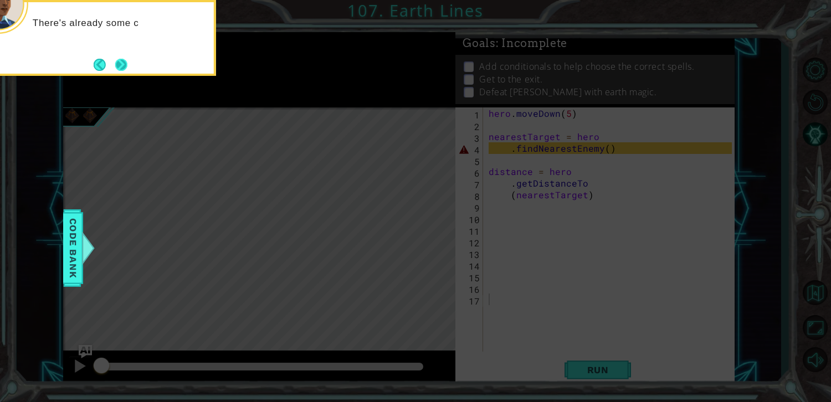
click at [126, 61] on button "Next" at bounding box center [121, 64] width 13 height 13
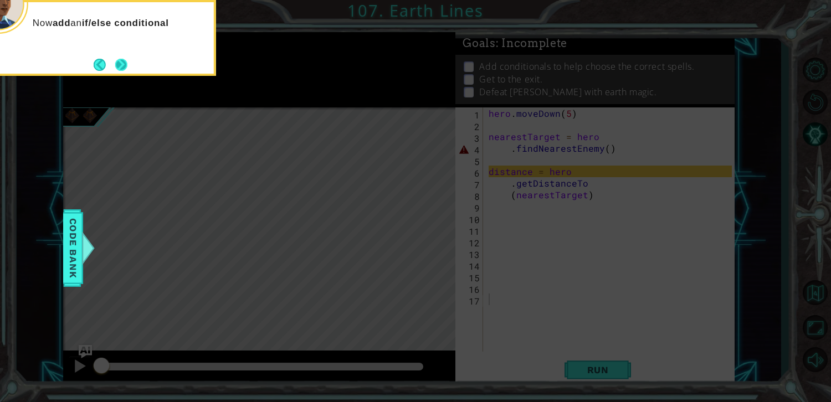
click at [118, 62] on button "Next" at bounding box center [121, 64] width 13 height 13
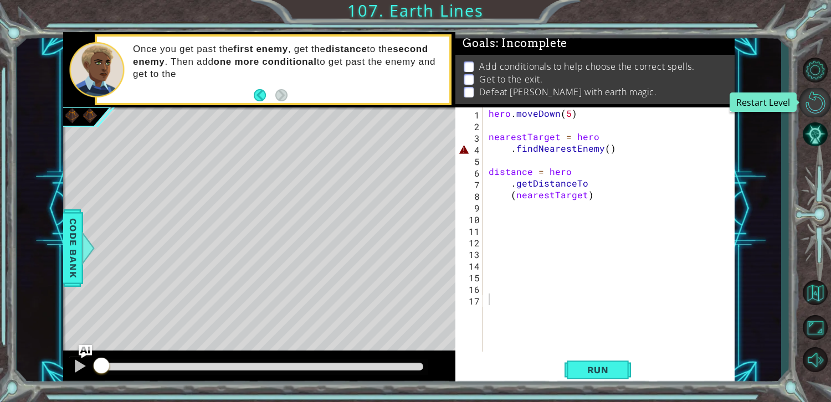
click at [819, 101] on button "Restart Level" at bounding box center [815, 102] width 32 height 29
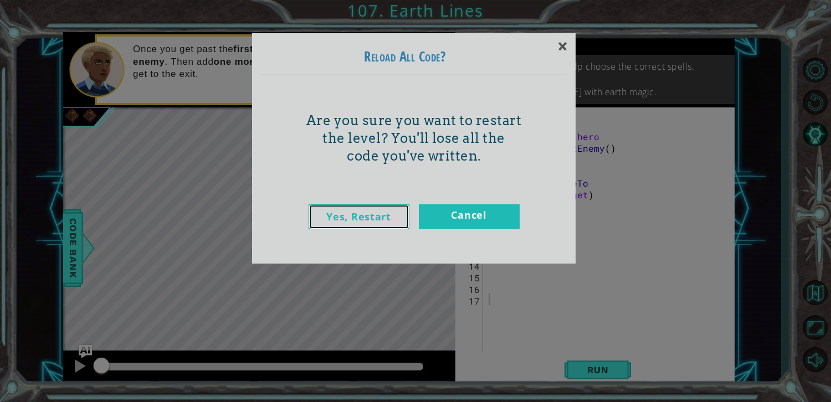
click at [330, 211] on link "Yes, Restart" at bounding box center [359, 217] width 101 height 25
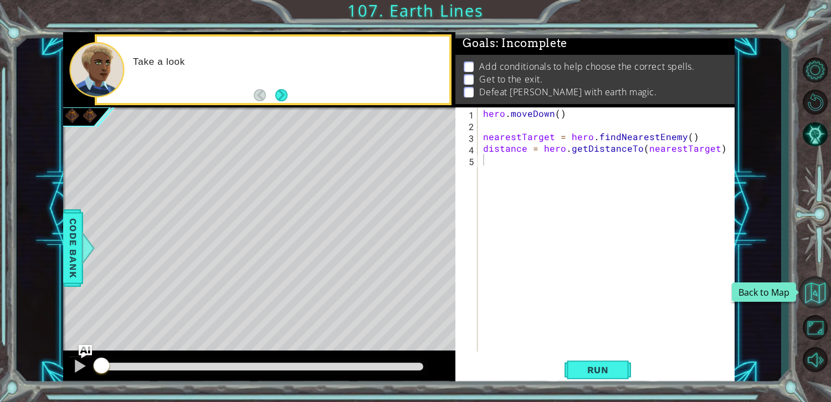
click at [811, 304] on button "Back to Map" at bounding box center [815, 293] width 32 height 32
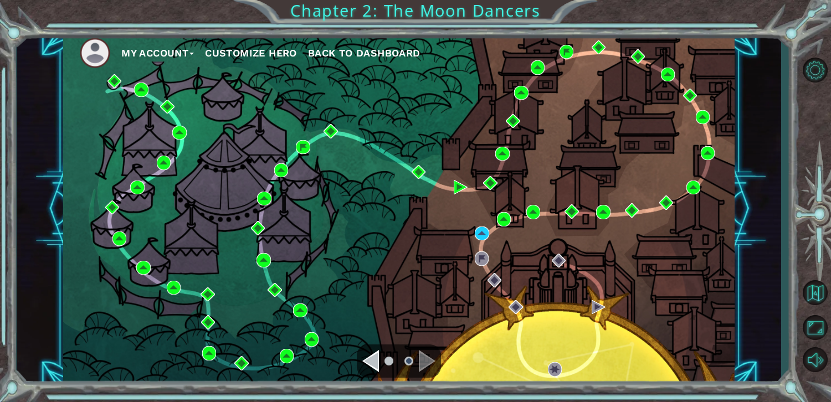
click at [381, 357] on ul at bounding box center [399, 361] width 40 height 22
click at [378, 360] on div "Navigate to the previous page" at bounding box center [370, 361] width 17 height 22
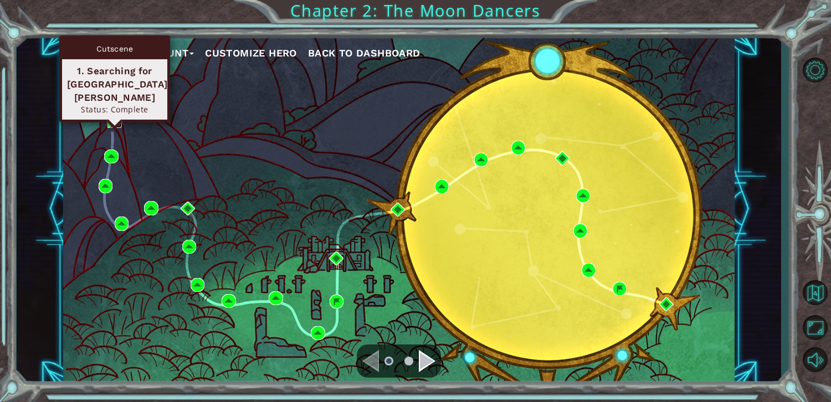
click at [108, 115] on img at bounding box center [115, 121] width 14 height 14
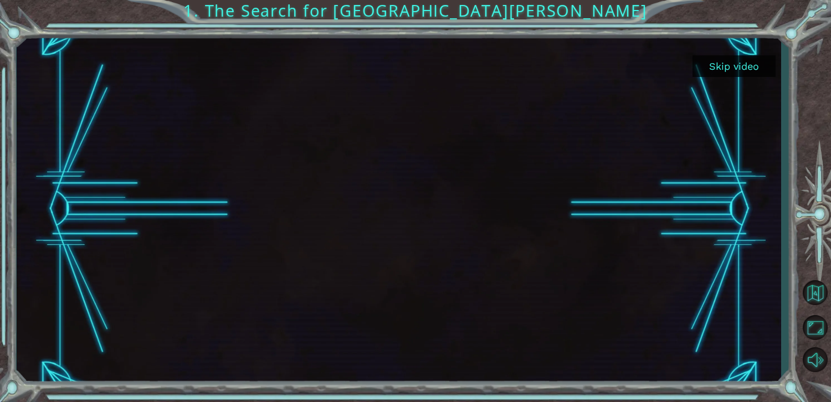
click at [745, 64] on button "Skip video" at bounding box center [734, 66] width 83 height 22
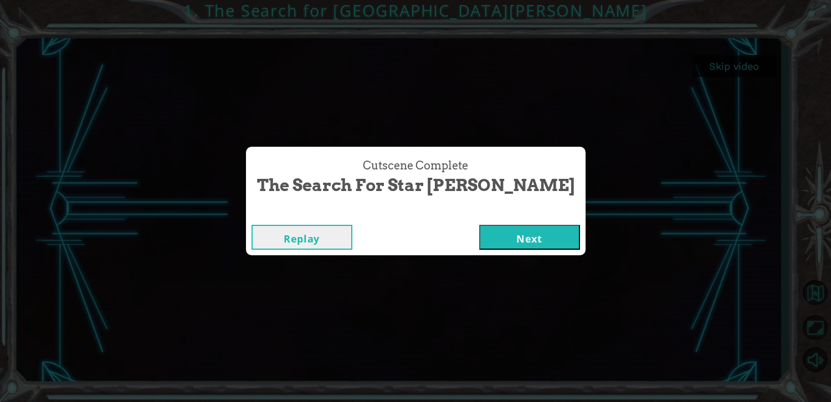
click at [479, 239] on button "Next" at bounding box center [529, 237] width 101 height 25
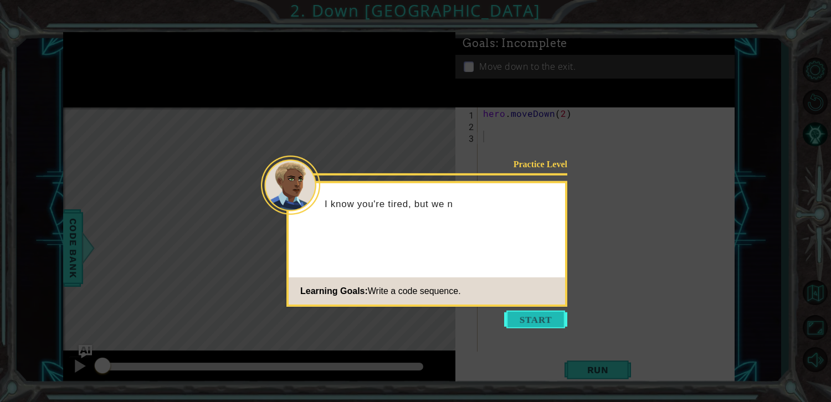
click at [547, 315] on button "Start" at bounding box center [535, 320] width 63 height 18
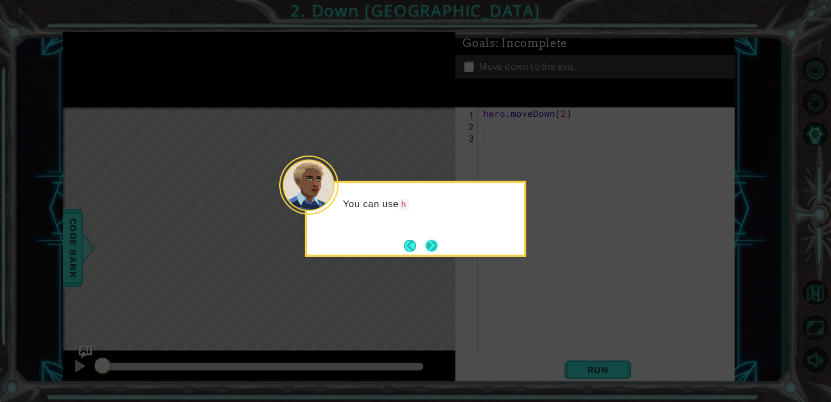
click at [436, 239] on button "Next" at bounding box center [432, 246] width 14 height 14
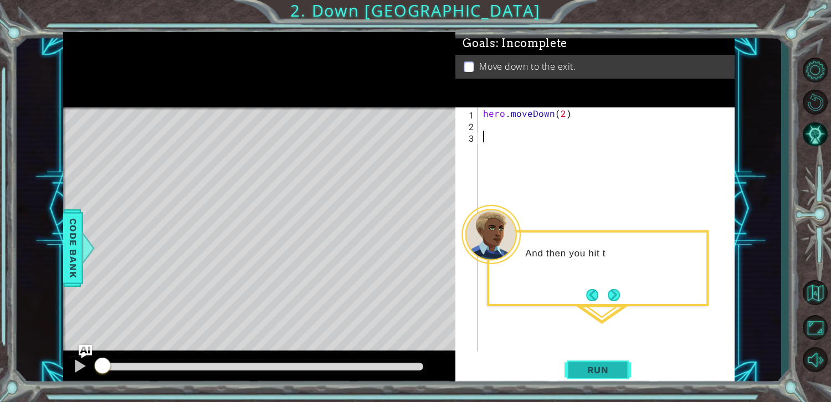
drag, startPoint x: 616, startPoint y: 349, endPoint x: 613, endPoint y: 357, distance: 9.0
click at [615, 354] on div "1 2 3 hero . moveDown ( 2 ) ההההההההההההההההההההההההההההההההההההההההההההההההההה…" at bounding box center [595, 247] width 279 height 279
click at [609, 361] on button "Run" at bounding box center [598, 370] width 67 height 28
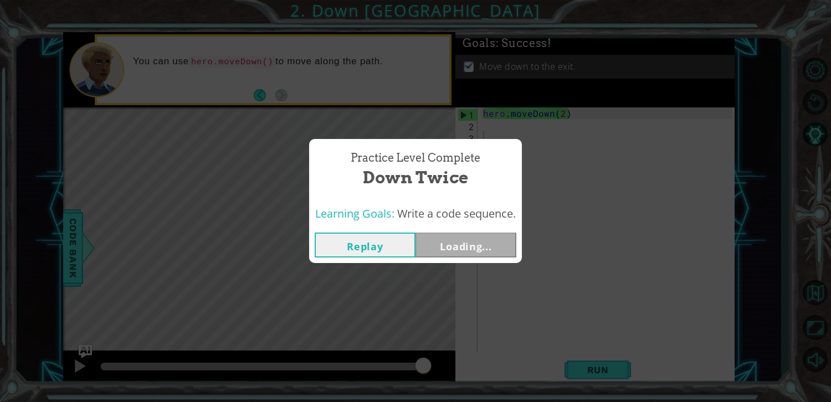
click at [466, 246] on button "Loading..." at bounding box center [466, 245] width 101 height 25
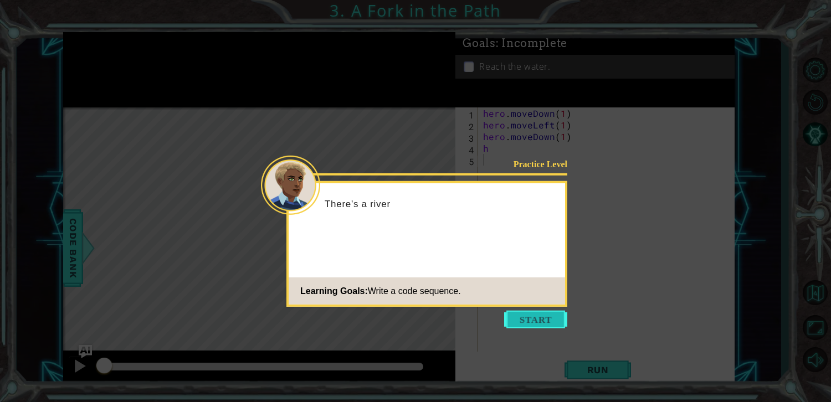
click at [552, 326] on button "Start" at bounding box center [535, 320] width 63 height 18
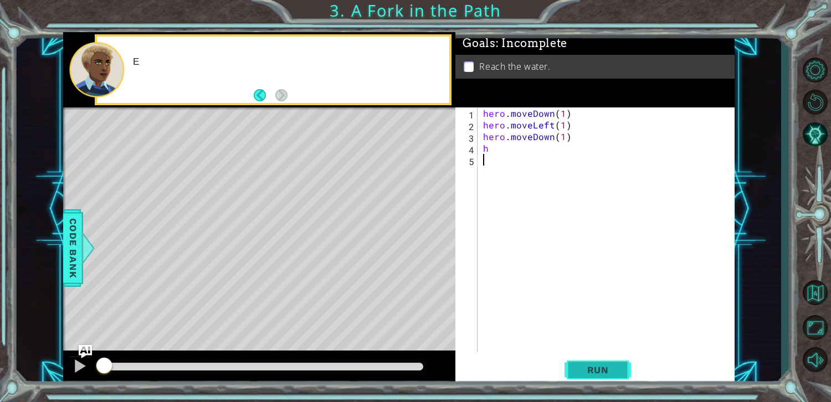
click at [592, 362] on div "1 2 3 4 5 hero . moveDown ( 1 ) hero . moveLeft ( 1 ) hero . moveDown ( 1 ) h ה…" at bounding box center [595, 247] width 279 height 279
drag, startPoint x: 597, startPoint y: 385, endPoint x: 595, endPoint y: 379, distance: 7.0
click at [596, 382] on div "1 2 3 4 5 hero . moveDown ( 1 ) hero . moveLeft ( 1 ) hero . moveDown ( 1 ) h ה…" at bounding box center [595, 247] width 279 height 279
click at [594, 366] on span "Run" at bounding box center [598, 370] width 44 height 11
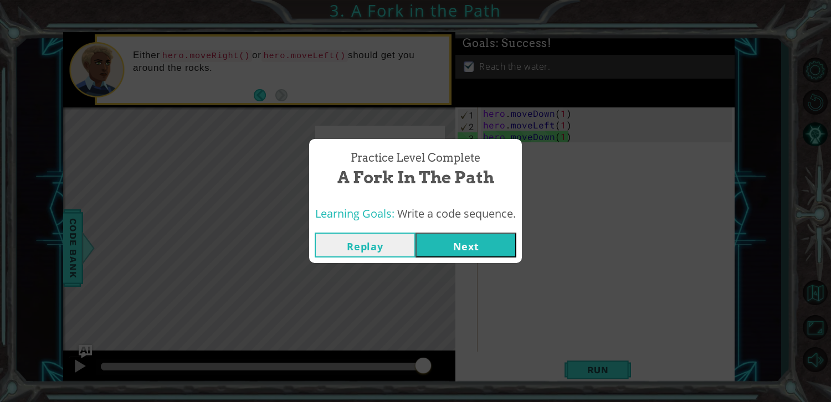
click at [473, 252] on button "Next" at bounding box center [466, 245] width 101 height 25
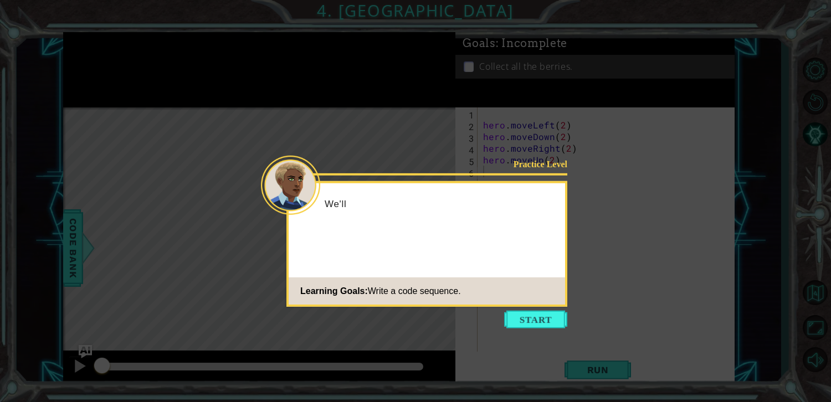
click at [541, 310] on body "1 ההההההההההההההההההההההההההההההההההההההההההההההההההההההההההההההההההההההההההההה…" at bounding box center [415, 201] width 831 height 402
click at [558, 317] on button "Start" at bounding box center [535, 320] width 63 height 18
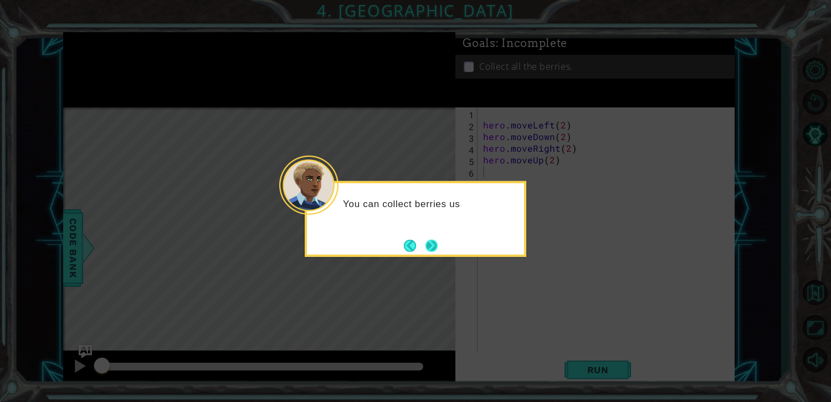
click at [436, 239] on button "Next" at bounding box center [431, 245] width 13 height 13
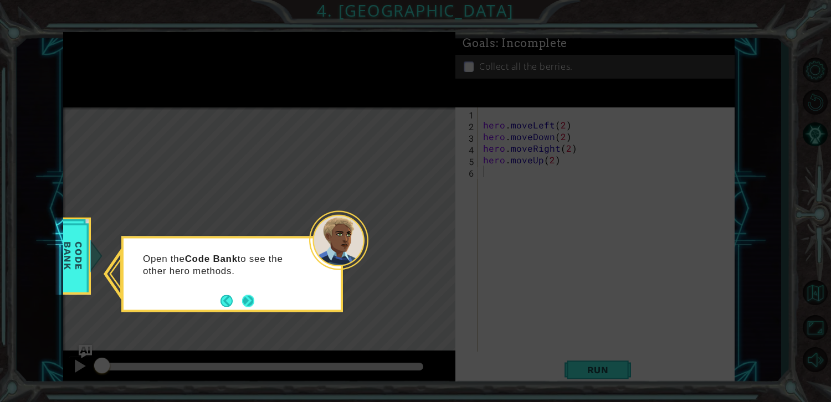
click at [253, 302] on button "Next" at bounding box center [248, 300] width 13 height 13
click at [246, 303] on button "Next" at bounding box center [248, 301] width 12 height 12
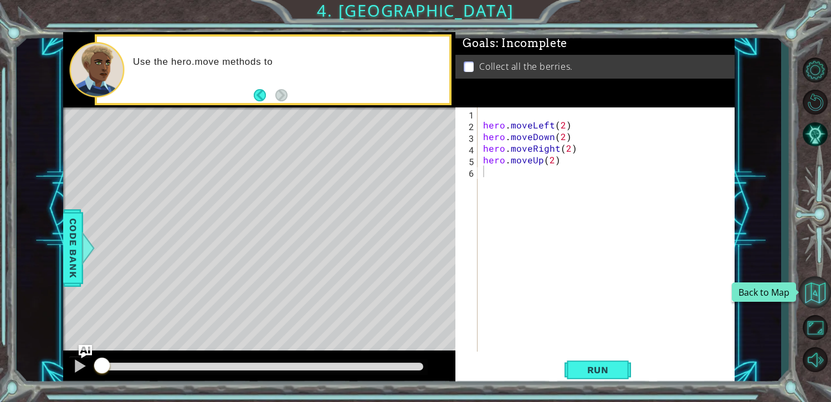
click at [813, 281] on button "Back to Map" at bounding box center [815, 293] width 32 height 32
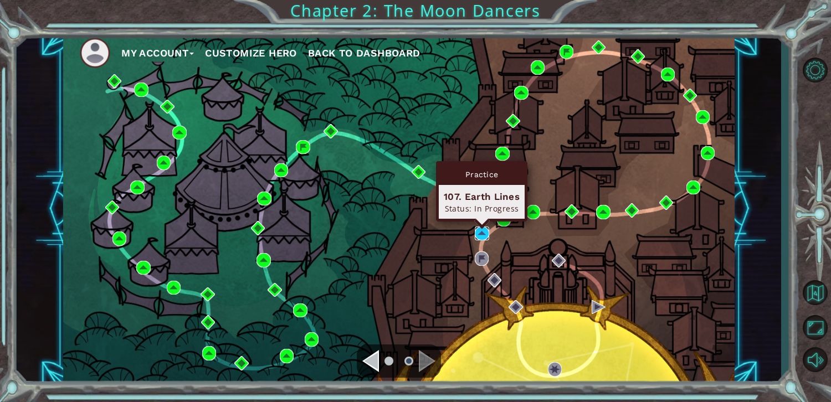
click at [482, 230] on img at bounding box center [482, 234] width 14 height 14
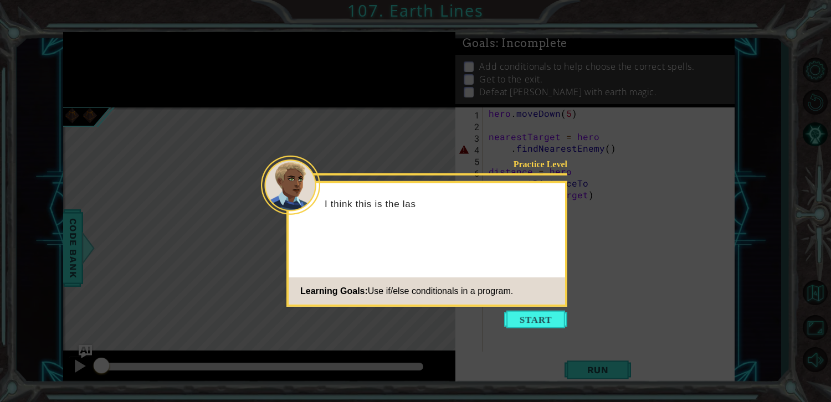
click at [496, 307] on icon at bounding box center [415, 201] width 831 height 402
drag, startPoint x: 513, startPoint y: 313, endPoint x: 519, endPoint y: 310, distance: 6.2
click at [514, 313] on button "Start" at bounding box center [535, 320] width 63 height 18
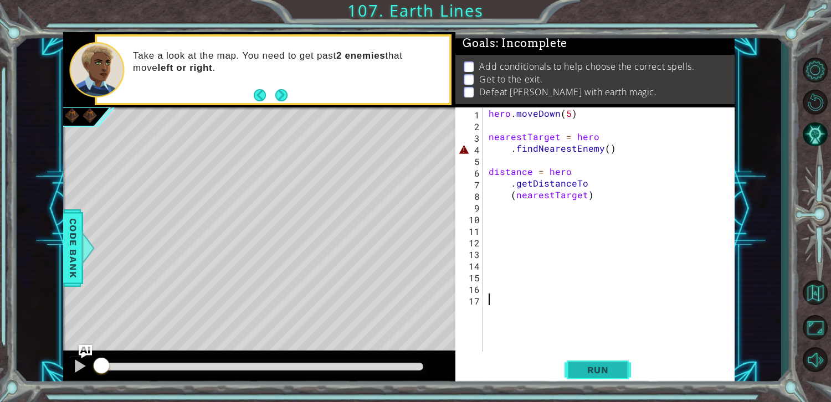
click at [593, 373] on span "Run" at bounding box center [598, 370] width 44 height 11
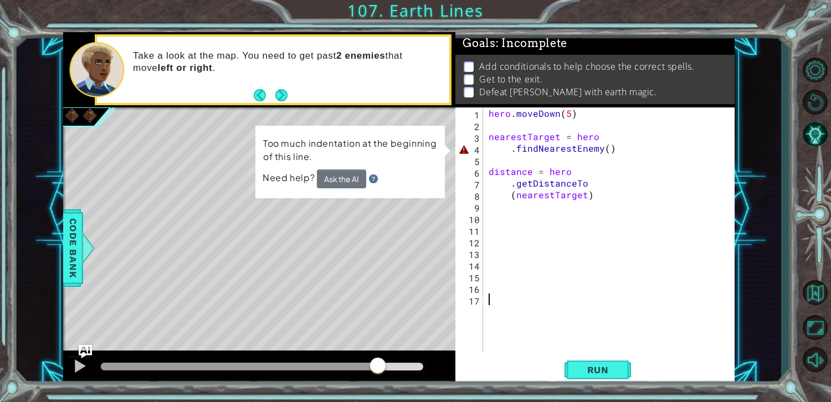
drag, startPoint x: 307, startPoint y: 366, endPoint x: 379, endPoint y: 360, distance: 71.8
click at [379, 363] on div at bounding box center [262, 367] width 323 height 8
click at [567, 207] on div "hero . [GEOGRAPHIC_DATA] ( 5 ) nearestTarget = hero . findNearestEnemy ( ) dist…" at bounding box center [612, 242] width 251 height 268
drag, startPoint x: 504, startPoint y: 200, endPoint x: 500, endPoint y: 192, distance: 8.2
click at [504, 199] on div "hero . [GEOGRAPHIC_DATA] ( 5 ) nearestTarget = hero . findNearestEnemy ( ) dist…" at bounding box center [612, 242] width 251 height 268
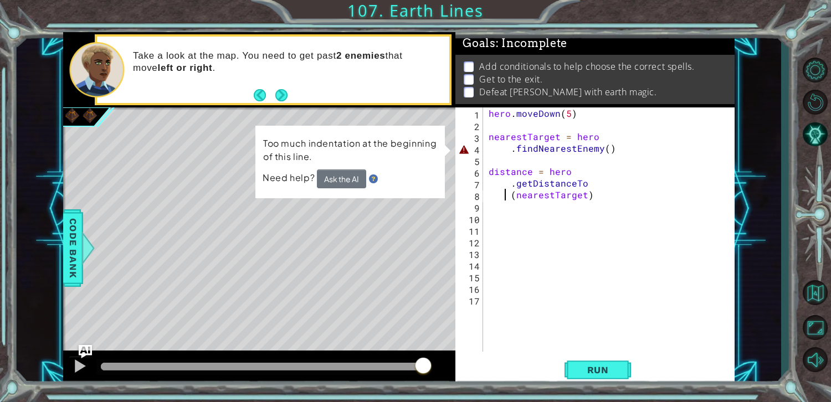
click at [494, 182] on div "hero . [GEOGRAPHIC_DATA] ( 5 ) nearestTarget = hero . findNearestEnemy ( ) dist…" at bounding box center [612, 242] width 251 height 268
type textarea ".getDistanceTo"
click at [487, 186] on div "hero . [GEOGRAPHIC_DATA] ( 5 ) nearestTarget = hero . findNearestEnemy ( ) dist…" at bounding box center [612, 242] width 251 height 268
click at [488, 203] on div "hero . [GEOGRAPHIC_DATA] ( 5 ) nearestTarget = hero . findNearestEnemy ( ) dist…" at bounding box center [612, 242] width 251 height 268
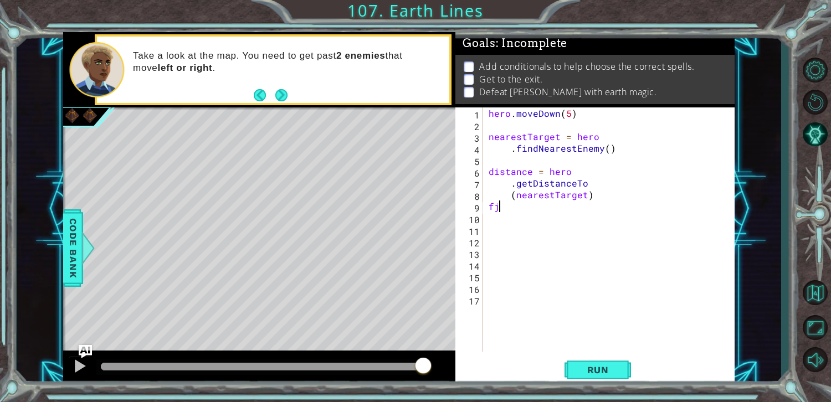
type textarea "f"
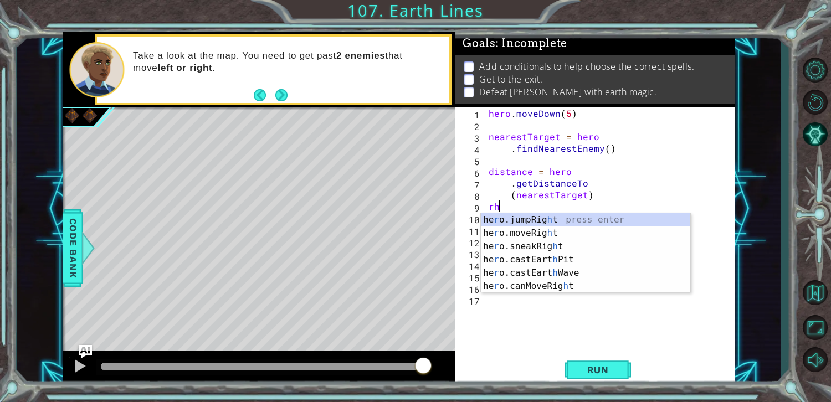
type textarea "r"
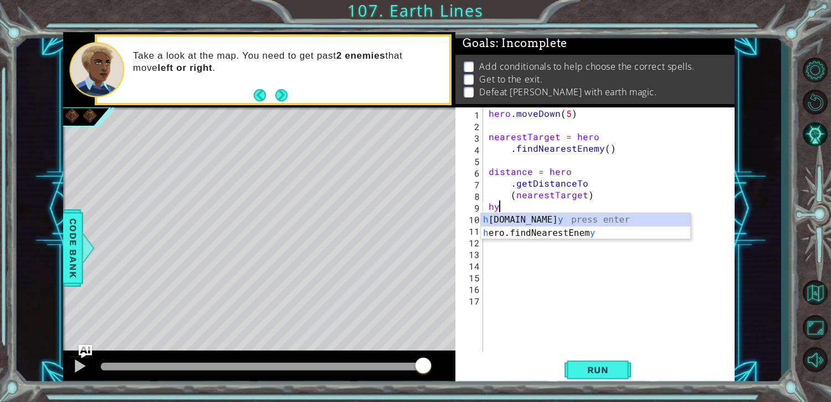
type textarea "h"
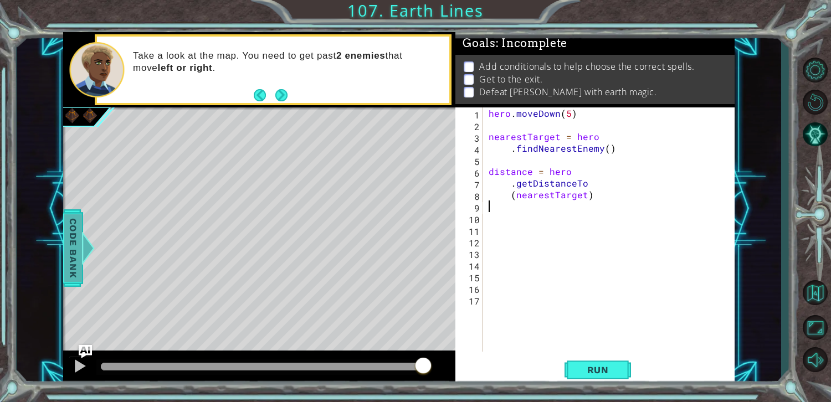
click at [80, 258] on span "Code Bank" at bounding box center [73, 248] width 18 height 68
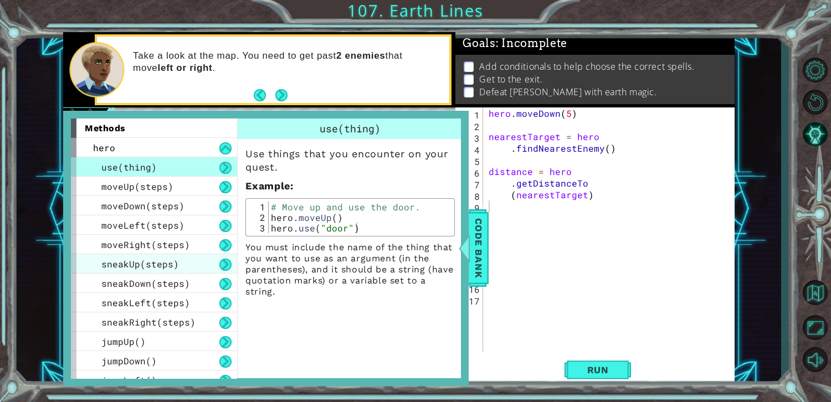
click at [80, 262] on div "sneakUp(steps)" at bounding box center [154, 263] width 166 height 19
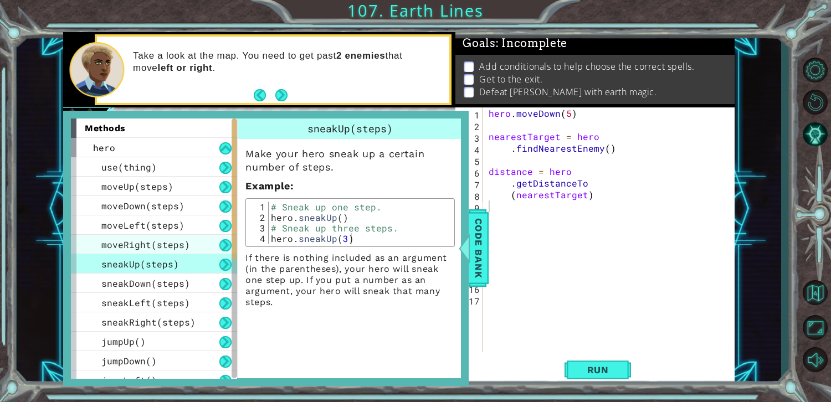
click at [114, 243] on span "moveRight(steps)" at bounding box center [145, 245] width 89 height 12
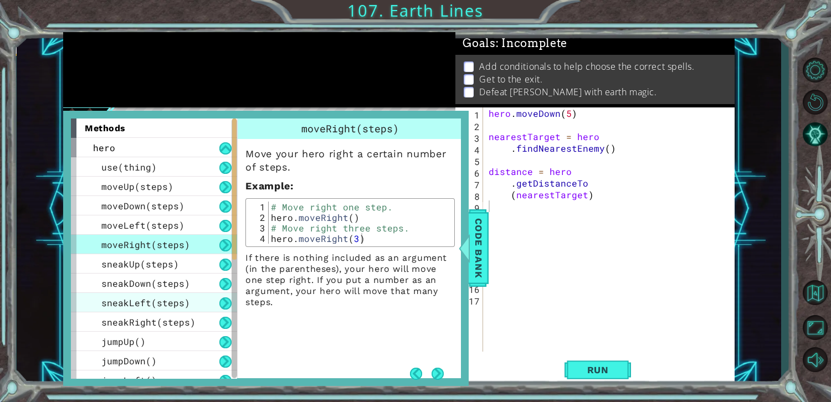
click at [83, 296] on div "sneakLeft(steps)" at bounding box center [154, 302] width 166 height 19
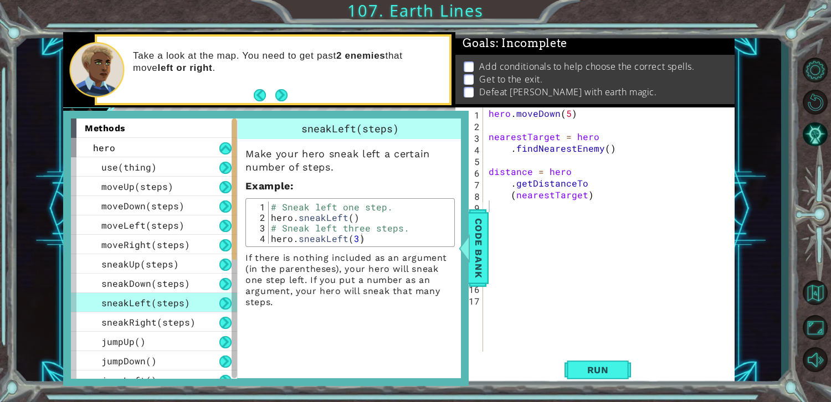
click at [64, 316] on div "methods hero use(thing) moveUp(steps) moveDown(steps) moveLeft(steps) moveRight…" at bounding box center [266, 248] width 406 height 275
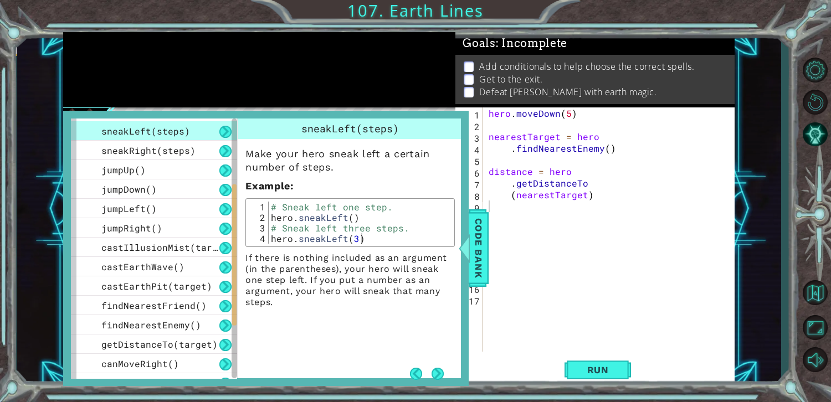
scroll to position [282, 0]
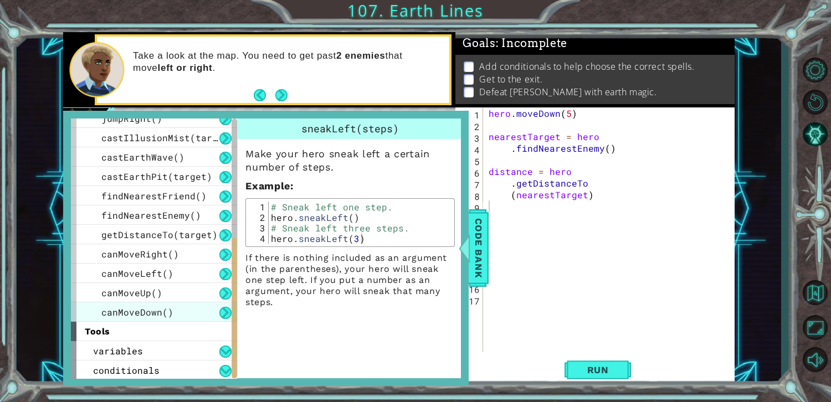
click at [108, 311] on span "canMoveDown()" at bounding box center [137, 313] width 72 height 12
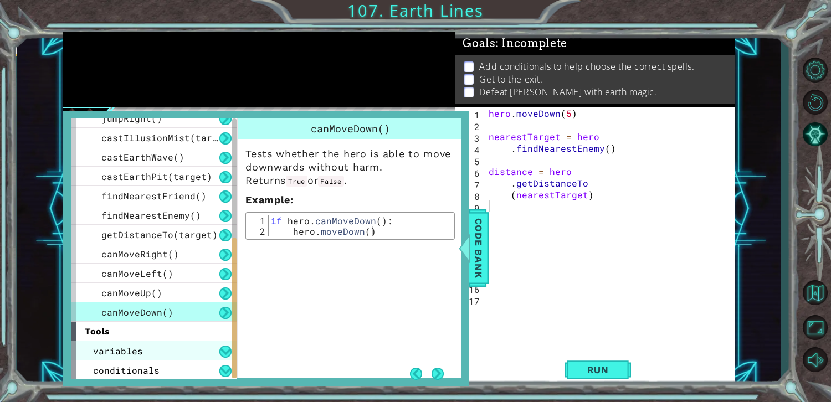
click at [109, 347] on span "variables" at bounding box center [118, 351] width 50 height 12
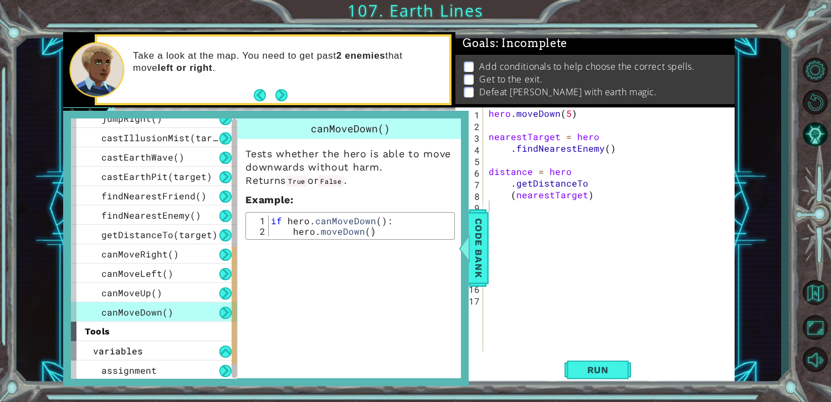
click at [109, 384] on div "methods hero use(thing) moveUp(steps) moveDown(steps) moveLeft(steps) moveRight…" at bounding box center [266, 248] width 406 height 275
click at [110, 375] on span "assignment" at bounding box center [128, 371] width 55 height 12
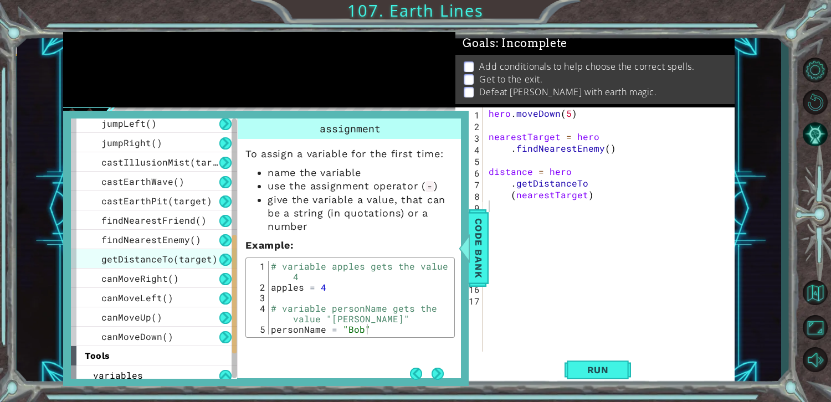
click at [111, 265] on div "getDistanceTo(target)" at bounding box center [154, 258] width 166 height 19
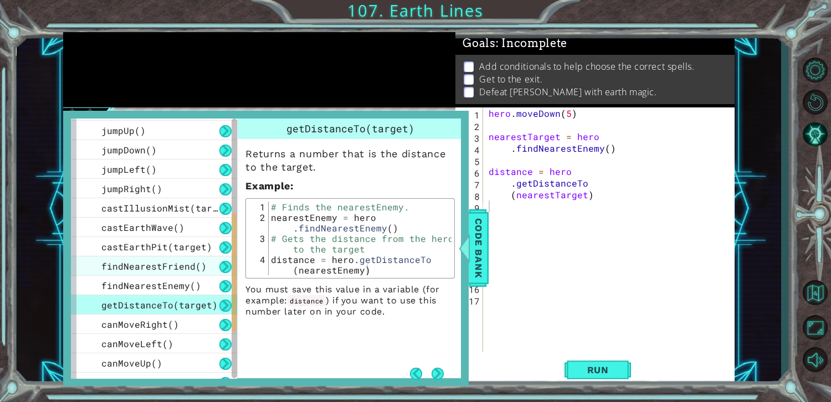
click at [98, 268] on div "findNearestFriend()" at bounding box center [154, 266] width 166 height 19
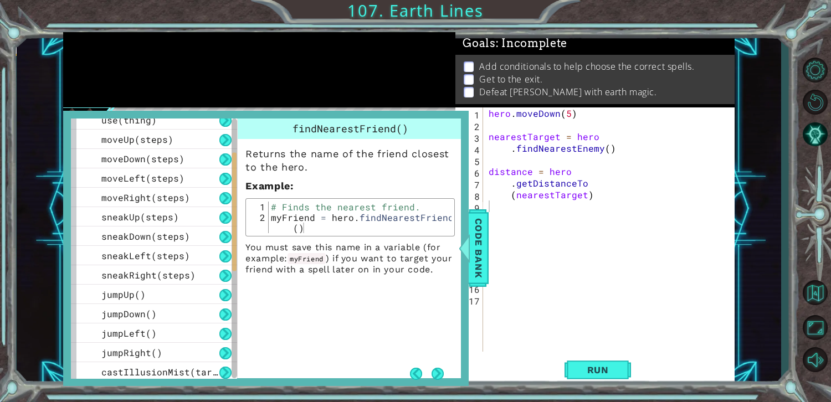
scroll to position [0, 0]
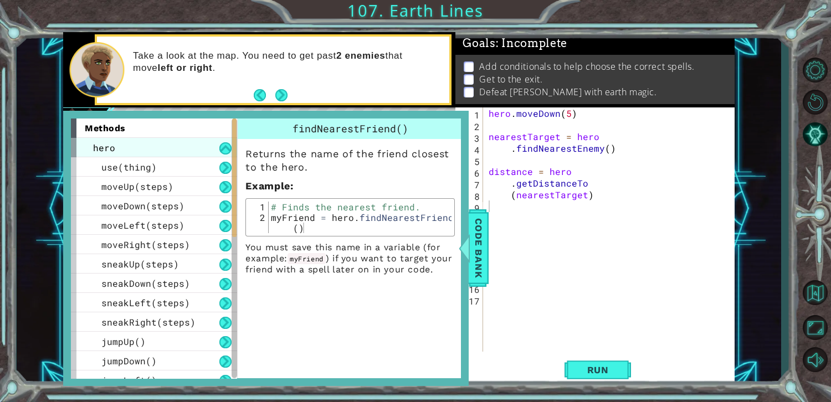
click at [93, 142] on span "hero" at bounding box center [104, 148] width 22 height 12
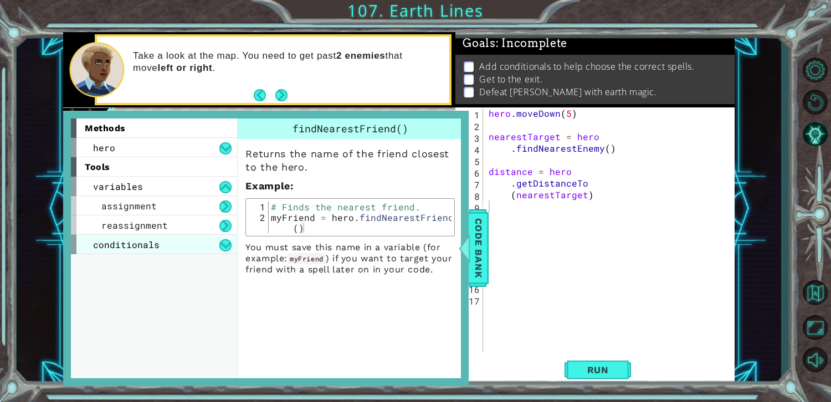
click at [152, 243] on span "conditionals" at bounding box center [126, 245] width 67 height 12
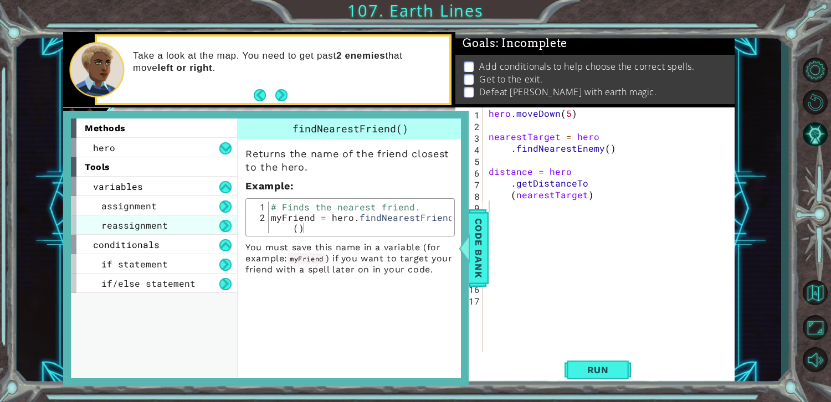
click at [111, 233] on div "reassignment" at bounding box center [154, 225] width 166 height 19
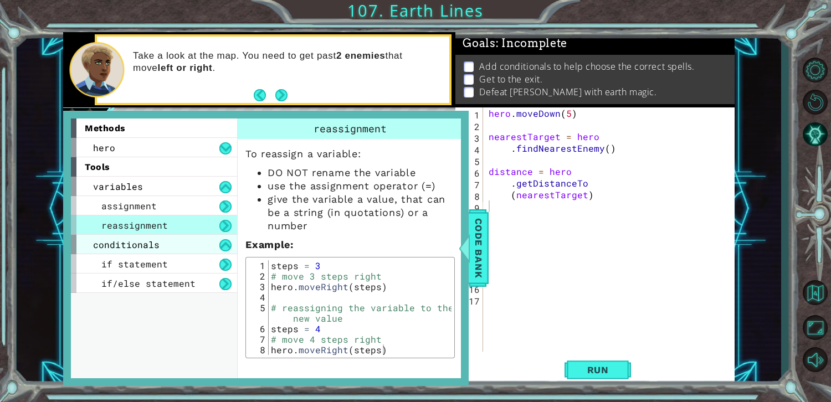
click at [103, 253] on div "conditionals" at bounding box center [154, 244] width 166 height 19
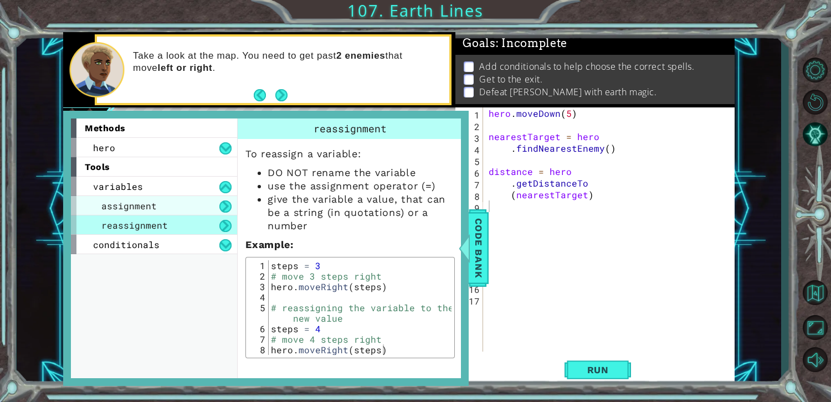
click at [93, 203] on div "assignment" at bounding box center [154, 205] width 166 height 19
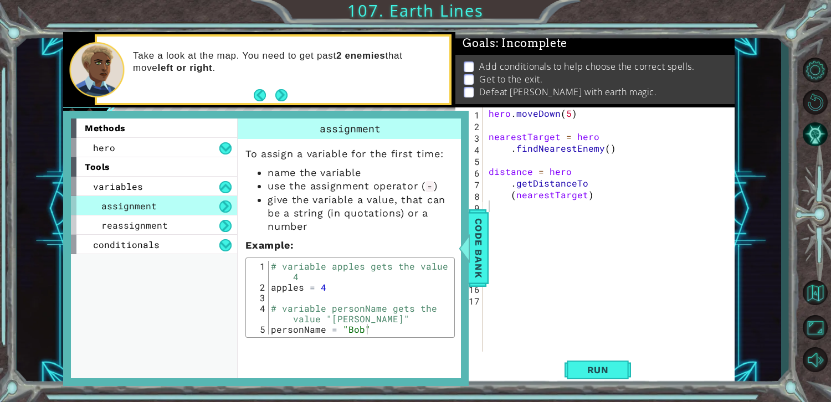
click at [110, 181] on span "variables" at bounding box center [118, 187] width 50 height 12
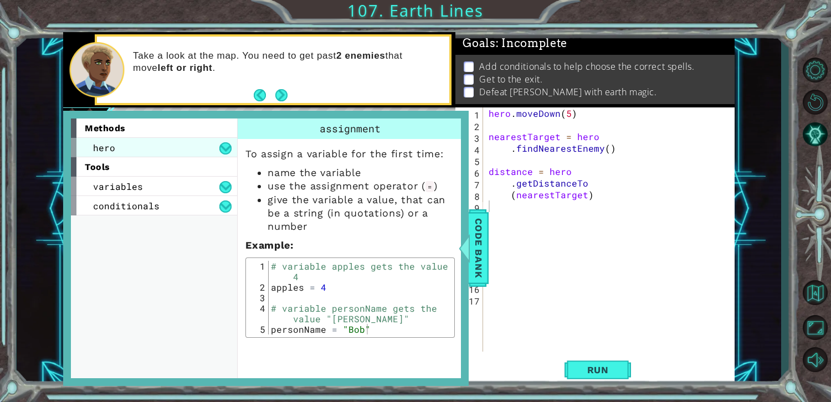
click at [95, 148] on span "hero" at bounding box center [104, 148] width 22 height 12
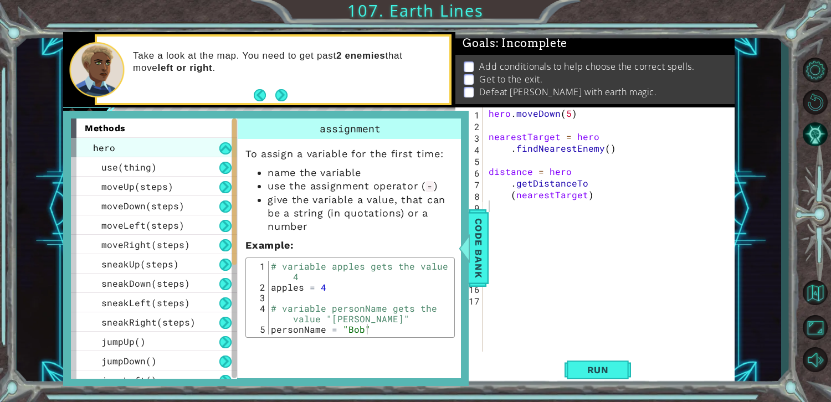
click at [109, 149] on span "hero" at bounding box center [104, 148] width 22 height 12
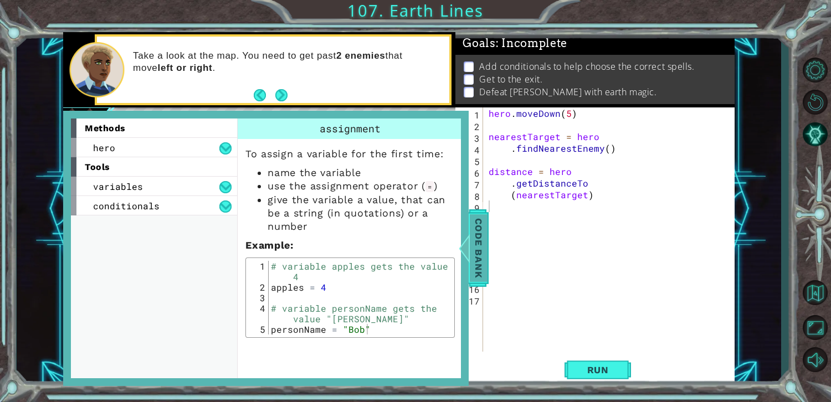
click at [475, 256] on span "Code Bank" at bounding box center [479, 248] width 18 height 68
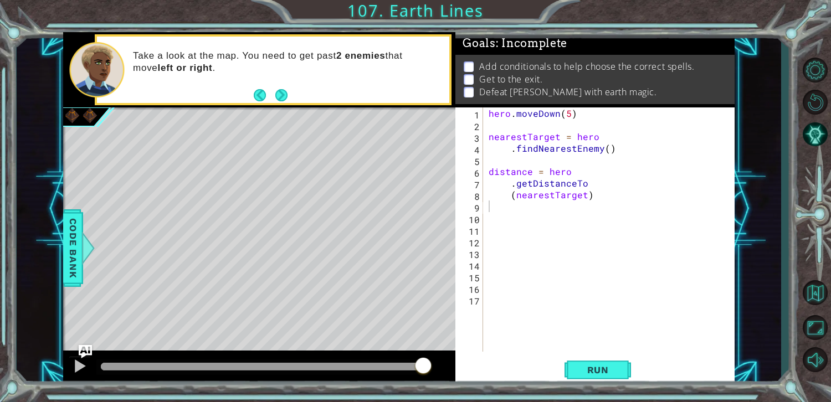
drag, startPoint x: 0, startPoint y: 23, endPoint x: 669, endPoint y: 182, distance: 687.6
click at [51, 23] on div "1 ההההההההההההההההההההההההההההההההההההההההההההההההההההההההההההההההההההההההההההה…" at bounding box center [415, 201] width 831 height 402
drag, startPoint x: 257, startPoint y: 94, endPoint x: 257, endPoint y: 105, distance: 10.5
click at [257, 103] on footer at bounding box center [271, 95] width 34 height 17
click at [507, 205] on div "hero . [GEOGRAPHIC_DATA] ( 5 ) nearestTarget = hero . findNearestEnemy ( ) dist…" at bounding box center [612, 242] width 251 height 268
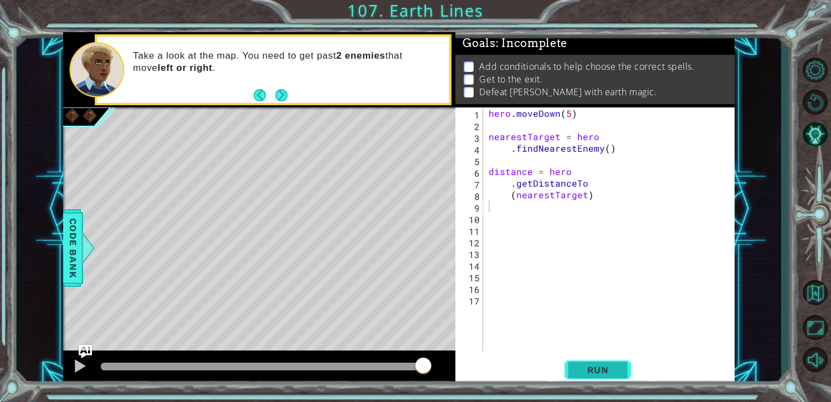
drag, startPoint x: 588, startPoint y: 365, endPoint x: 596, endPoint y: 361, distance: 9.2
click at [590, 365] on span "Run" at bounding box center [598, 370] width 44 height 11
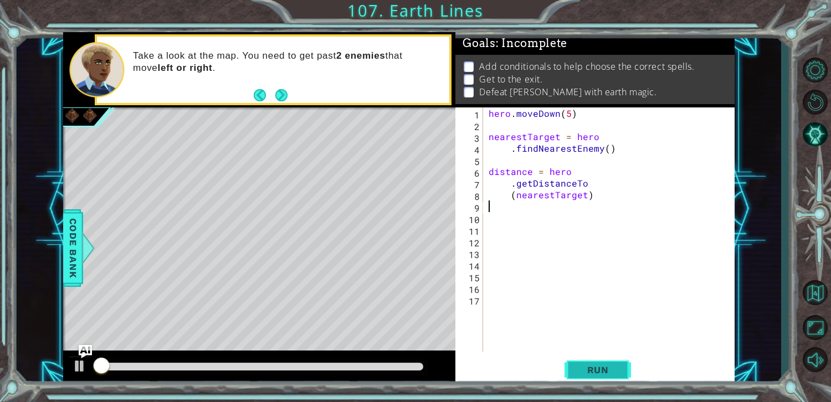
click at [597, 361] on button "Run" at bounding box center [598, 370] width 67 height 28
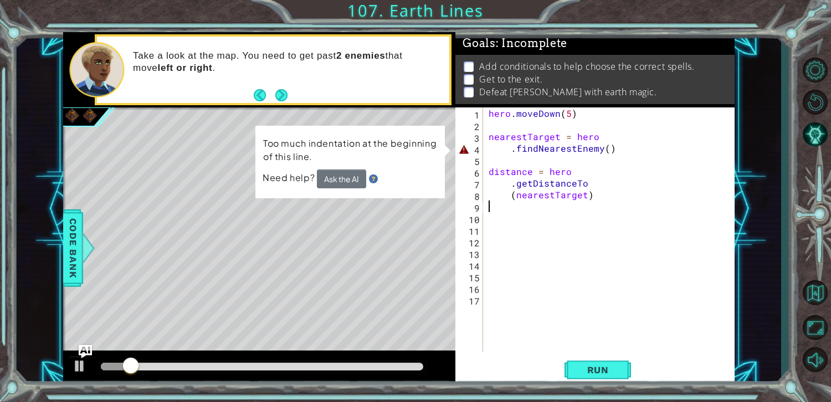
type textarea "h"
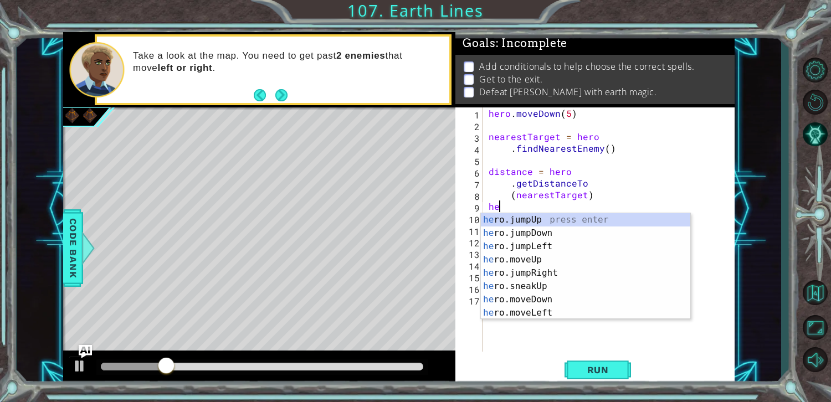
type textarea "h"
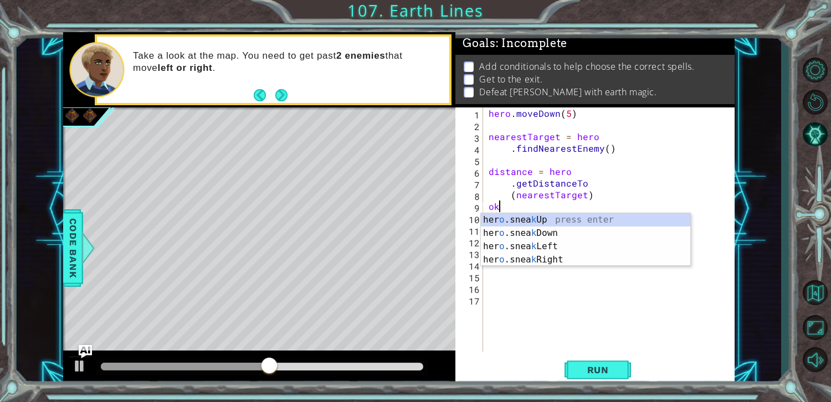
type textarea "o"
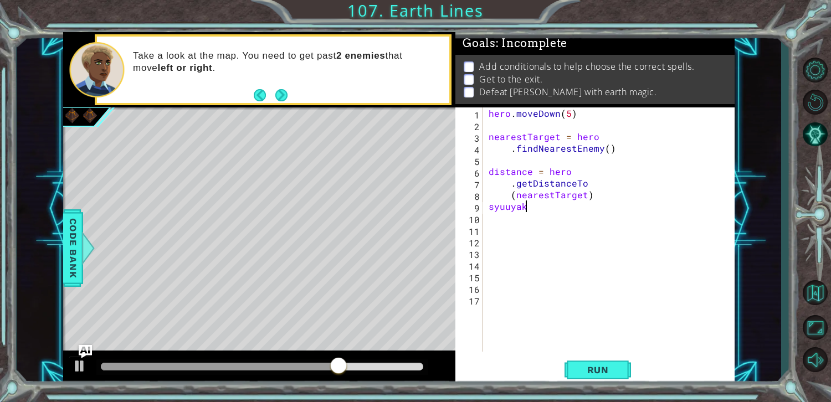
scroll to position [0, 1]
type textarea "syuuya korosu"
click at [505, 221] on div "hero . [GEOGRAPHIC_DATA] ( 5 ) nearestTarget = hero . findNearestEnemy ( ) dist…" at bounding box center [612, 242] width 251 height 268
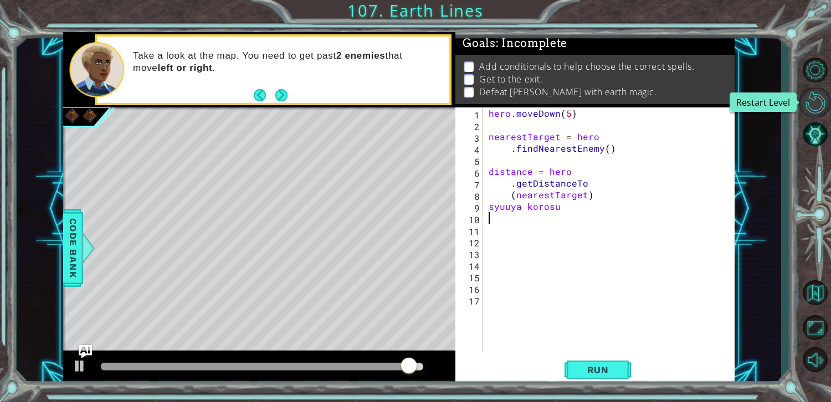
click at [816, 103] on button "Restart Level" at bounding box center [815, 102] width 32 height 29
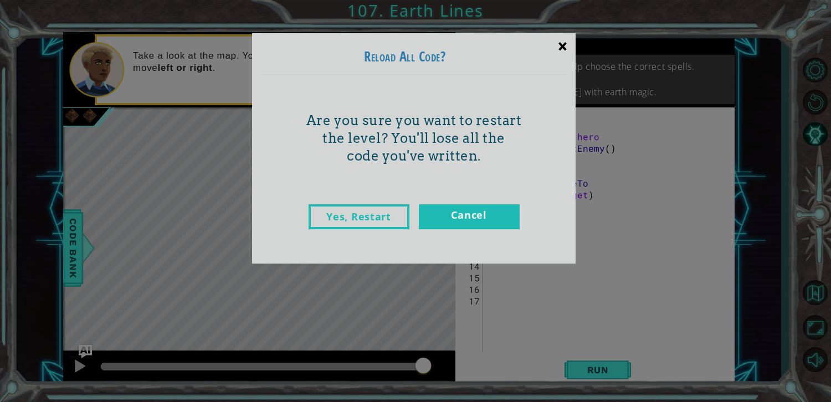
click at [555, 44] on div "×" at bounding box center [563, 46] width 26 height 32
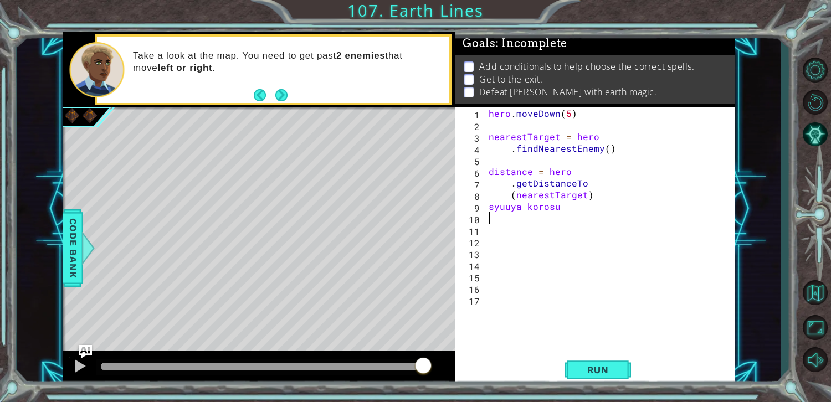
click at [798, 102] on div at bounding box center [798, 103] width 3 height 6
click at [825, 105] on button "Restart Level" at bounding box center [815, 102] width 32 height 29
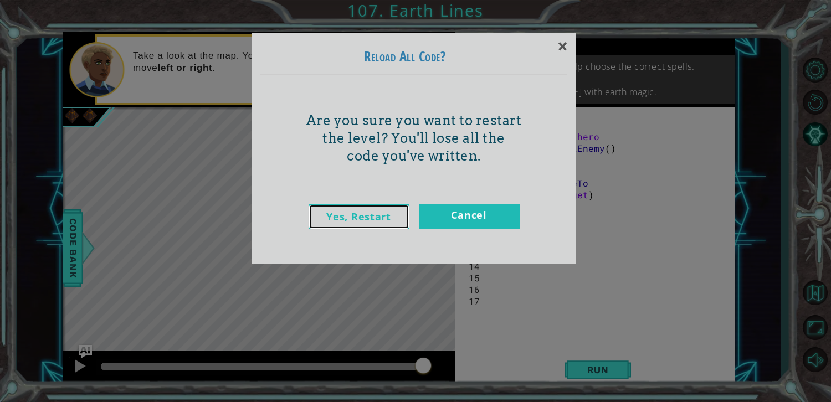
click at [381, 218] on link "Yes, Restart" at bounding box center [359, 217] width 101 height 25
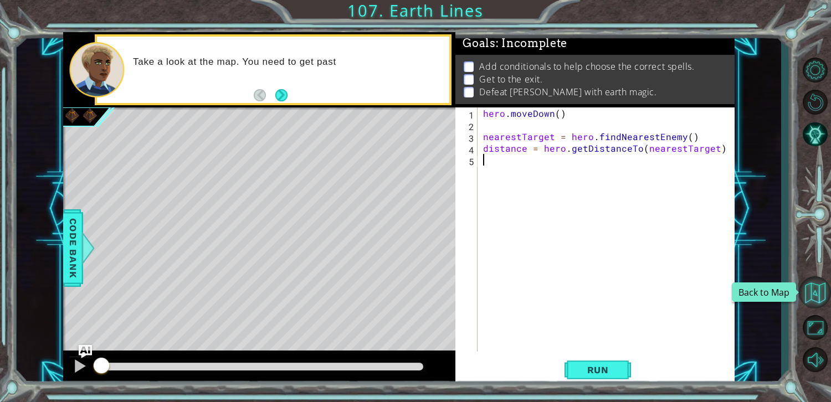
click at [813, 294] on button "Back to Map" at bounding box center [815, 293] width 32 height 32
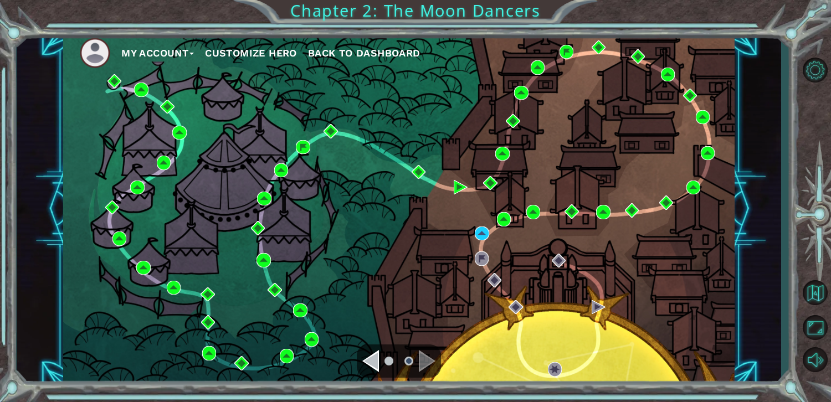
click at [373, 364] on div "Navigate to the previous page" at bounding box center [370, 361] width 17 height 22
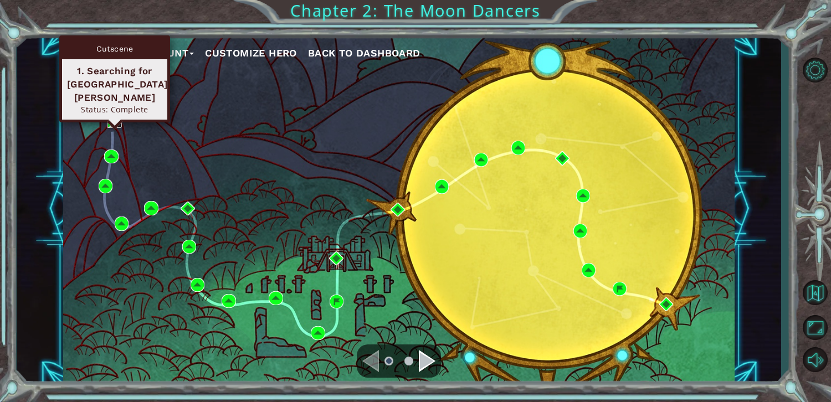
click at [119, 121] on img at bounding box center [115, 121] width 14 height 14
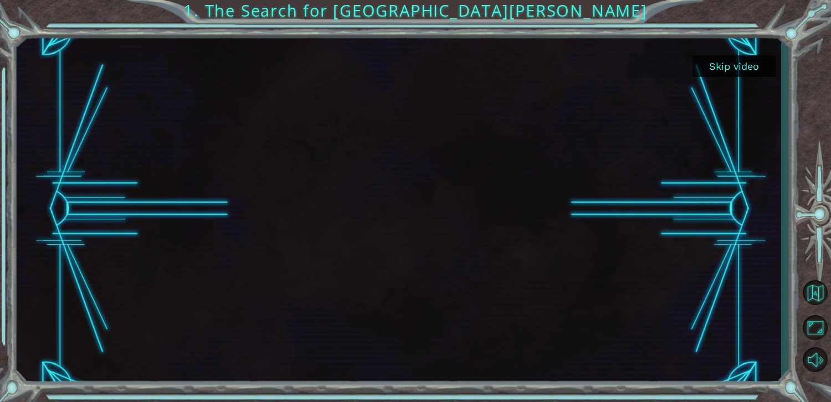
click at [753, 69] on button "Skip video" at bounding box center [734, 66] width 83 height 22
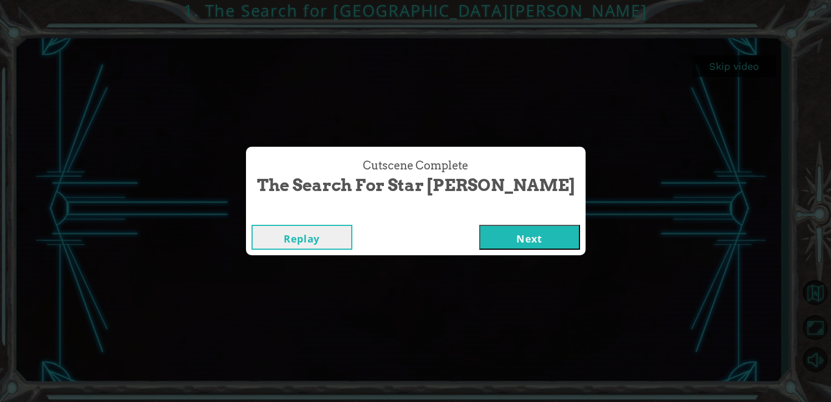
click at [488, 245] on button "Next" at bounding box center [529, 237] width 101 height 25
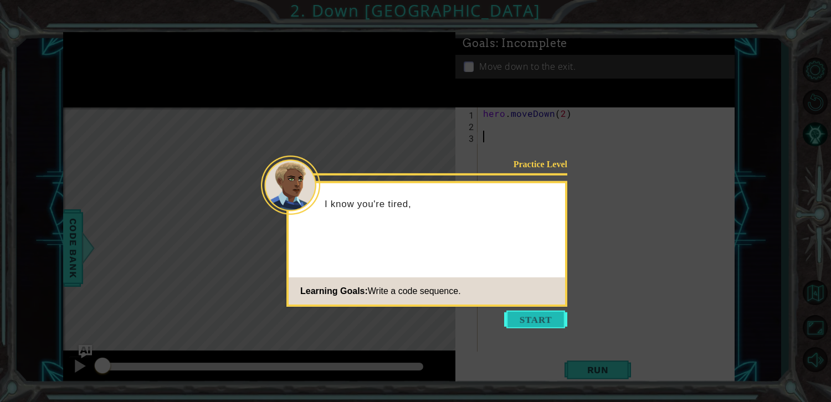
click at [542, 318] on button "Start" at bounding box center [535, 320] width 63 height 18
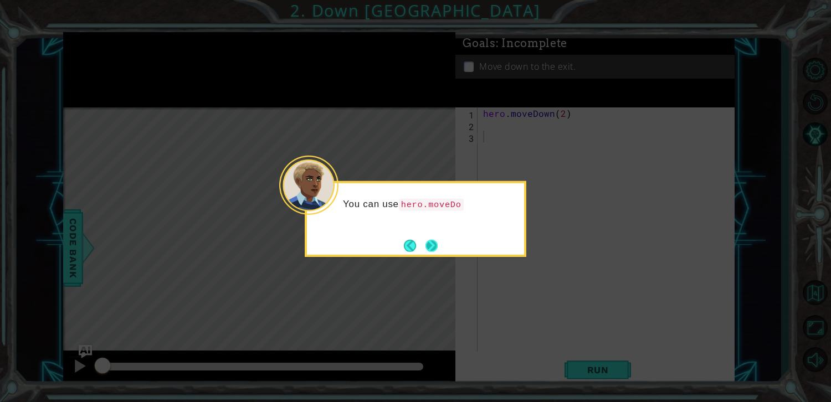
click at [426, 243] on button "Next" at bounding box center [432, 245] width 13 height 13
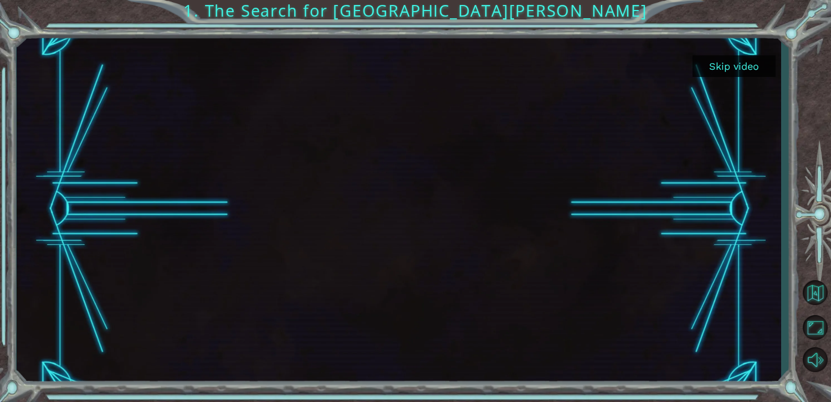
click at [736, 76] on button "Skip video" at bounding box center [734, 66] width 83 height 22
click at [739, 73] on button "Skip video" at bounding box center [734, 66] width 83 height 22
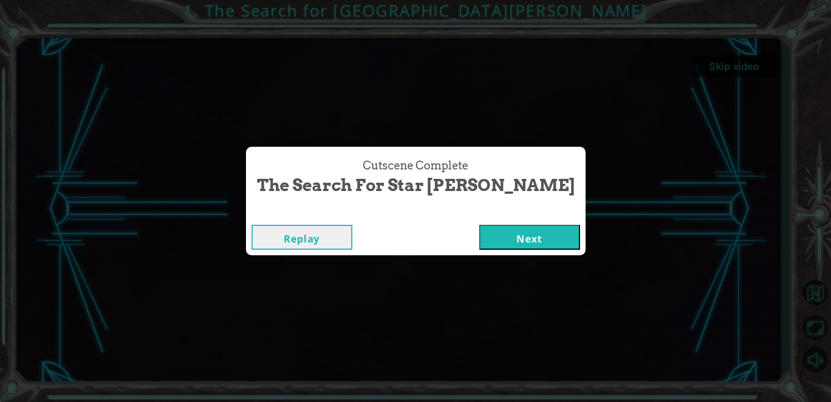
click at [402, 241] on div "Replay Next" at bounding box center [416, 237] width 329 height 25
click at [479, 228] on button "Next" at bounding box center [529, 237] width 101 height 25
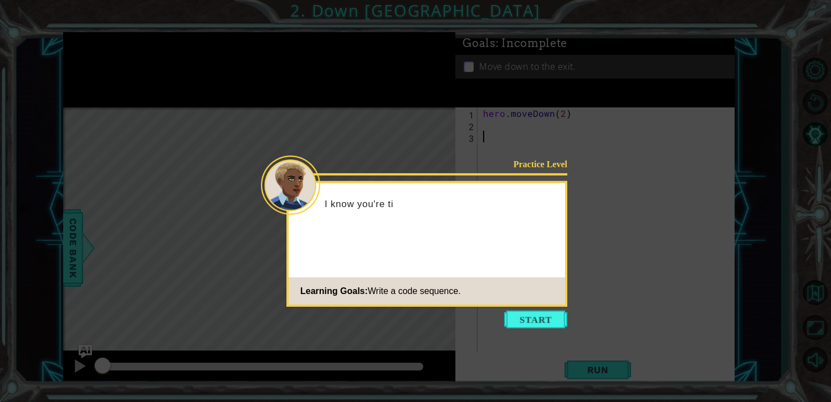
click at [553, 317] on button "Start" at bounding box center [535, 320] width 63 height 18
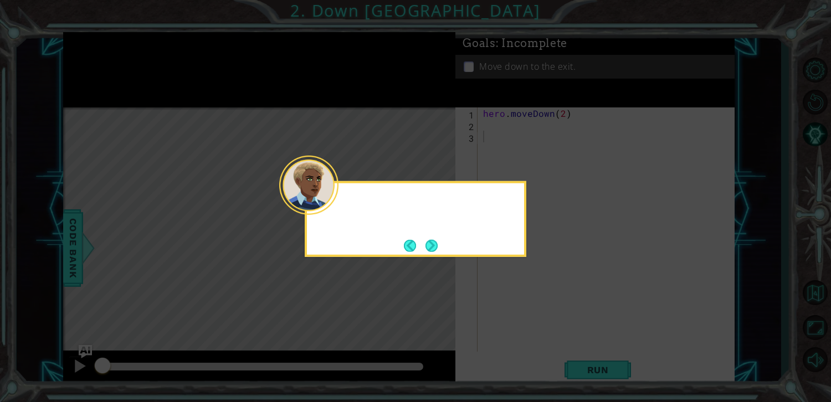
click at [553, 317] on icon at bounding box center [415, 201] width 831 height 402
click at [427, 242] on button "Next" at bounding box center [431, 245] width 17 height 17
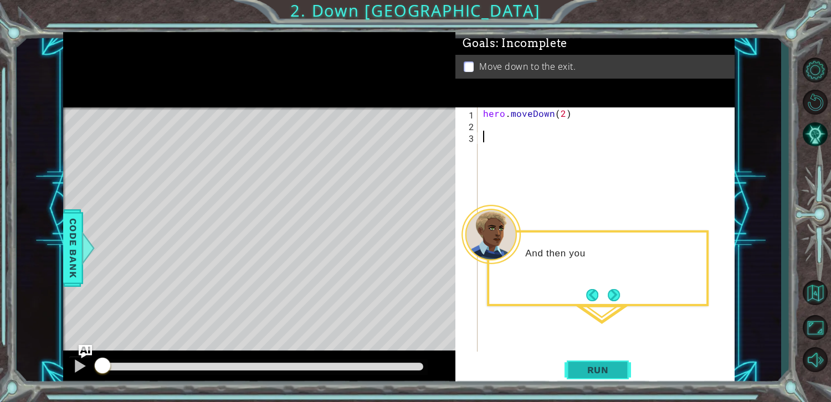
drag, startPoint x: 631, startPoint y: 383, endPoint x: 630, endPoint y: 370, distance: 12.9
click at [631, 380] on div "Run" at bounding box center [597, 370] width 279 height 28
click at [627, 365] on button "Run" at bounding box center [598, 370] width 67 height 28
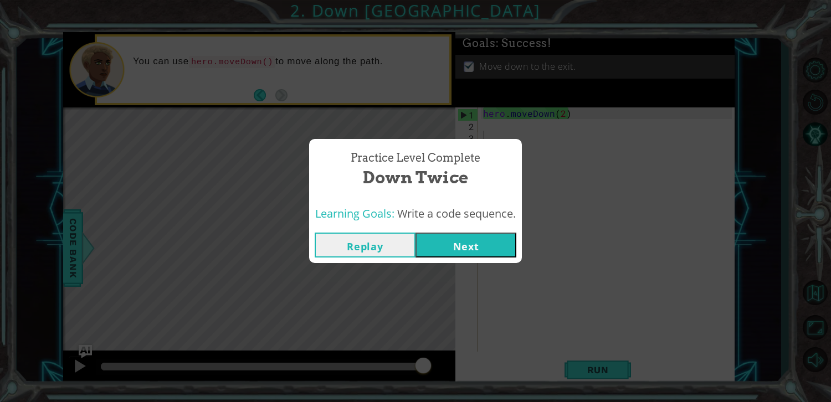
click at [503, 247] on button "Next" at bounding box center [466, 245] width 101 height 25
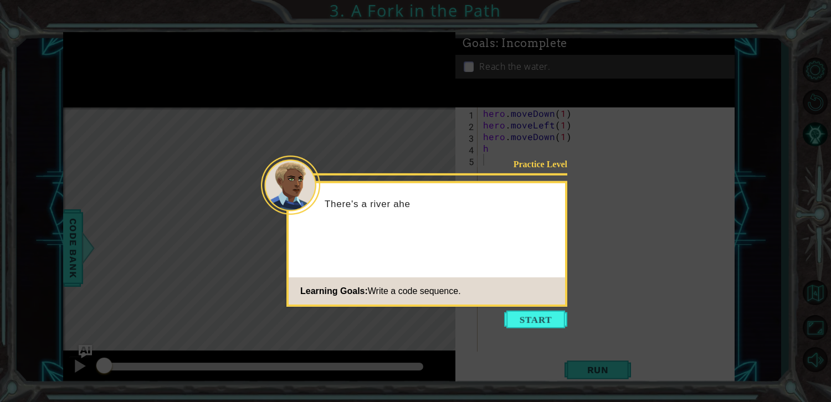
click at [535, 309] on icon at bounding box center [415, 201] width 831 height 402
click at [528, 316] on button "Start" at bounding box center [535, 320] width 63 height 18
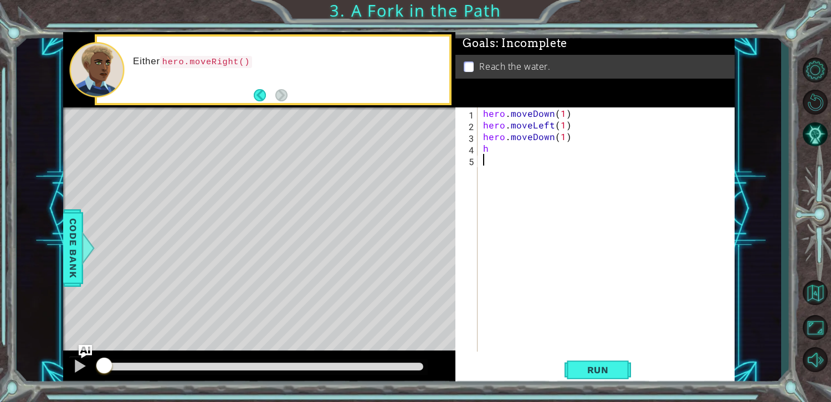
click at [565, 371] on button "Run" at bounding box center [598, 370] width 67 height 28
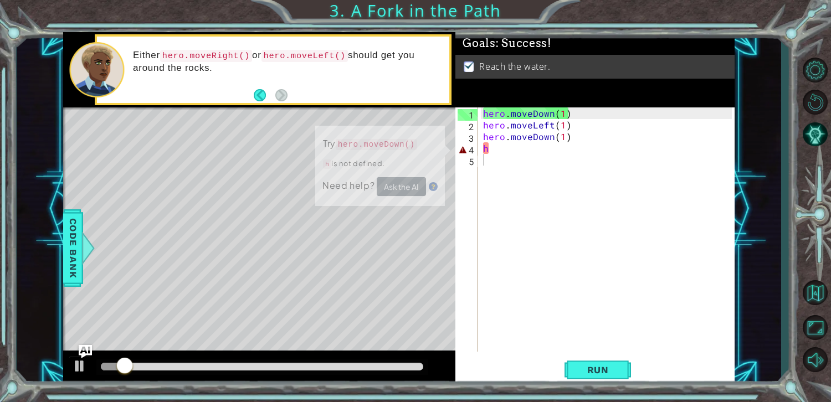
click at [562, 365] on div "Run" at bounding box center [597, 370] width 279 height 28
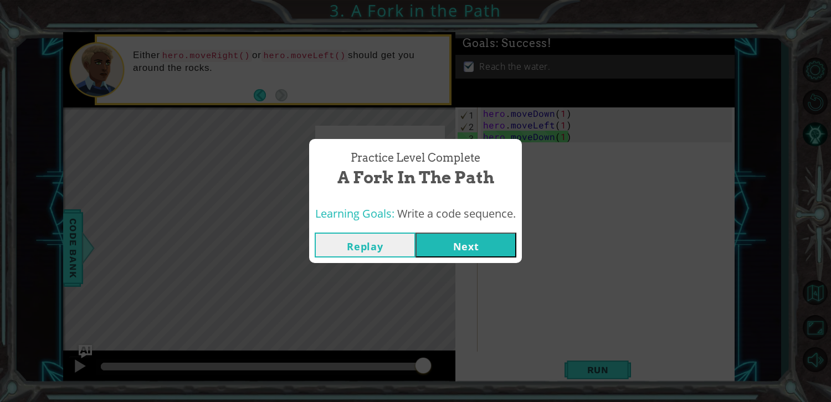
click at [484, 238] on button "Next" at bounding box center [466, 245] width 101 height 25
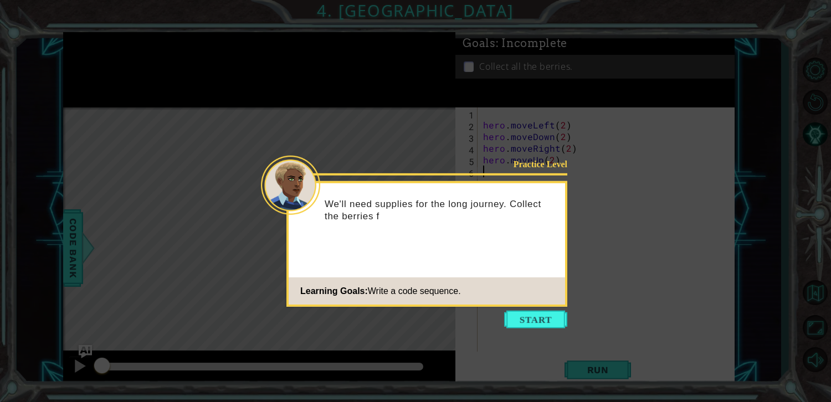
click at [536, 300] on footer "Learning Goals: Write a code sequence." at bounding box center [427, 291] width 277 height 27
click at [521, 310] on icon at bounding box center [415, 201] width 831 height 402
click at [500, 320] on icon at bounding box center [415, 201] width 831 height 402
click at [513, 318] on button "Start" at bounding box center [535, 320] width 63 height 18
click at [514, 318] on icon at bounding box center [415, 201] width 831 height 402
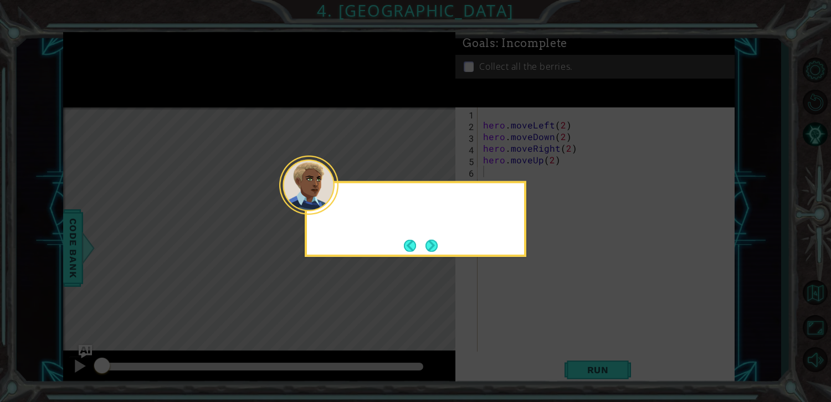
click at [514, 312] on icon at bounding box center [415, 201] width 831 height 402
click at [502, 298] on icon at bounding box center [415, 201] width 831 height 402
click at [435, 242] on button "Next" at bounding box center [432, 245] width 13 height 13
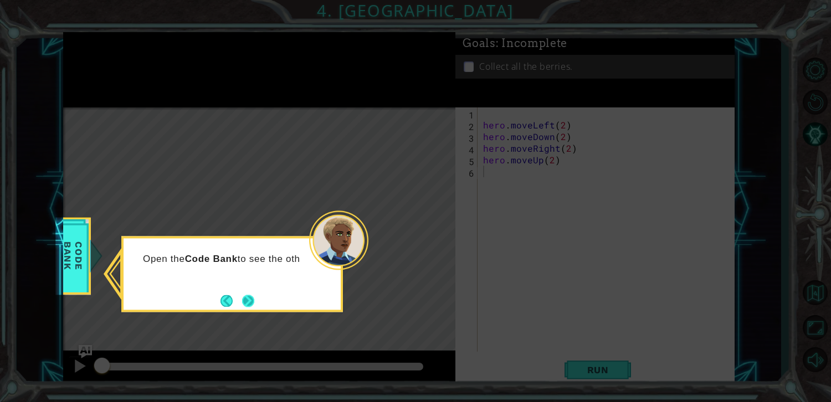
click at [255, 295] on button "Next" at bounding box center [248, 301] width 17 height 17
click at [250, 298] on button "Next" at bounding box center [248, 301] width 17 height 17
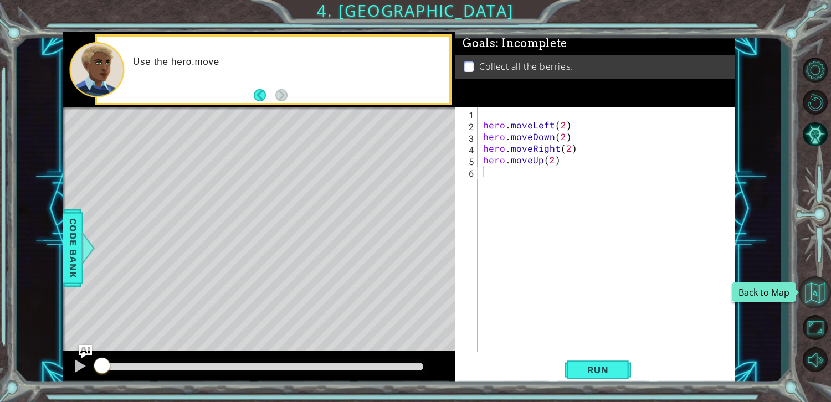
click at [831, 287] on button "Back to Map" at bounding box center [815, 293] width 32 height 32
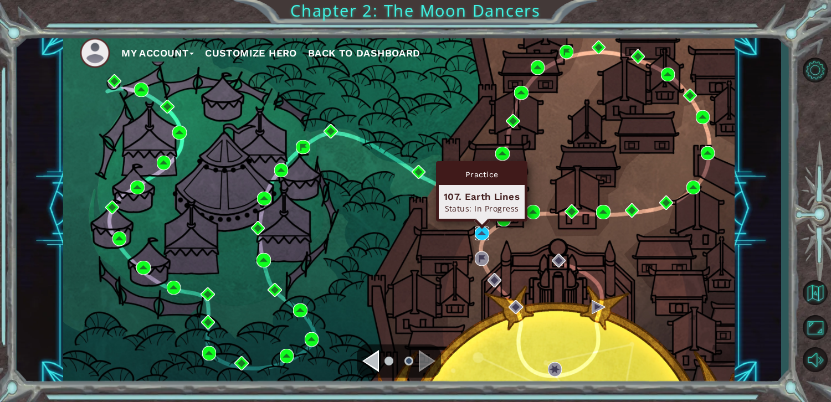
click at [481, 231] on img at bounding box center [482, 234] width 14 height 14
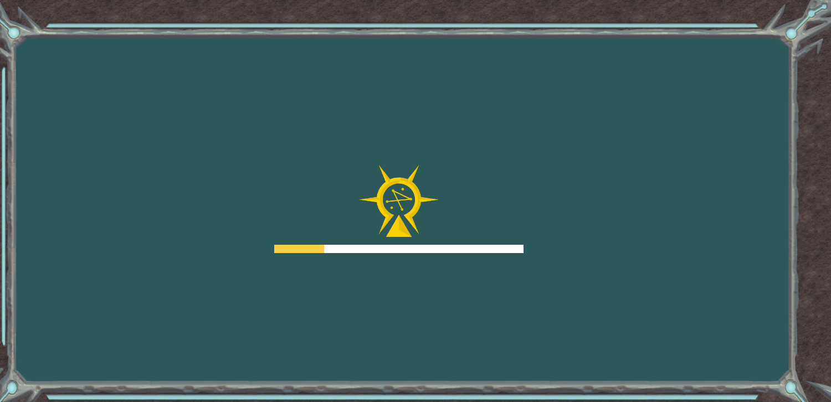
click at [481, 265] on div "Goals Error loading from server. Try refreshing the page. You'll need to join a…" at bounding box center [415, 201] width 831 height 402
